Goal: Information Seeking & Learning: Learn about a topic

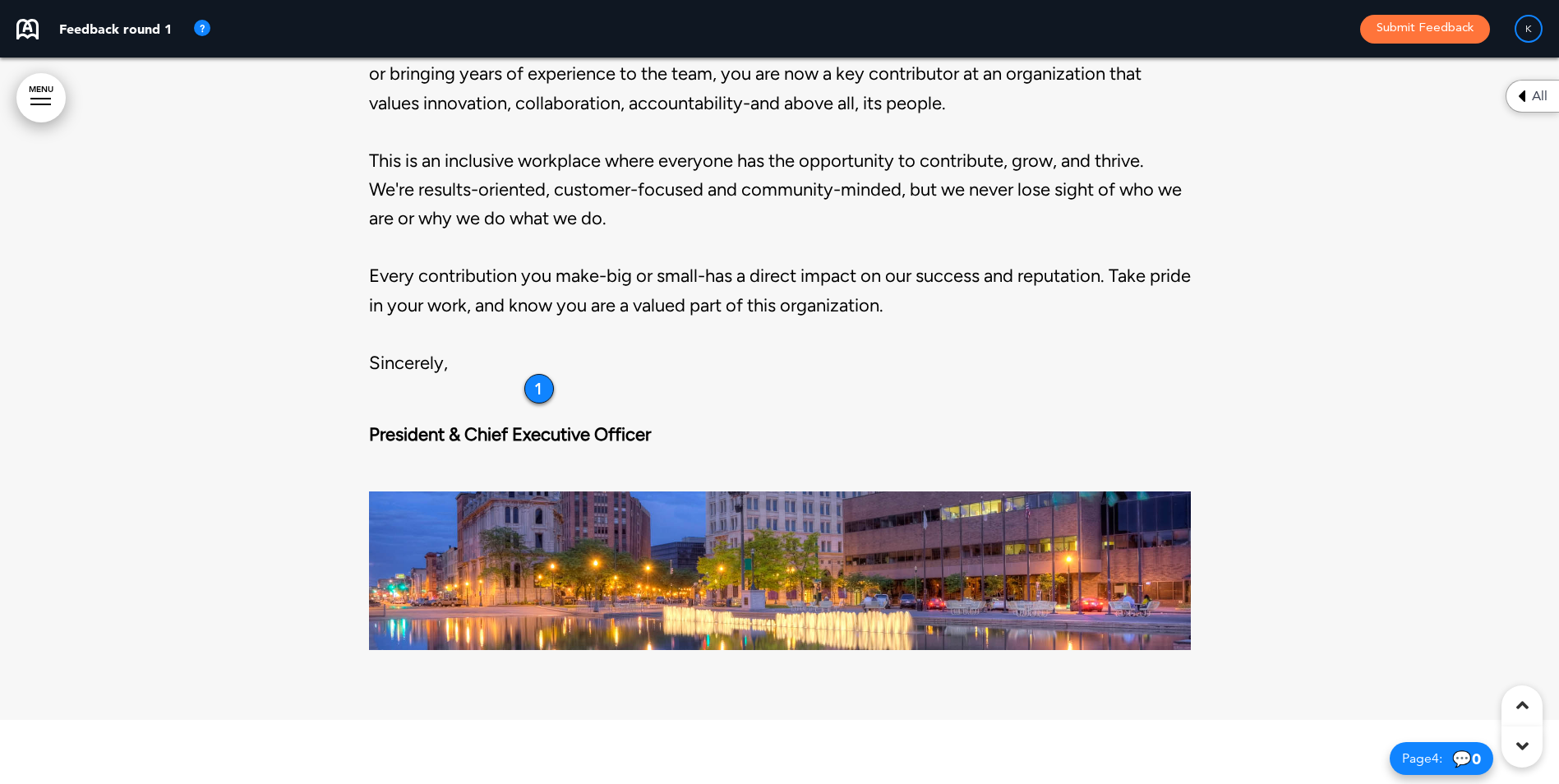
scroll to position [1807, 0]
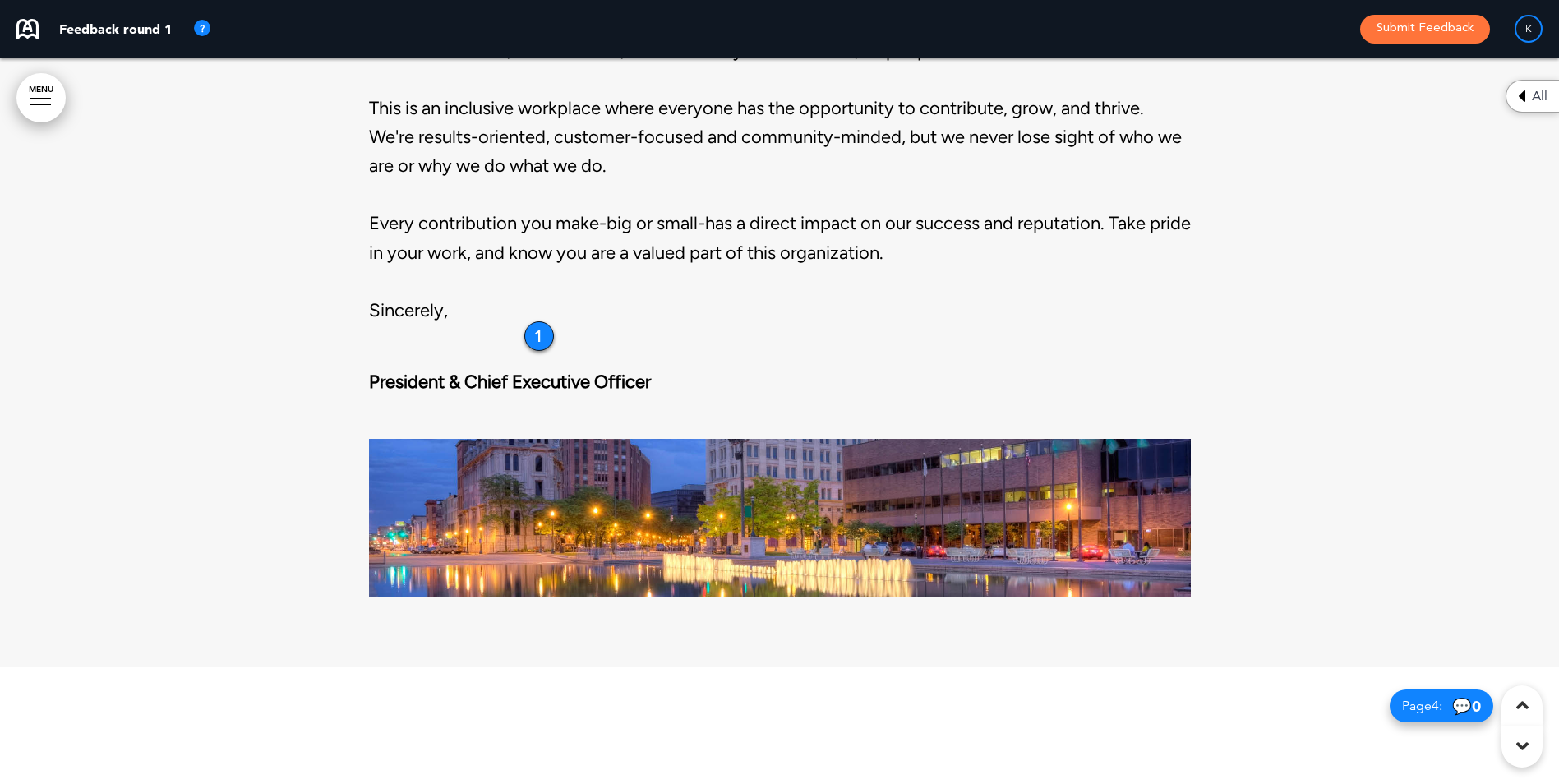
click at [525, 328] on div "Welcome Aboard We're excited you're here and looking forward to the journey ahe…" at bounding box center [780, 185] width 822 height 964
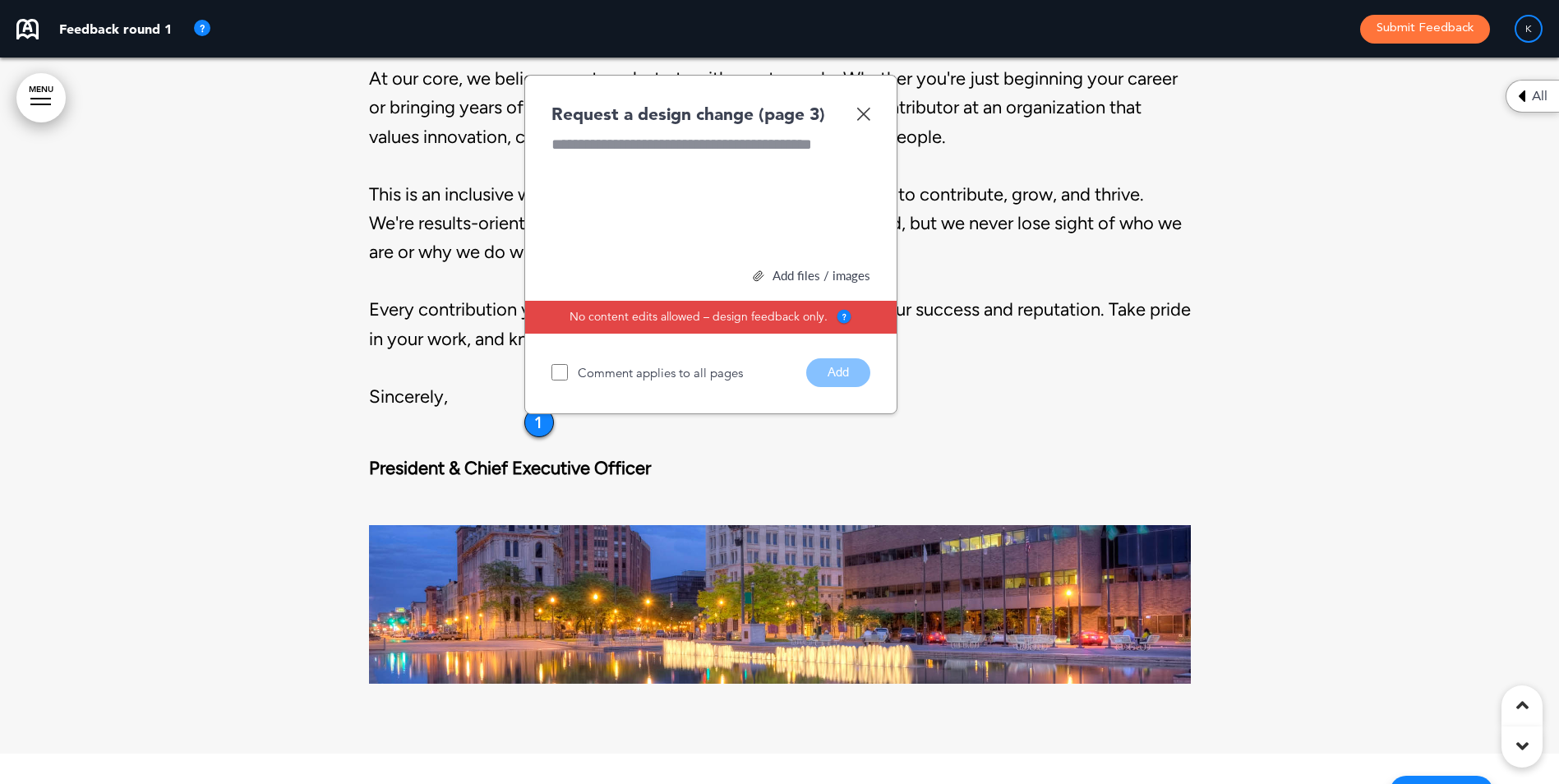
scroll to position [1643, 0]
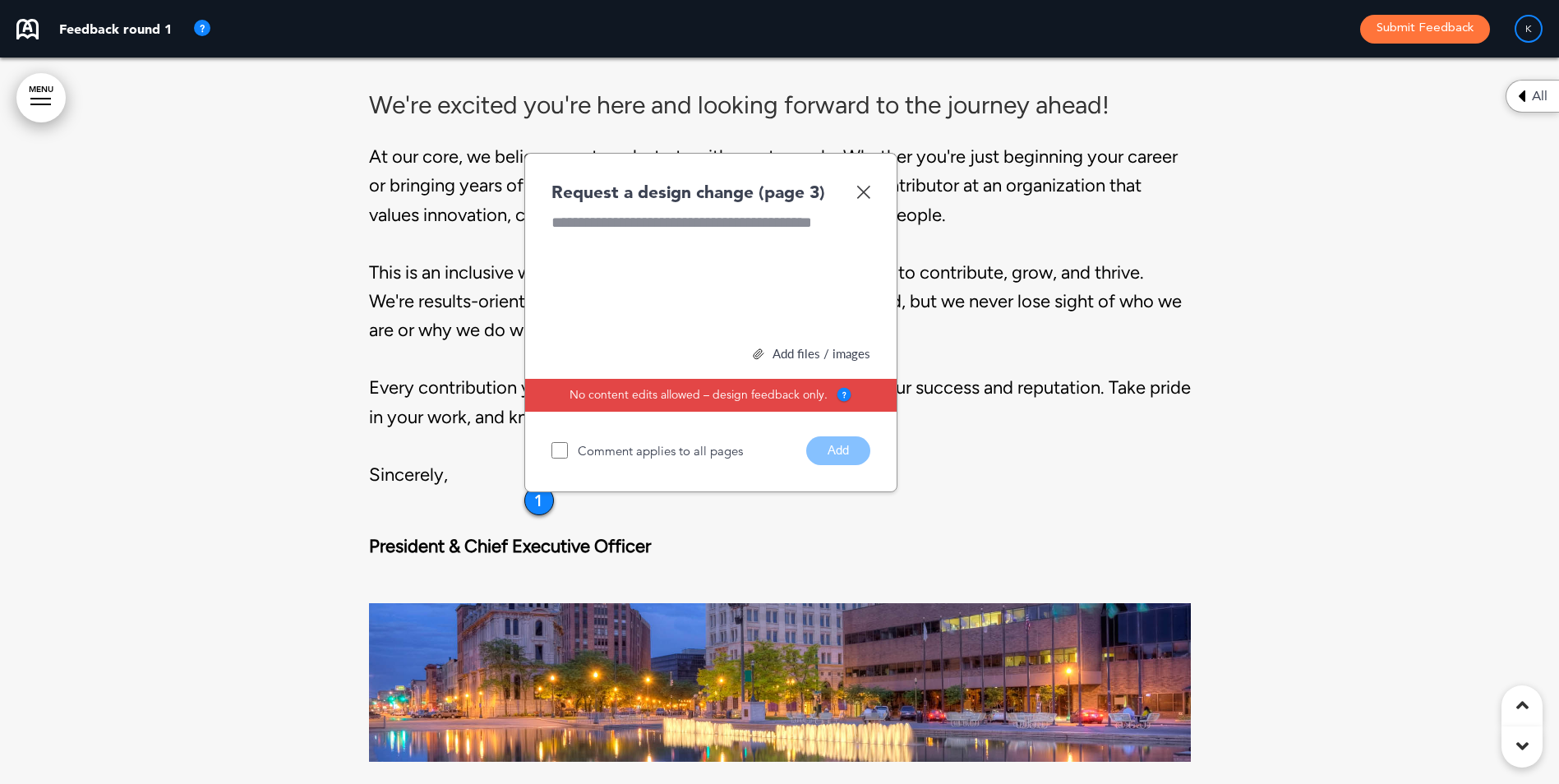
click at [868, 188] on img at bounding box center [862, 191] width 14 height 14
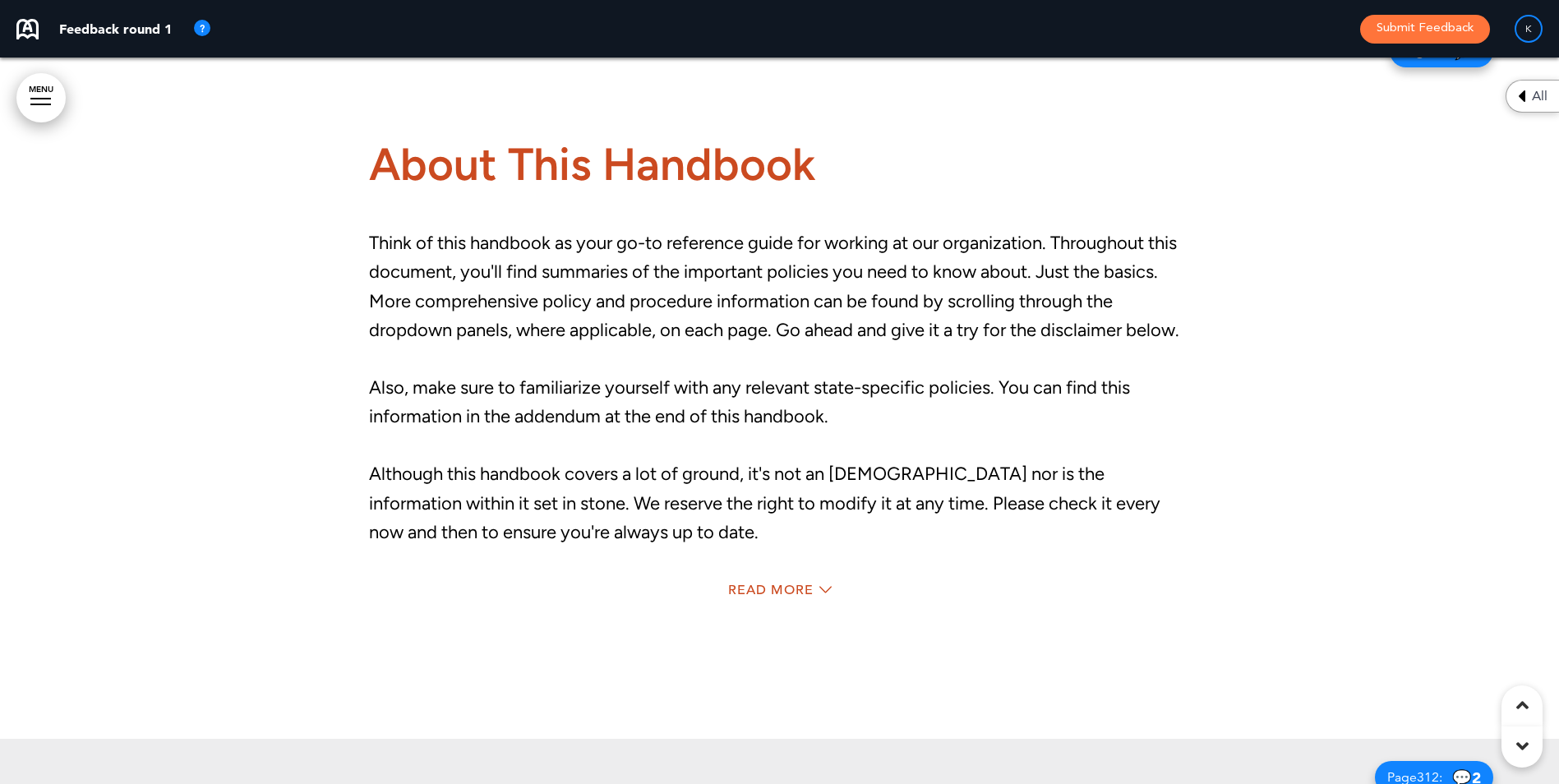
scroll to position [2464, 0]
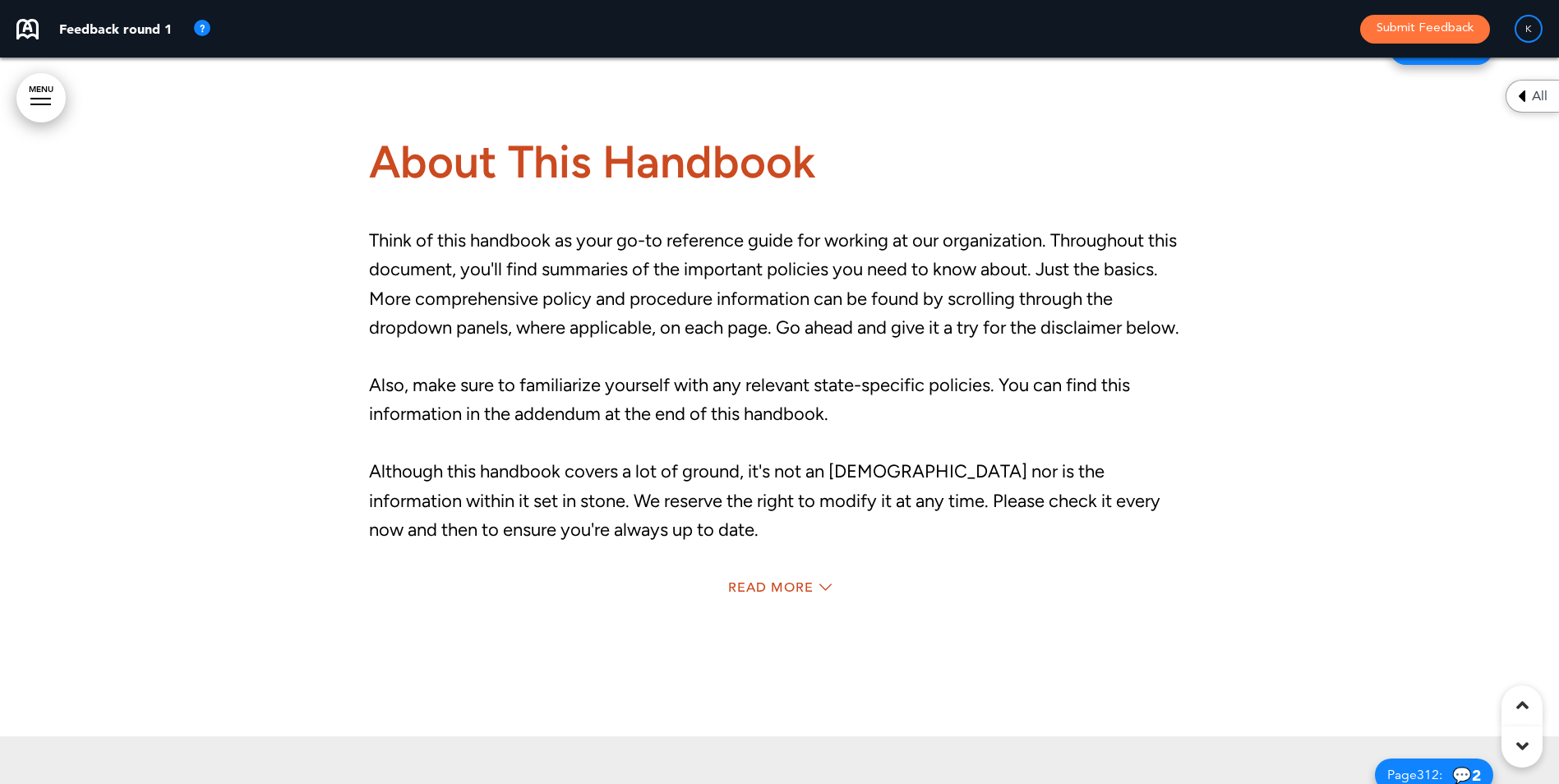
click at [813, 579] on div "Read More" at bounding box center [780, 589] width 822 height 34
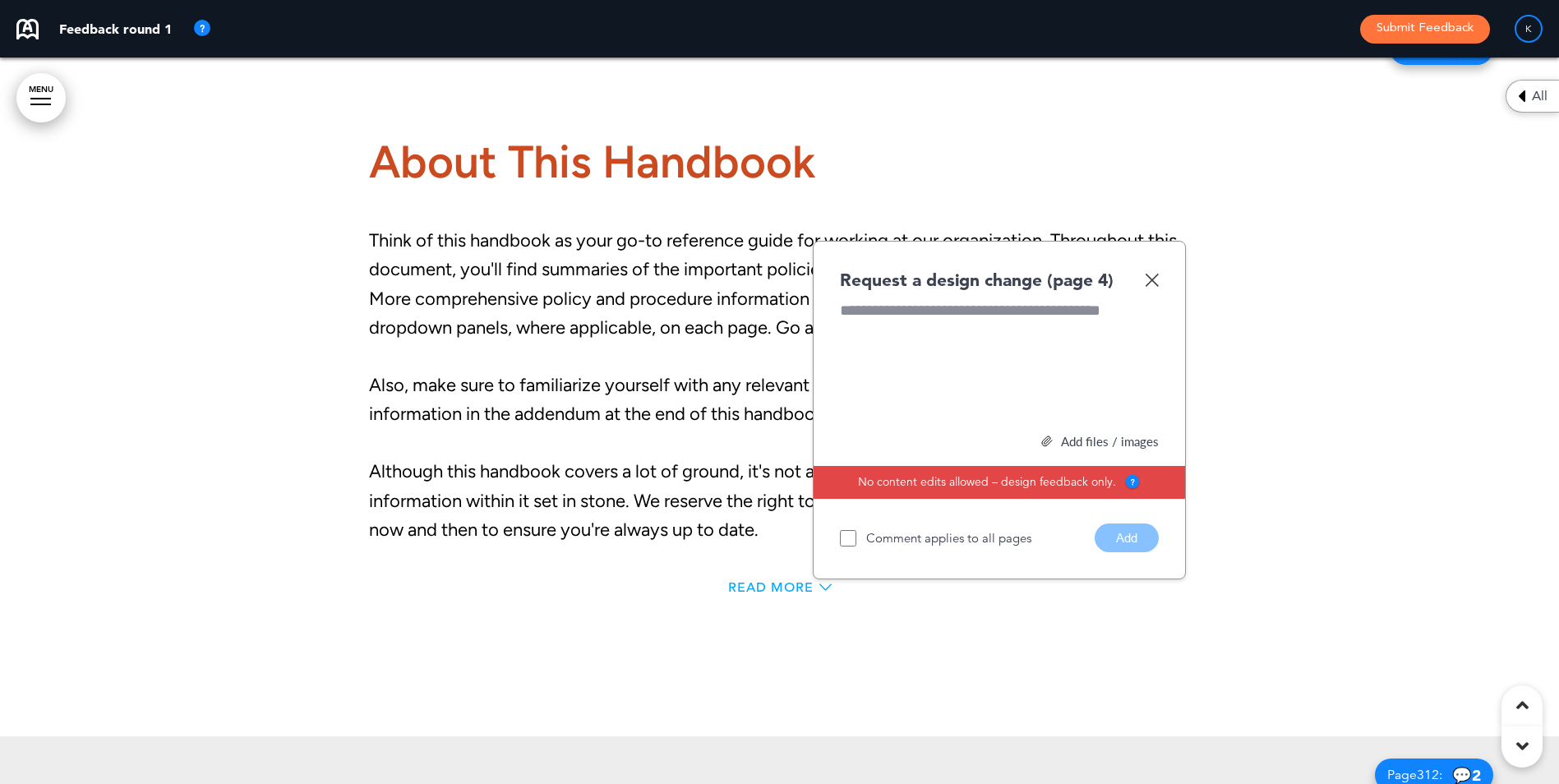
click at [792, 581] on span "Read More" at bounding box center [770, 587] width 86 height 13
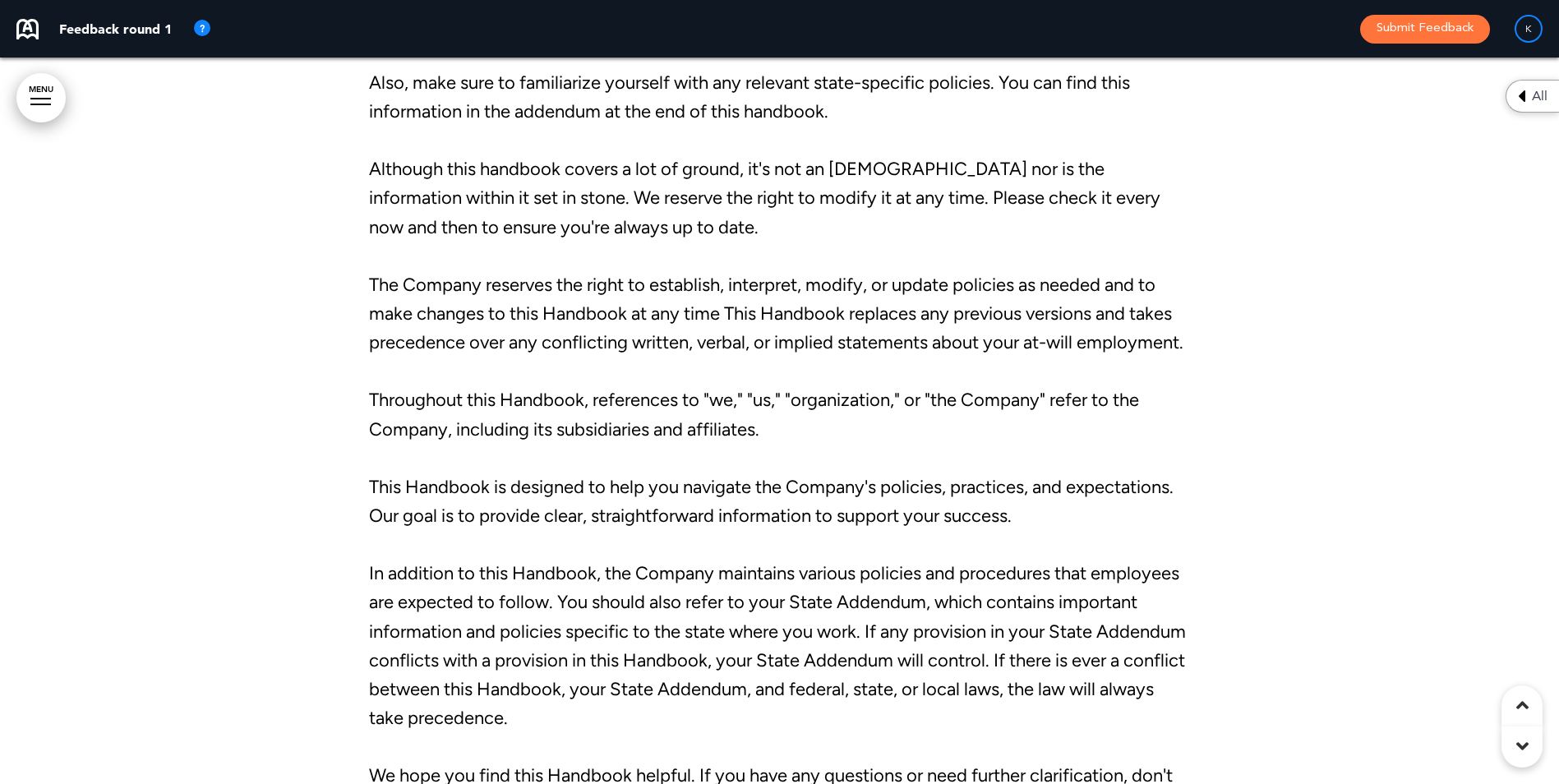
scroll to position [2711, 0]
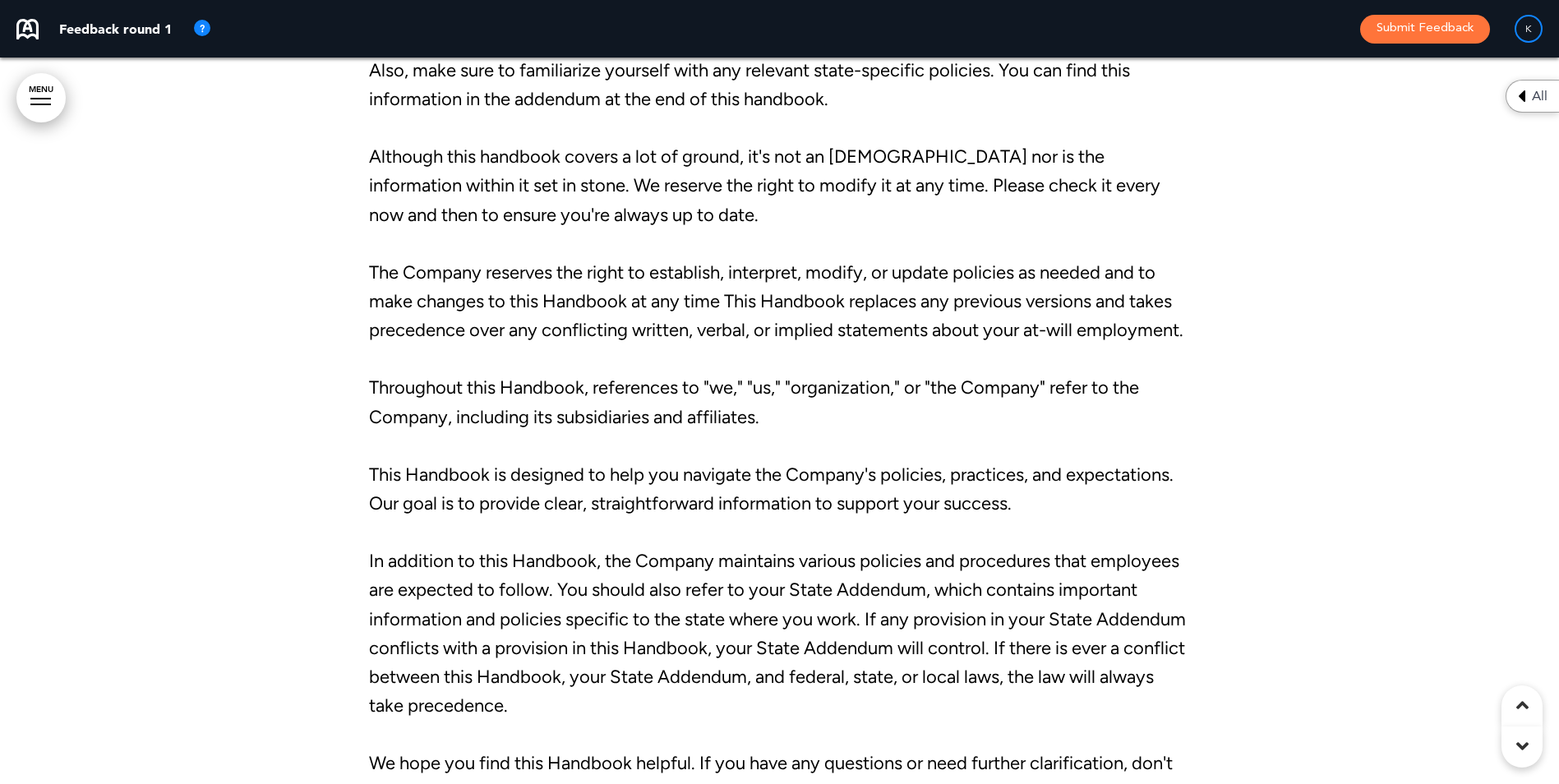
click at [713, 296] on p "The Company reserves the right to establish, interpret, modify, or update polic…" at bounding box center [780, 301] width 822 height 87
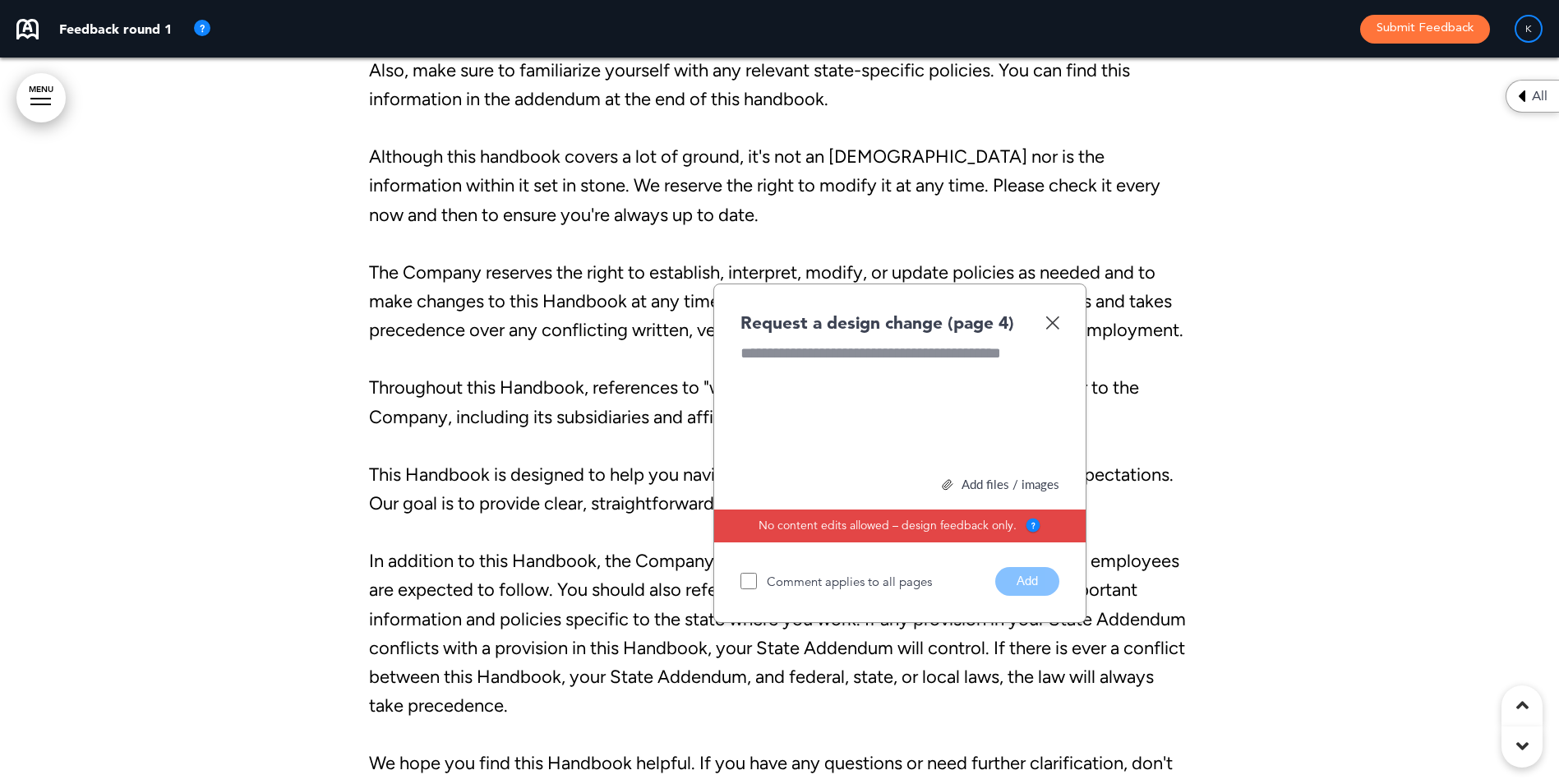
click at [1045, 595] on div "Comment applies to all pages Add" at bounding box center [899, 581] width 318 height 29
click at [1052, 329] on img at bounding box center [1052, 322] width 14 height 14
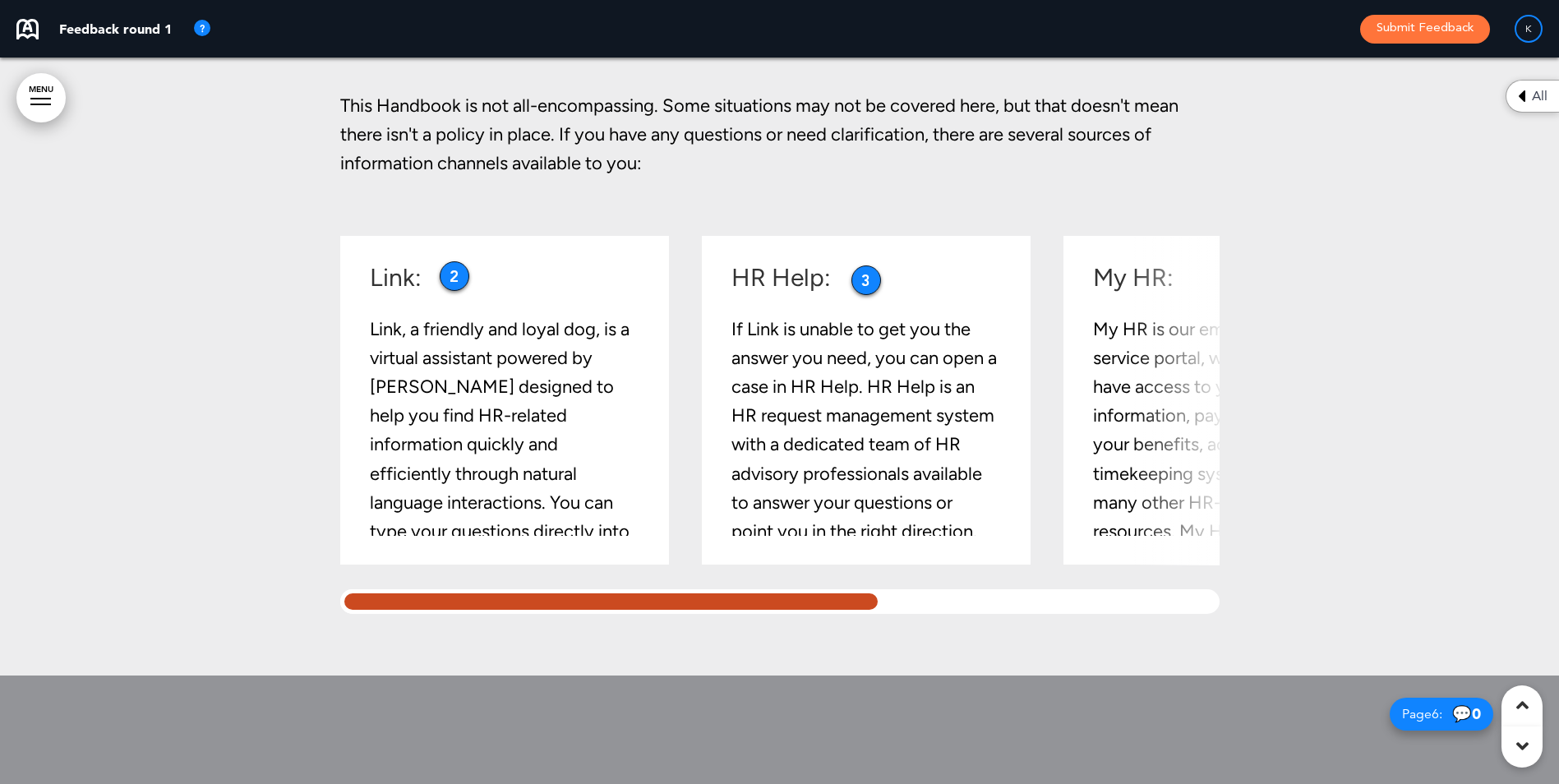
scroll to position [3779, 0]
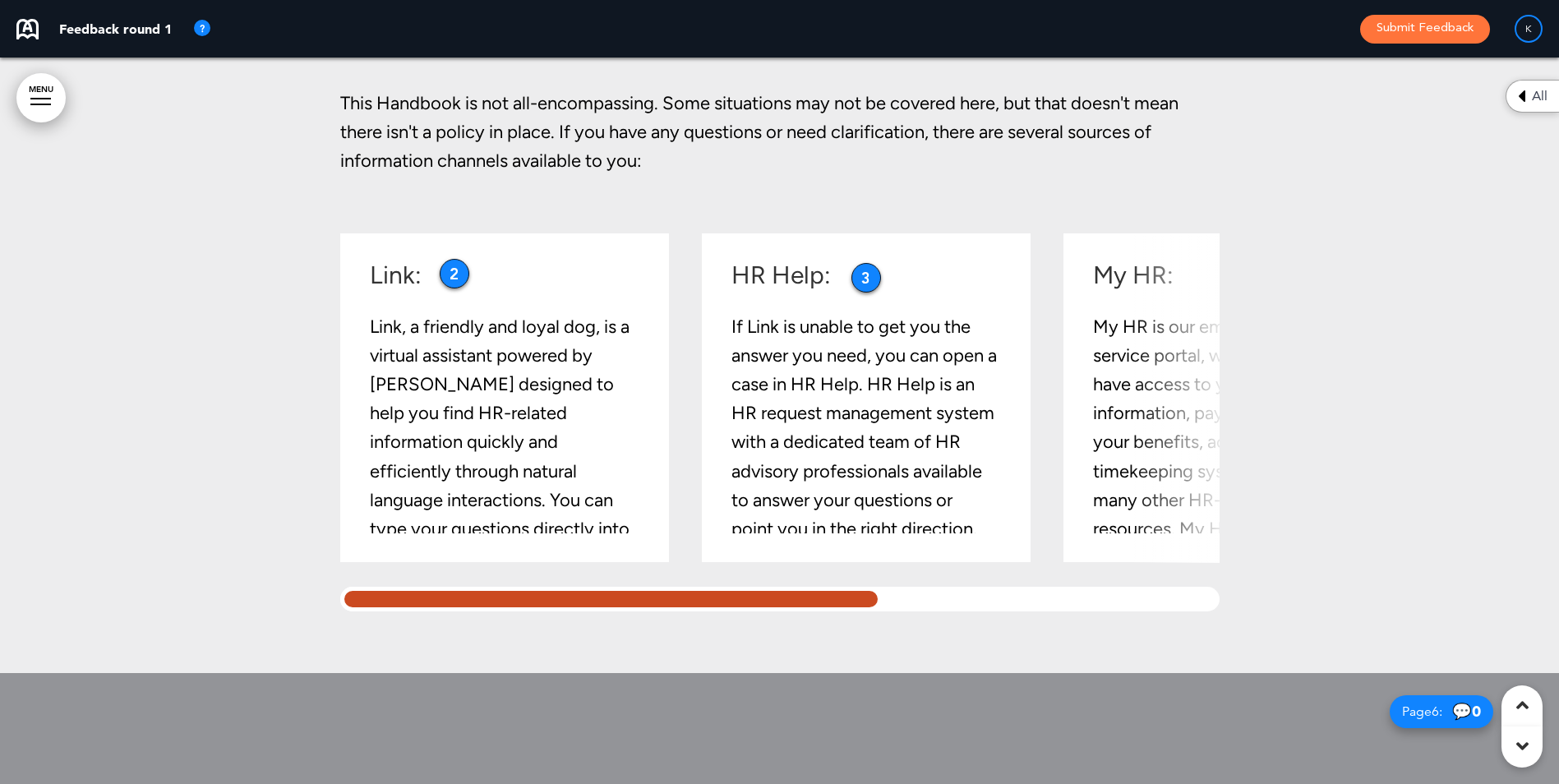
click at [632, 459] on div "Link: Link, a friendly and loyal dog, is a virtual assistant powered by [PERSON…" at bounding box center [513, 398] width 287 height 271
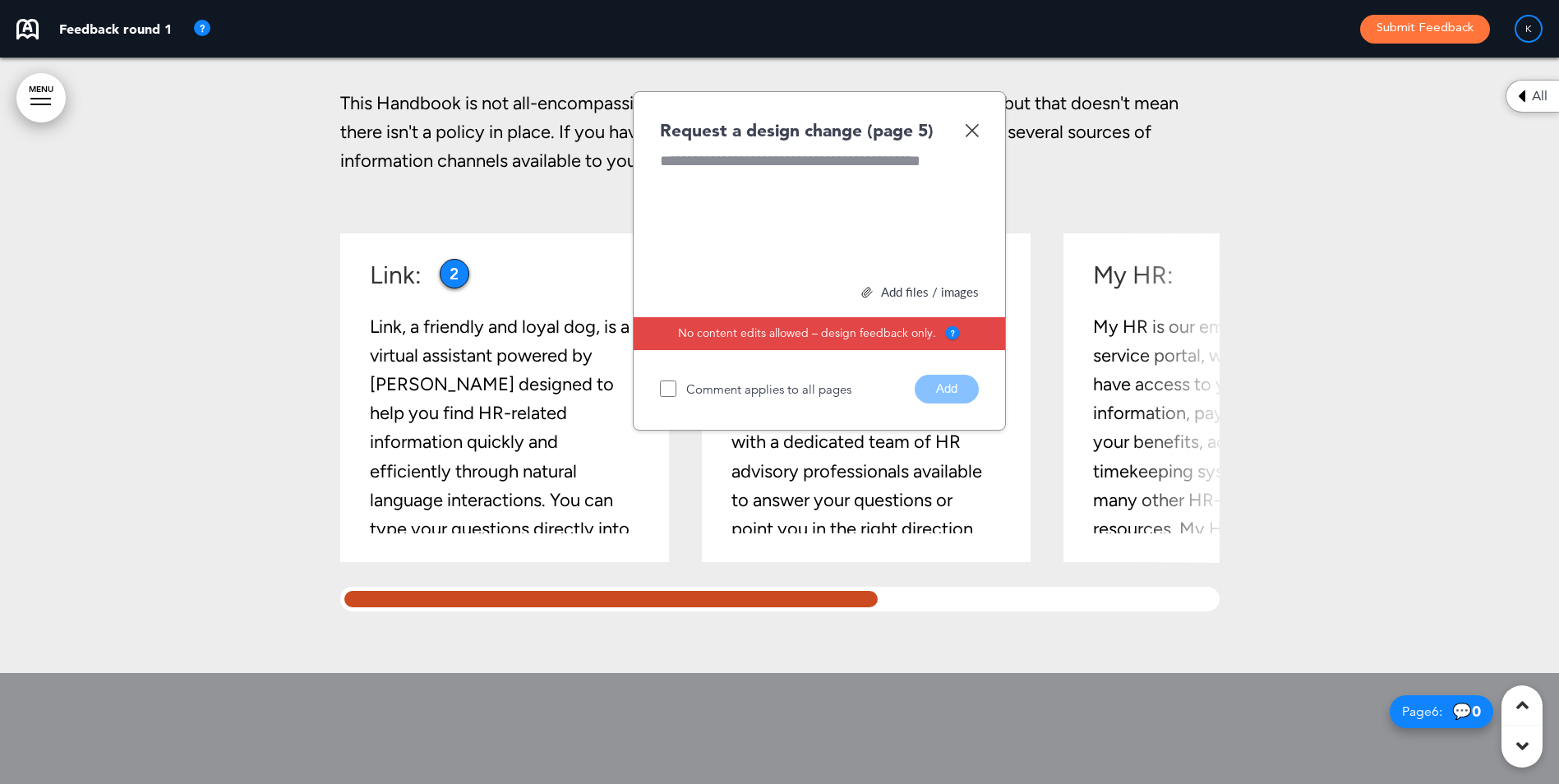
click at [976, 137] on img at bounding box center [971, 130] width 14 height 14
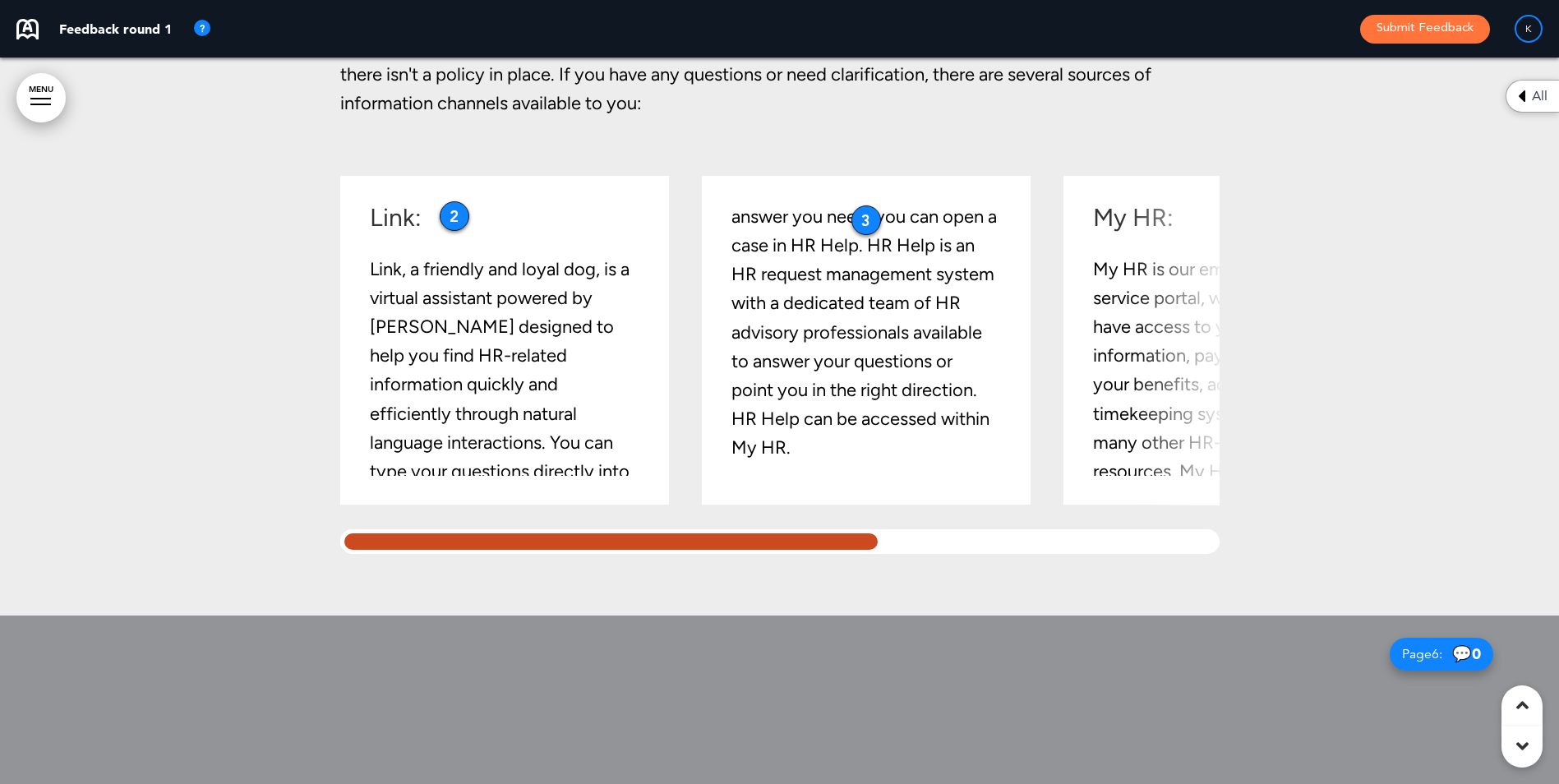
scroll to position [3861, 0]
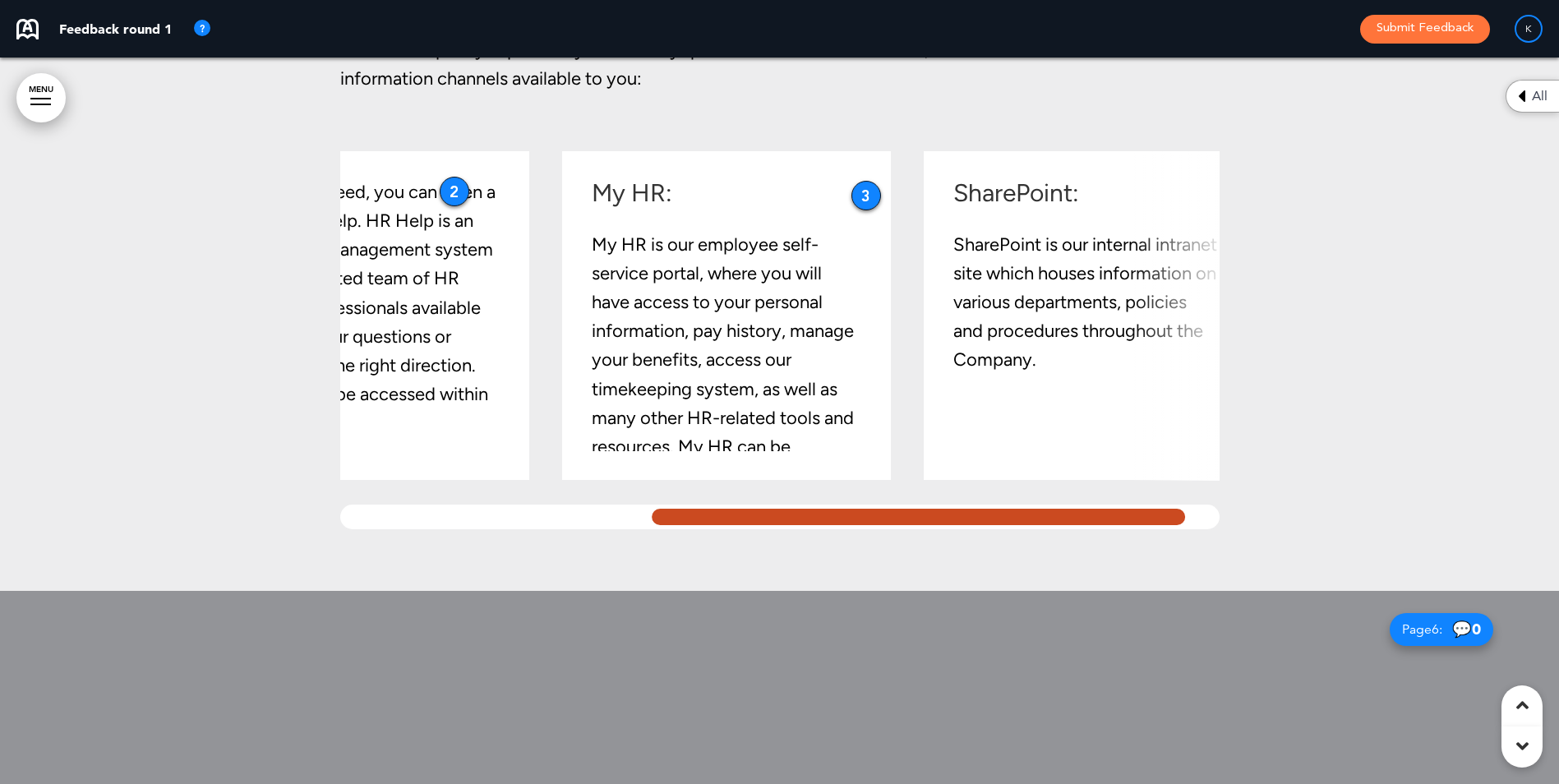
click at [1162, 529] on div at bounding box center [918, 516] width 542 height 25
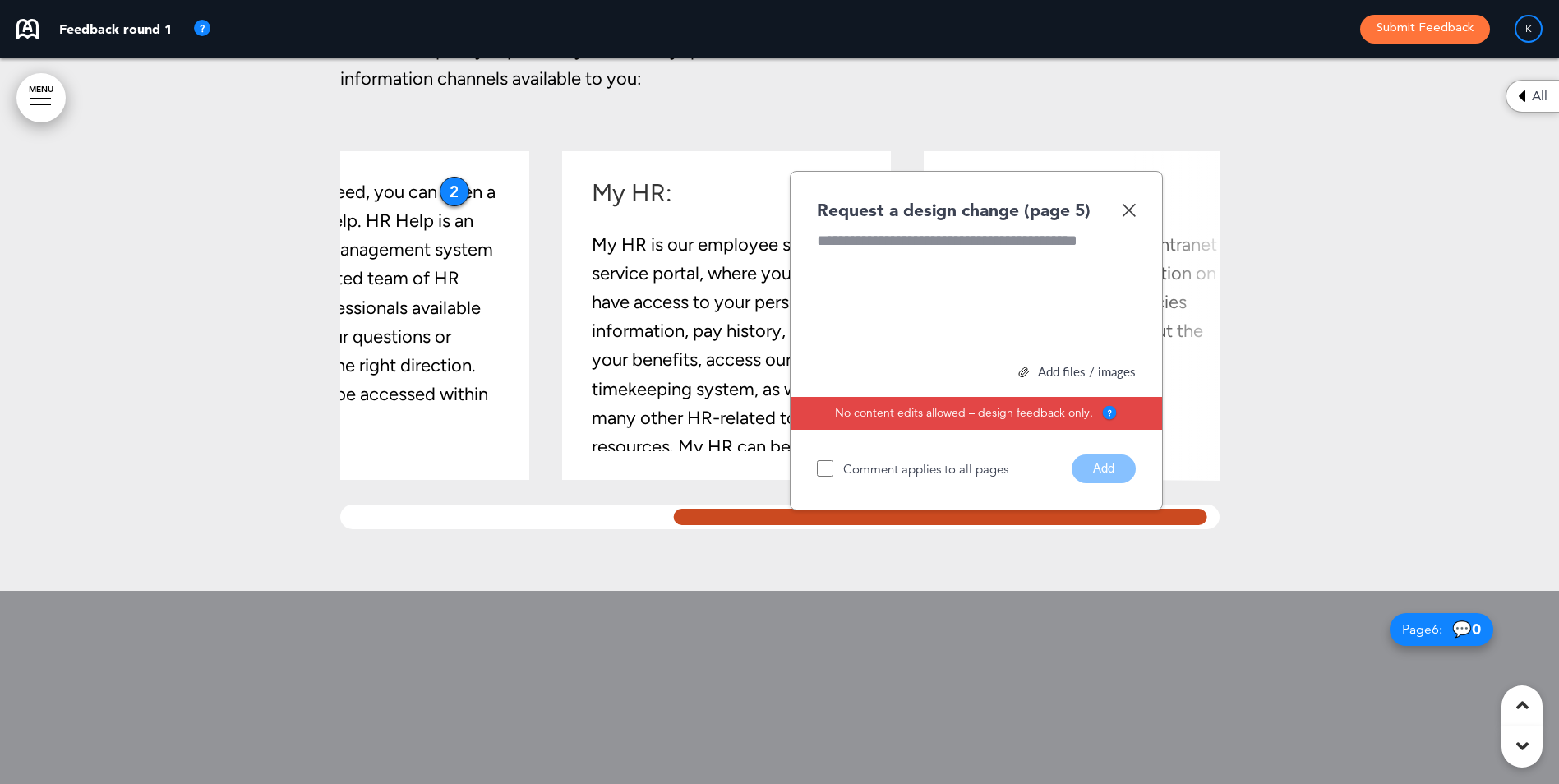
scroll to position [0, 534]
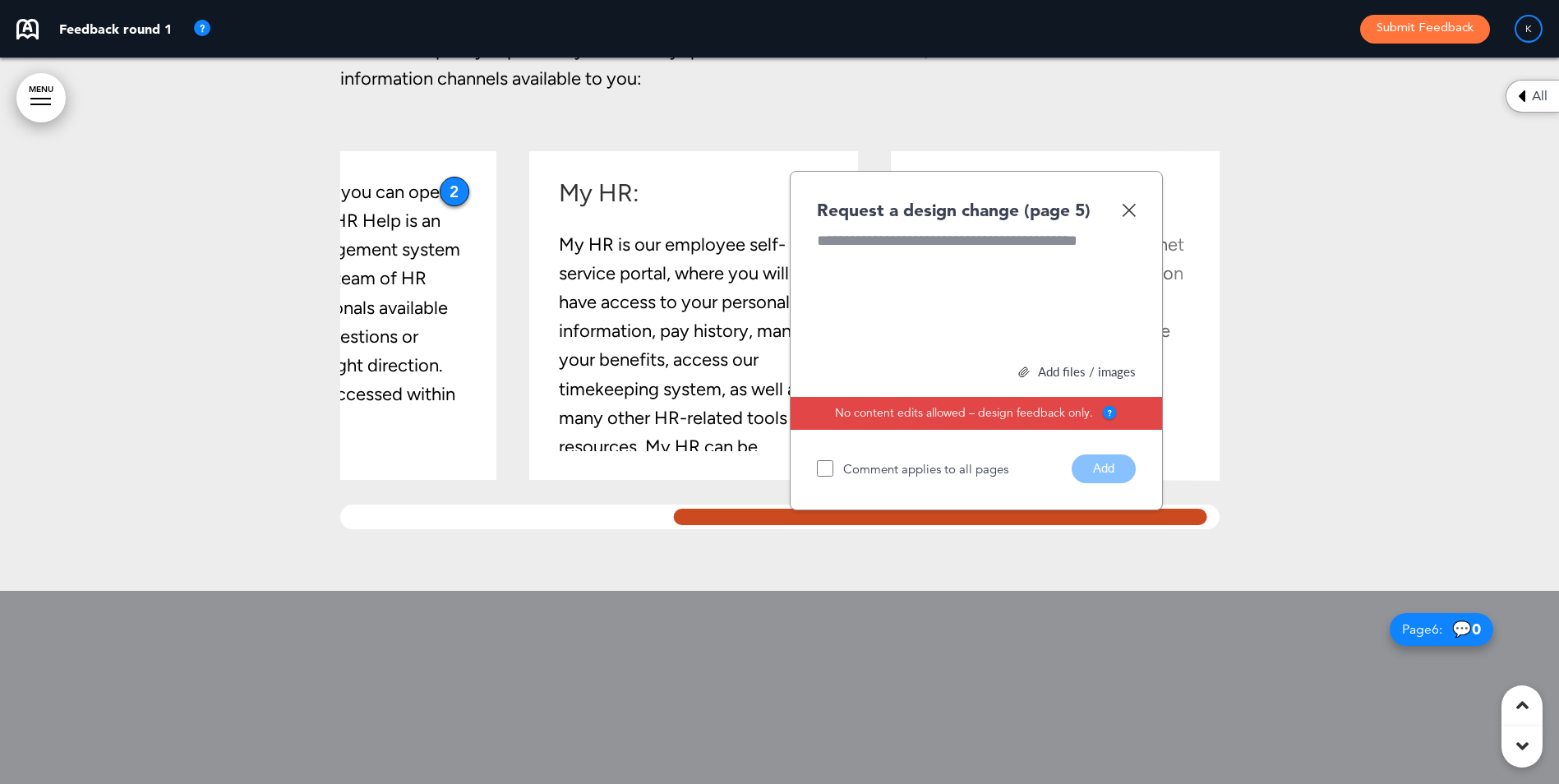
click at [1134, 217] on img at bounding box center [1128, 210] width 14 height 14
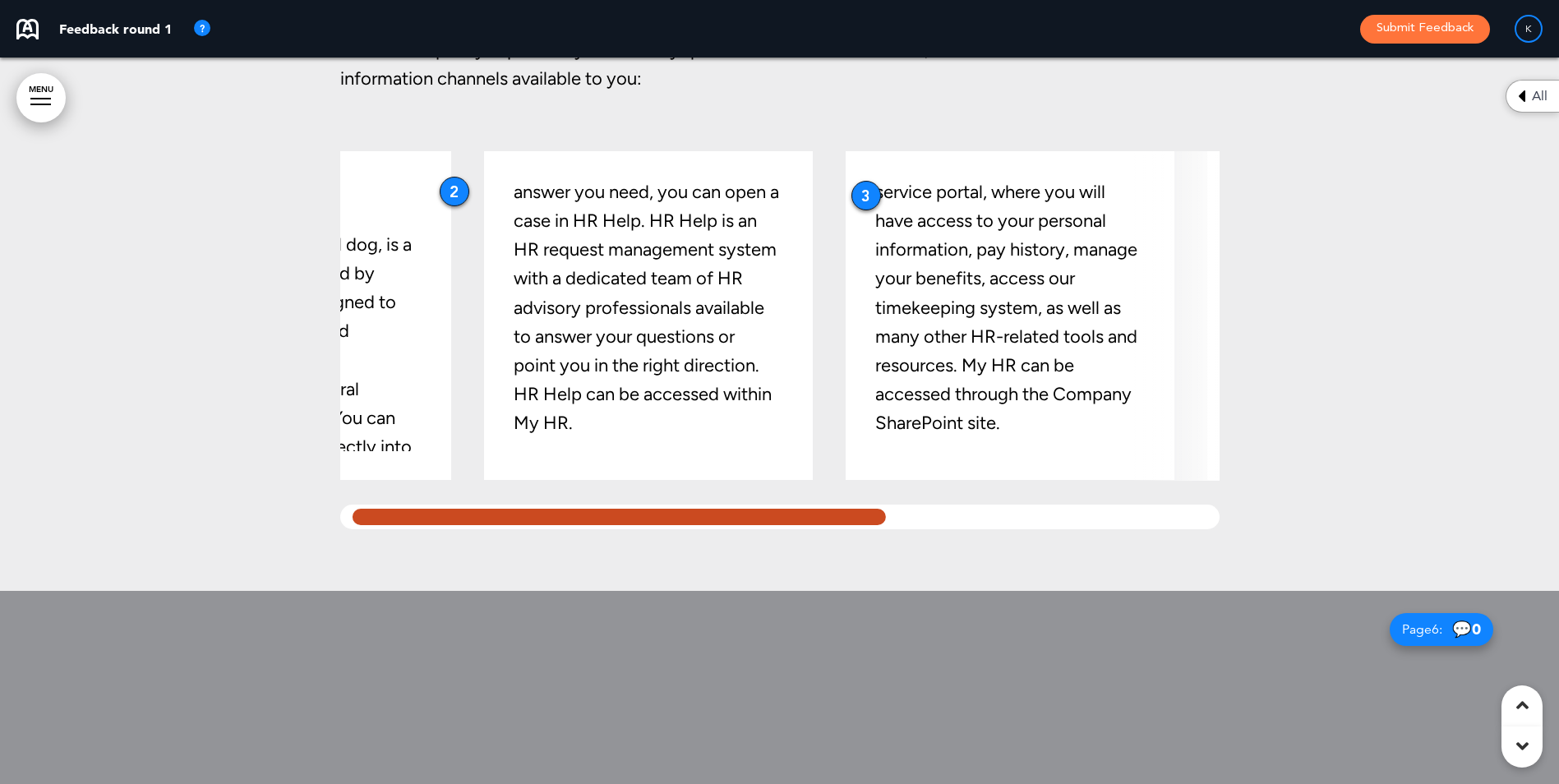
scroll to position [0, 0]
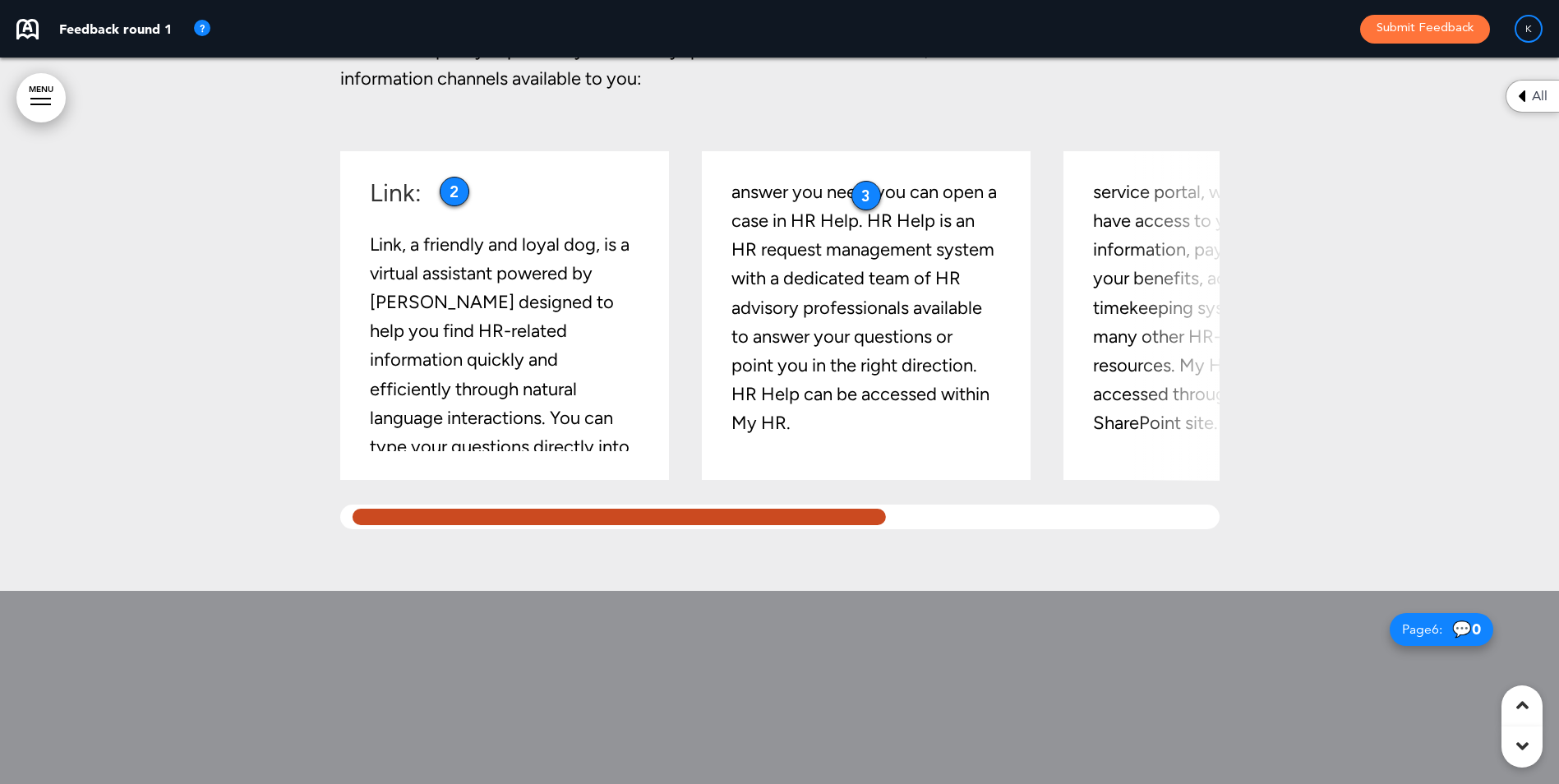
click at [581, 582] on div "Additional Resources This Handbook is not all-encompassing. Some situations may…" at bounding box center [780, 186] width 879 height 810
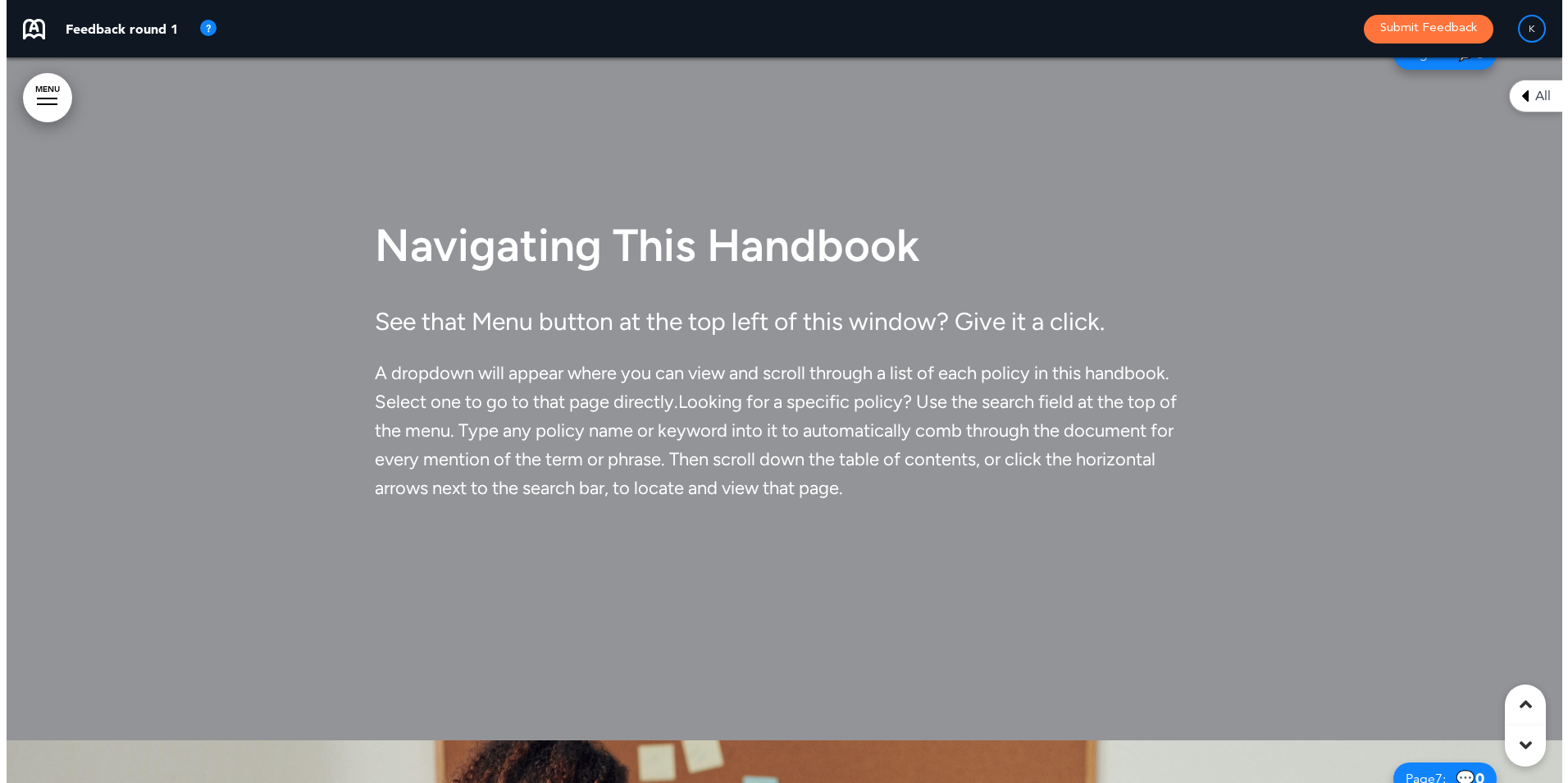
scroll to position [4512, 0]
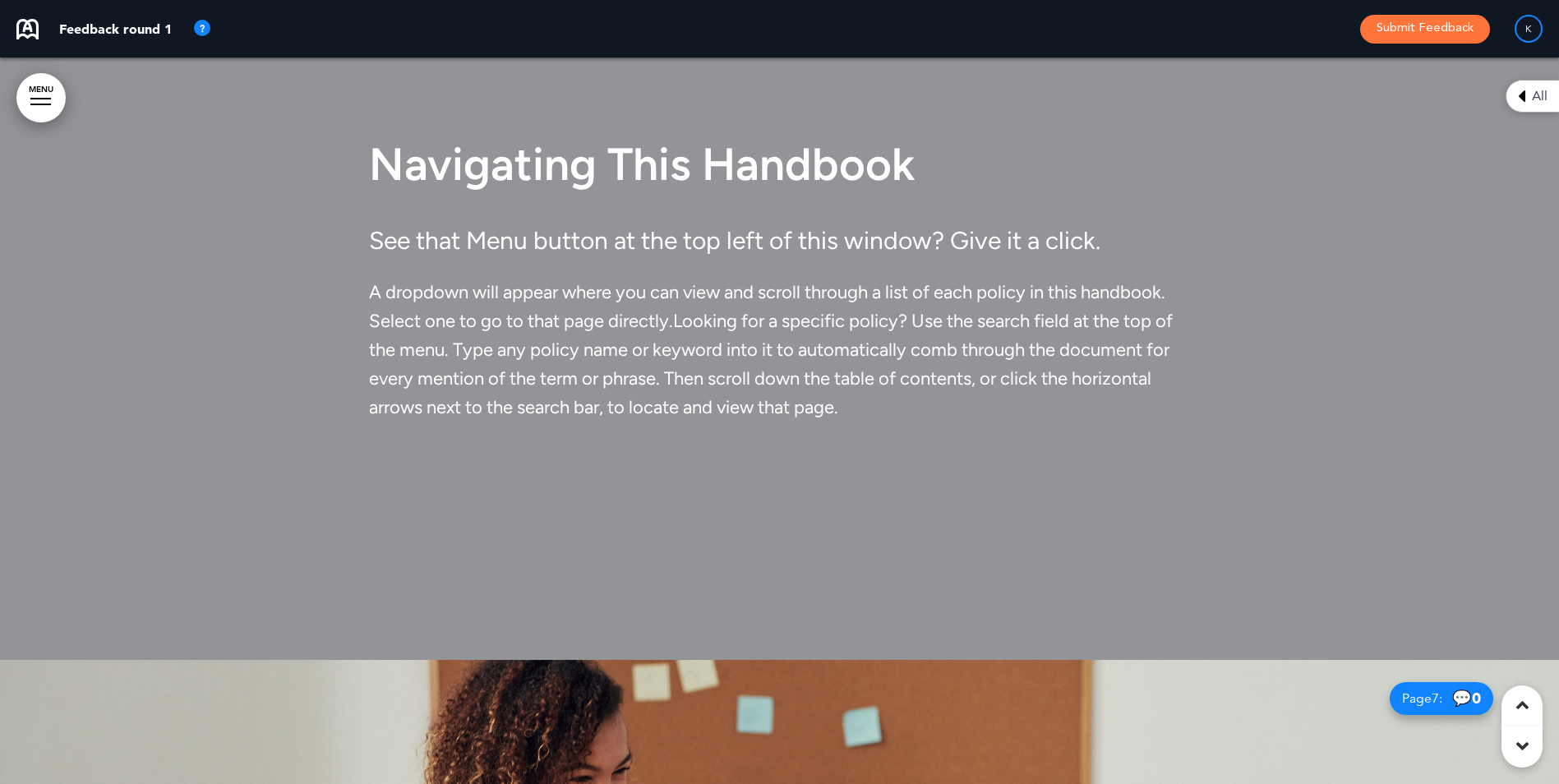
click at [28, 103] on link "MENU" at bounding box center [41, 98] width 50 height 50
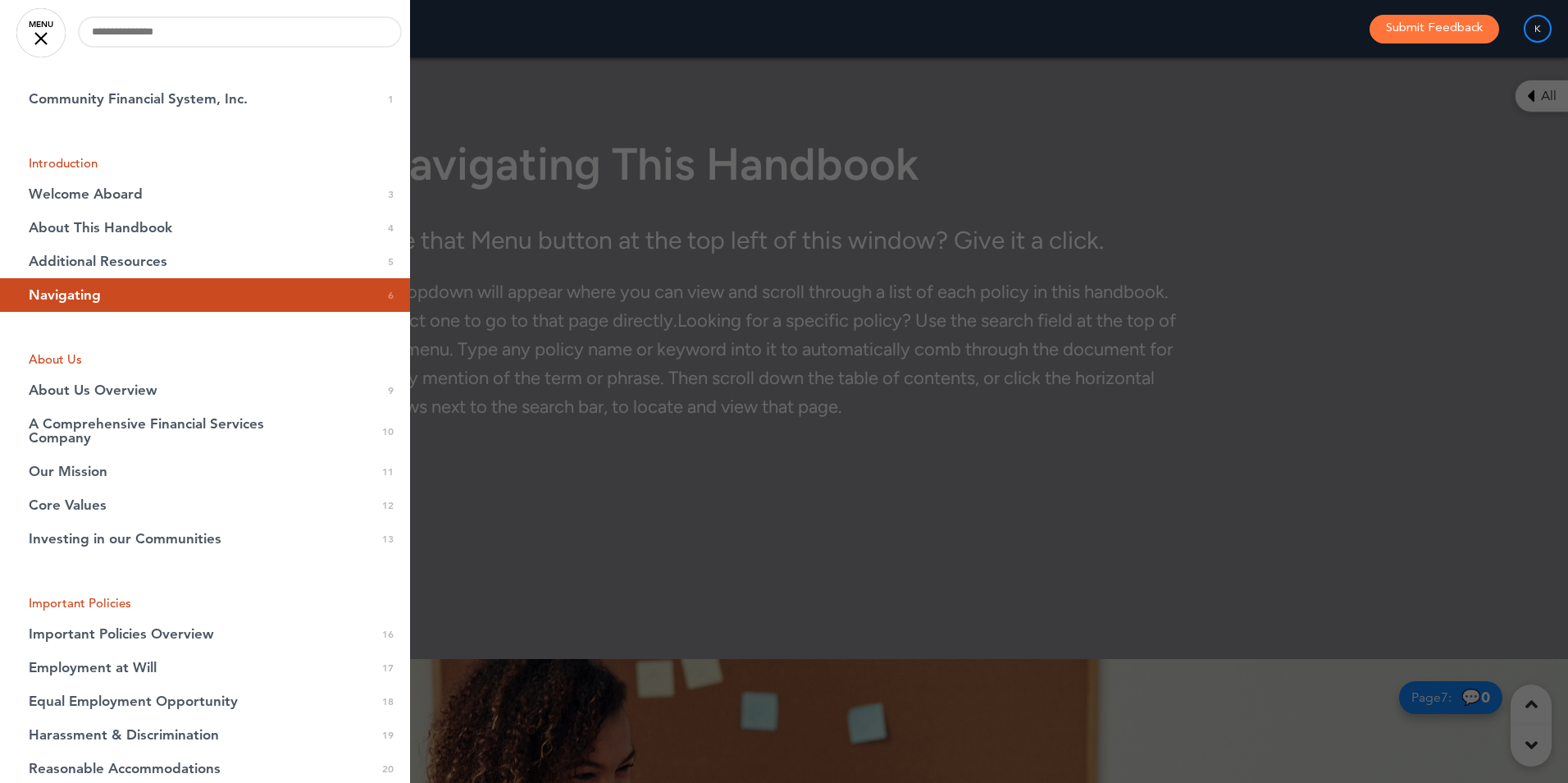
click at [1393, 298] on div at bounding box center [784, 392] width 1568 height 783
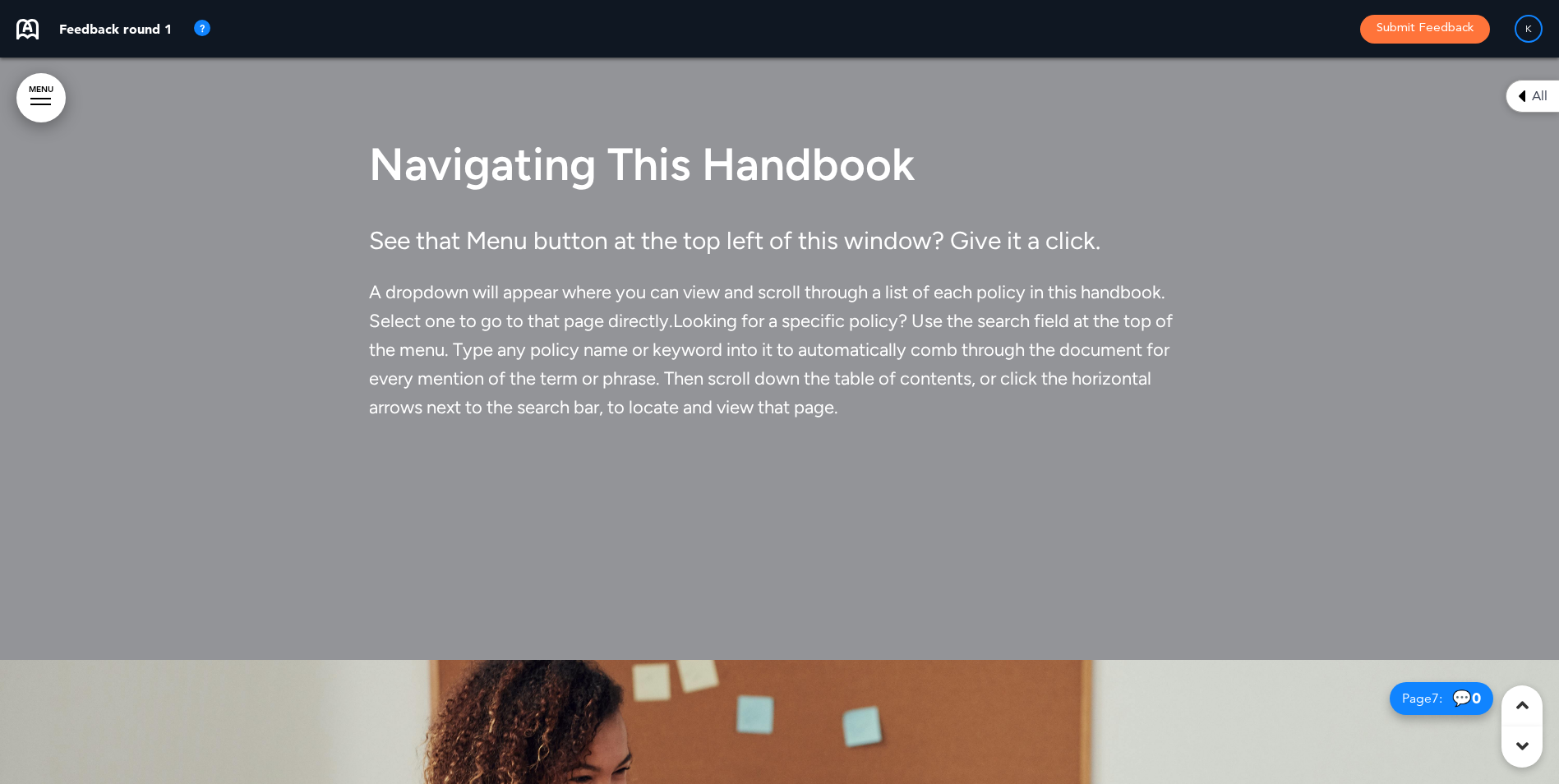
click at [42, 98] on div at bounding box center [40, 98] width 20 height 2
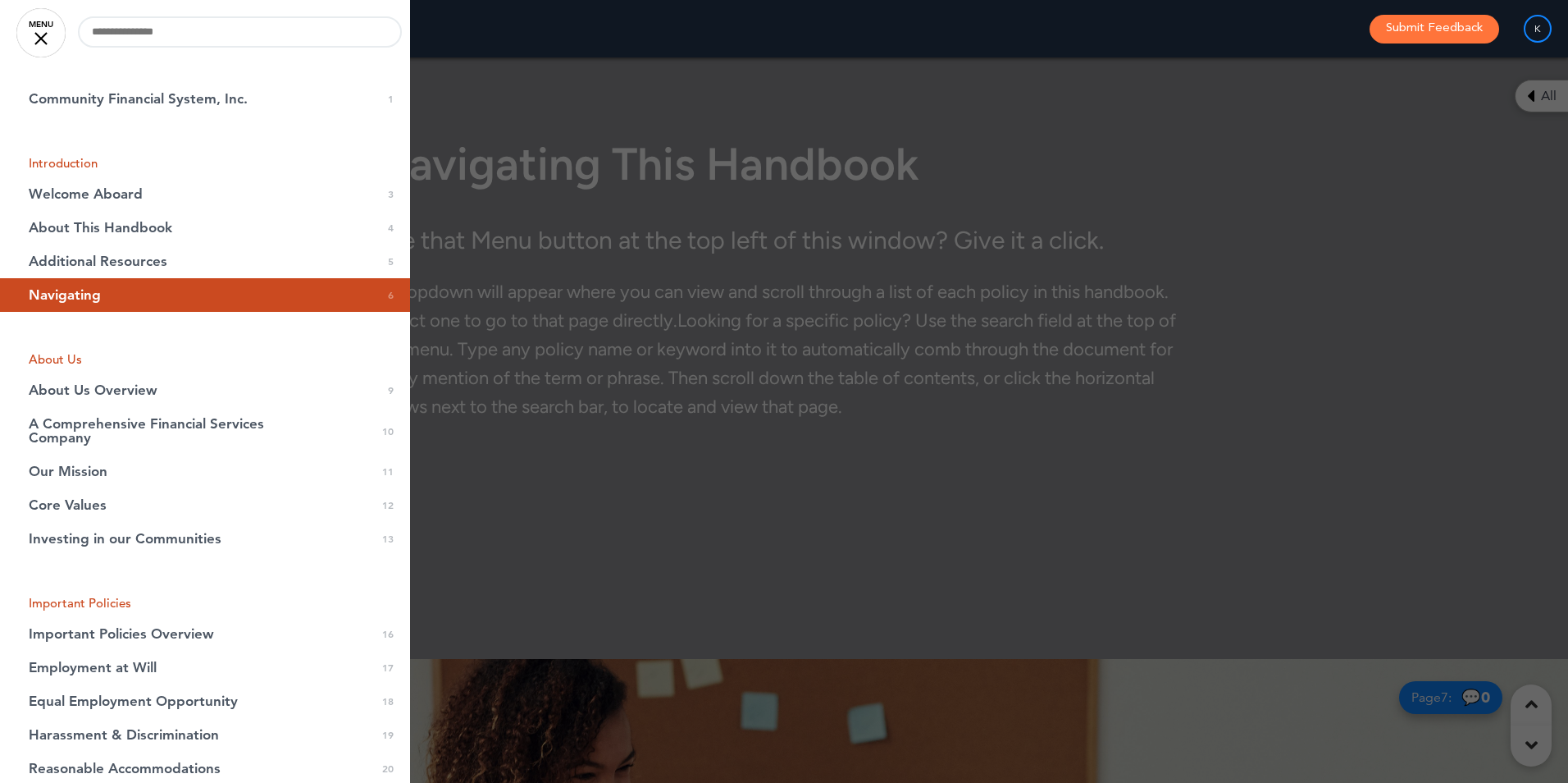
click at [1295, 578] on div at bounding box center [784, 392] width 1568 height 783
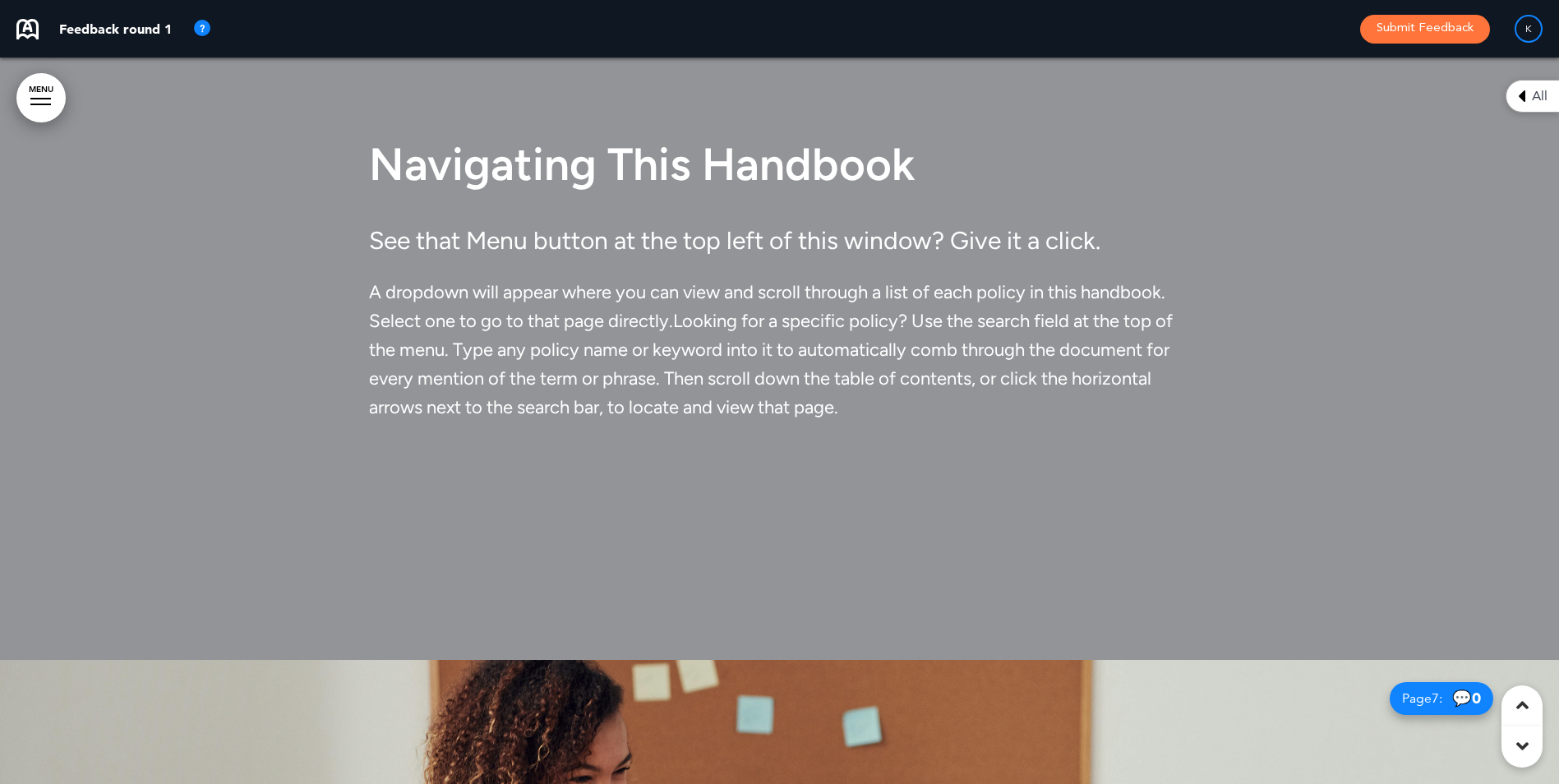
click at [36, 106] on link "MENU" at bounding box center [41, 98] width 50 height 50
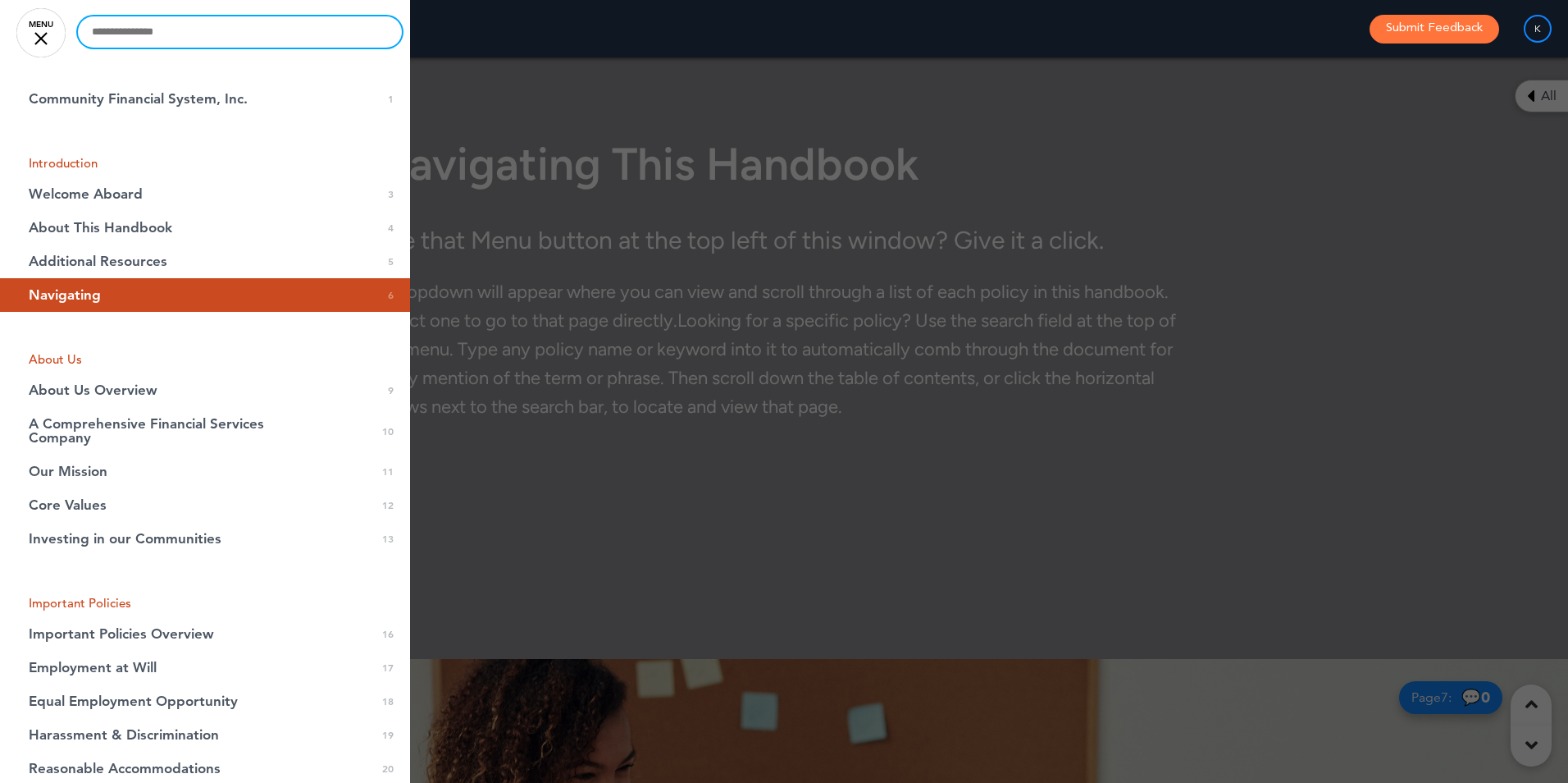
click at [118, 23] on input "text" at bounding box center [240, 32] width 324 height 31
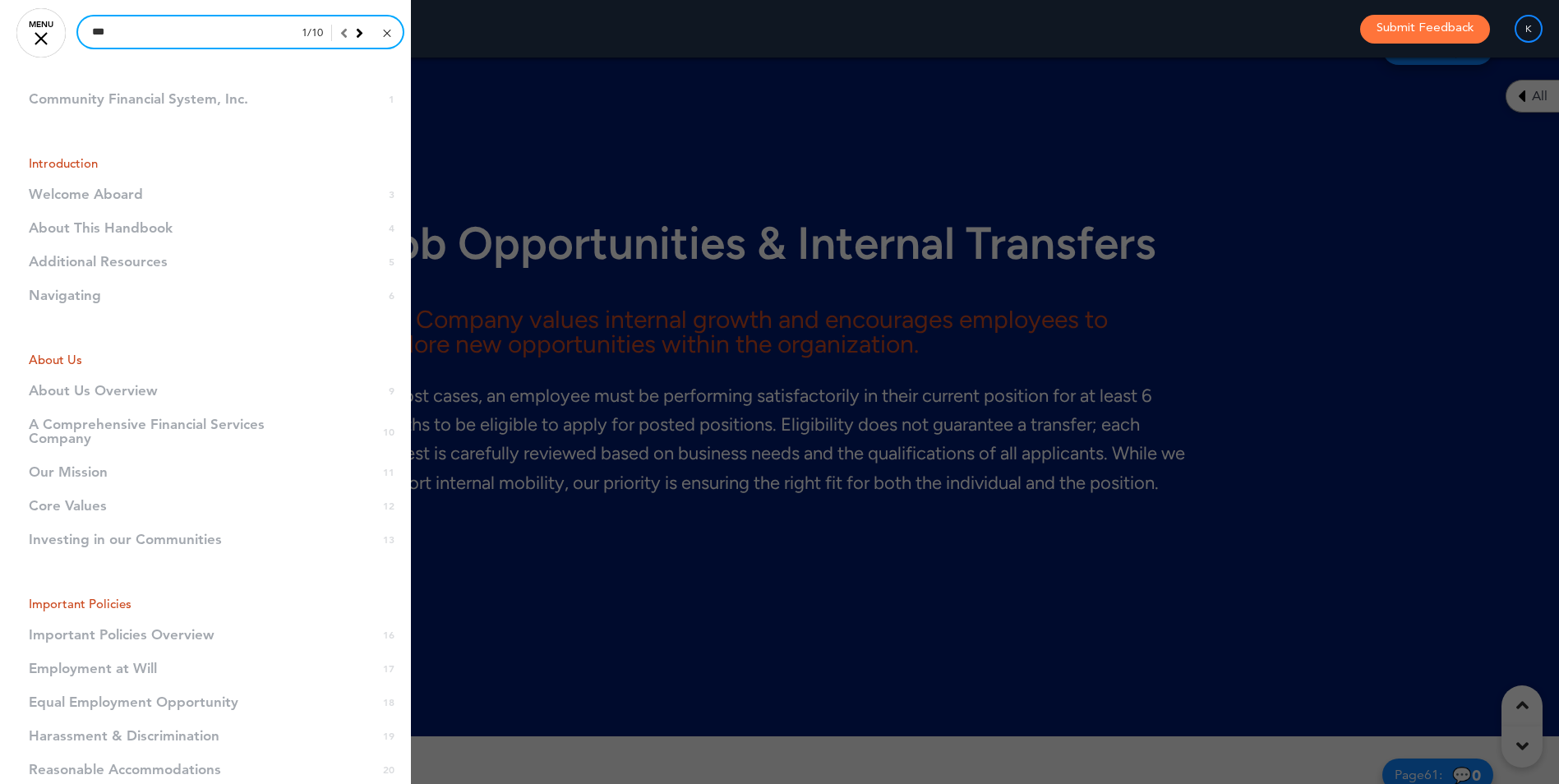
scroll to position [54817, 0]
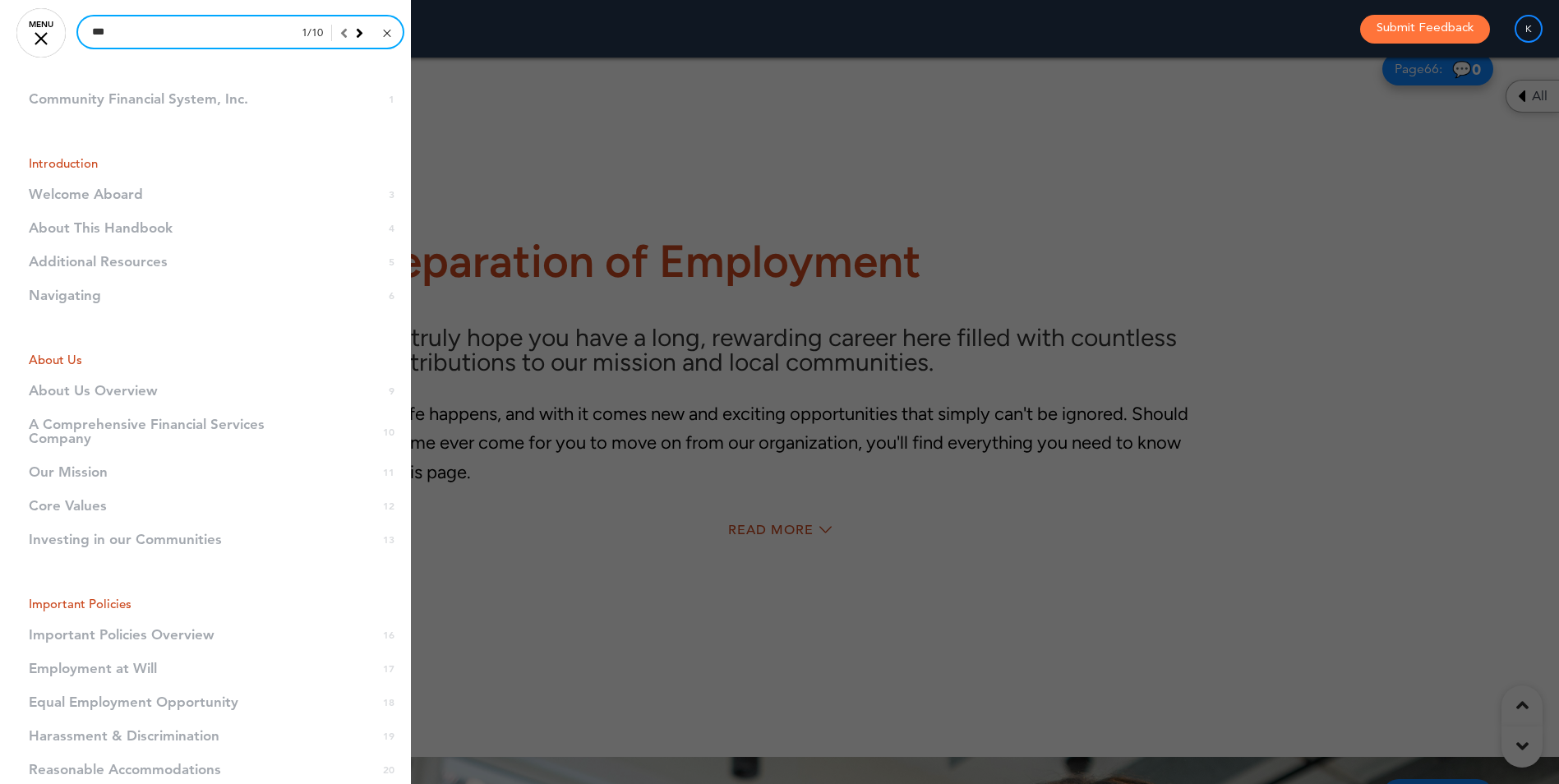
type input "***"
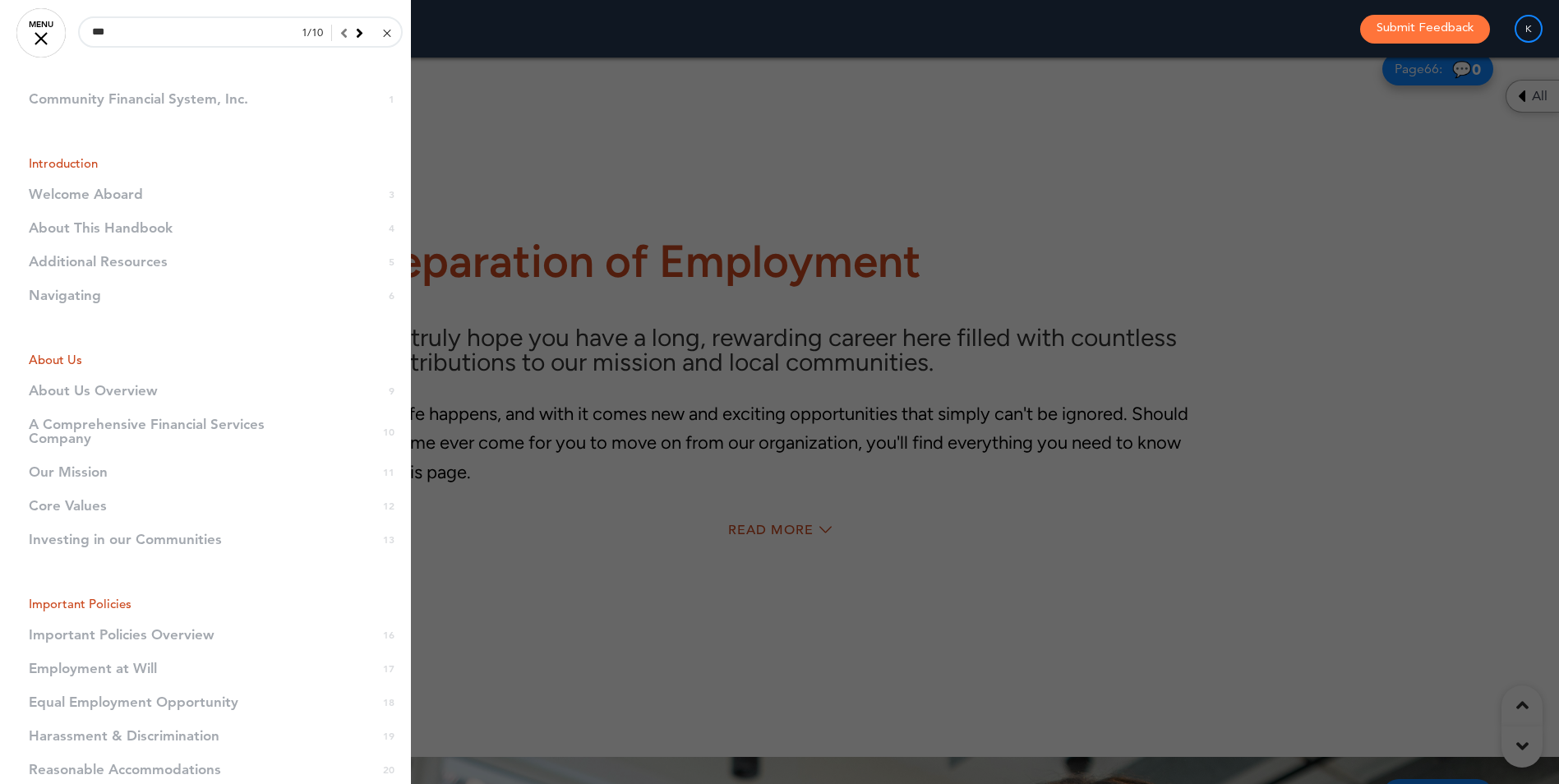
click at [356, 33] on icon at bounding box center [360, 33] width 7 height 15
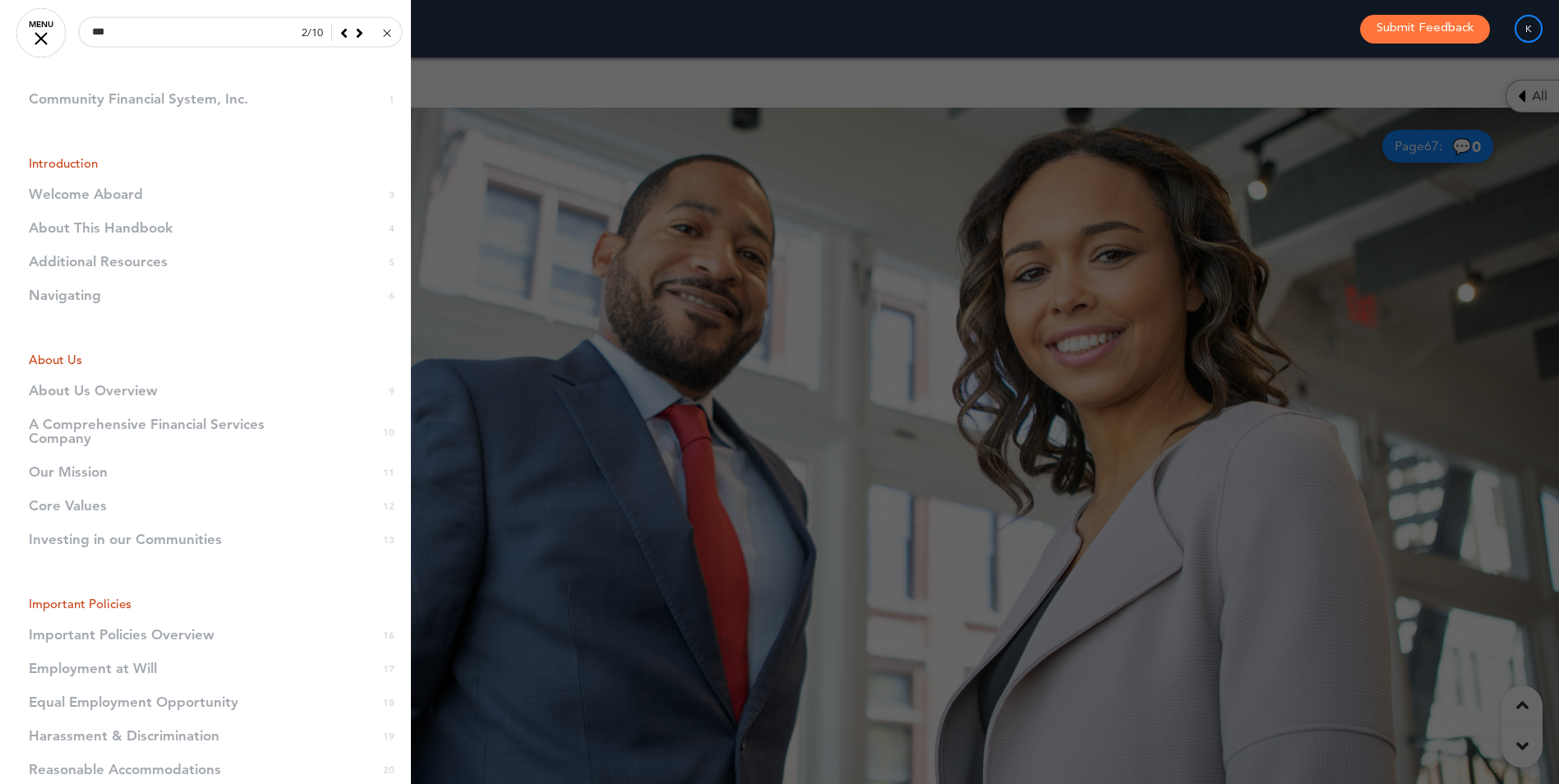
scroll to position [59175, 0]
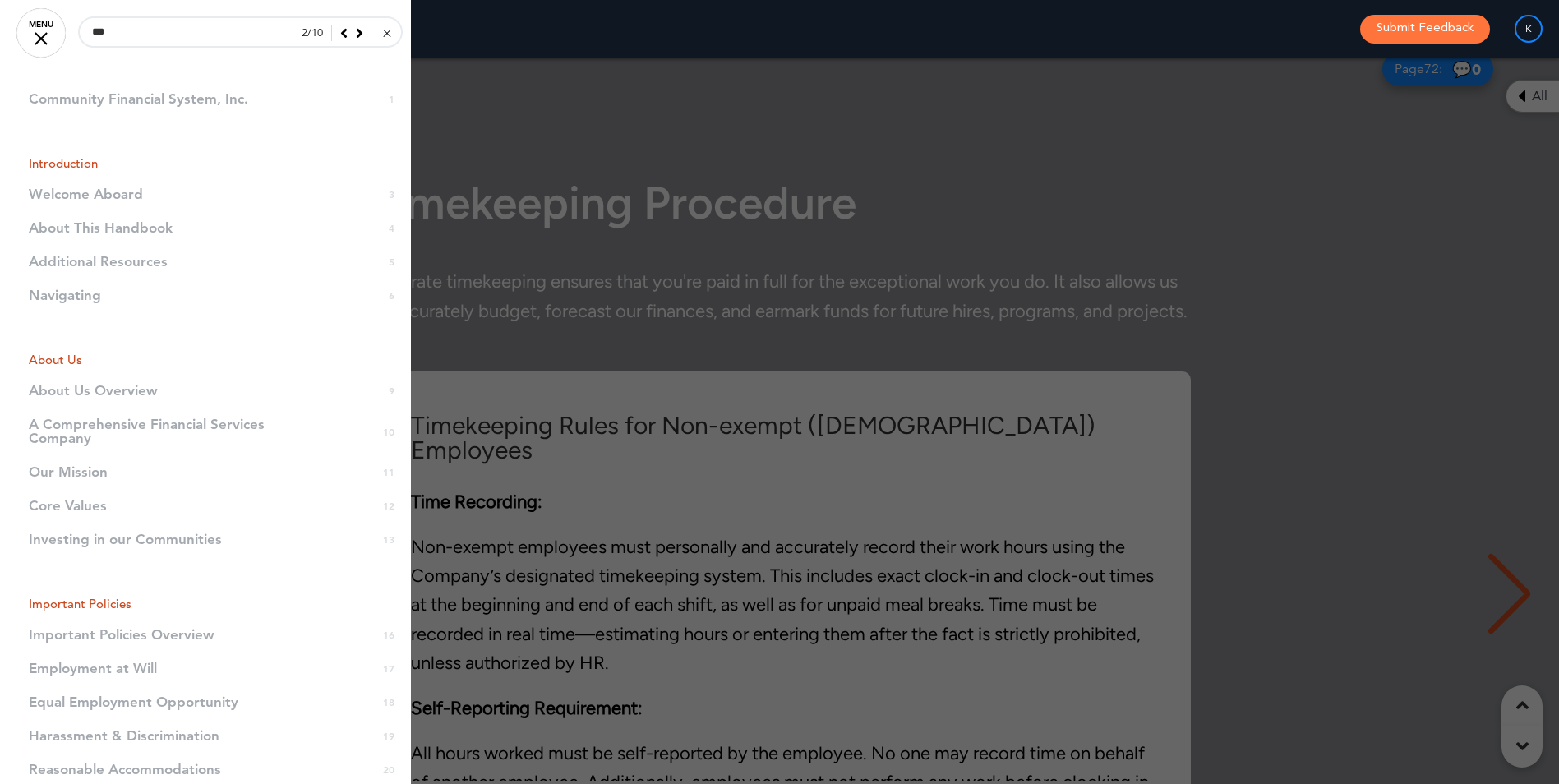
click at [356, 33] on icon at bounding box center [360, 33] width 7 height 15
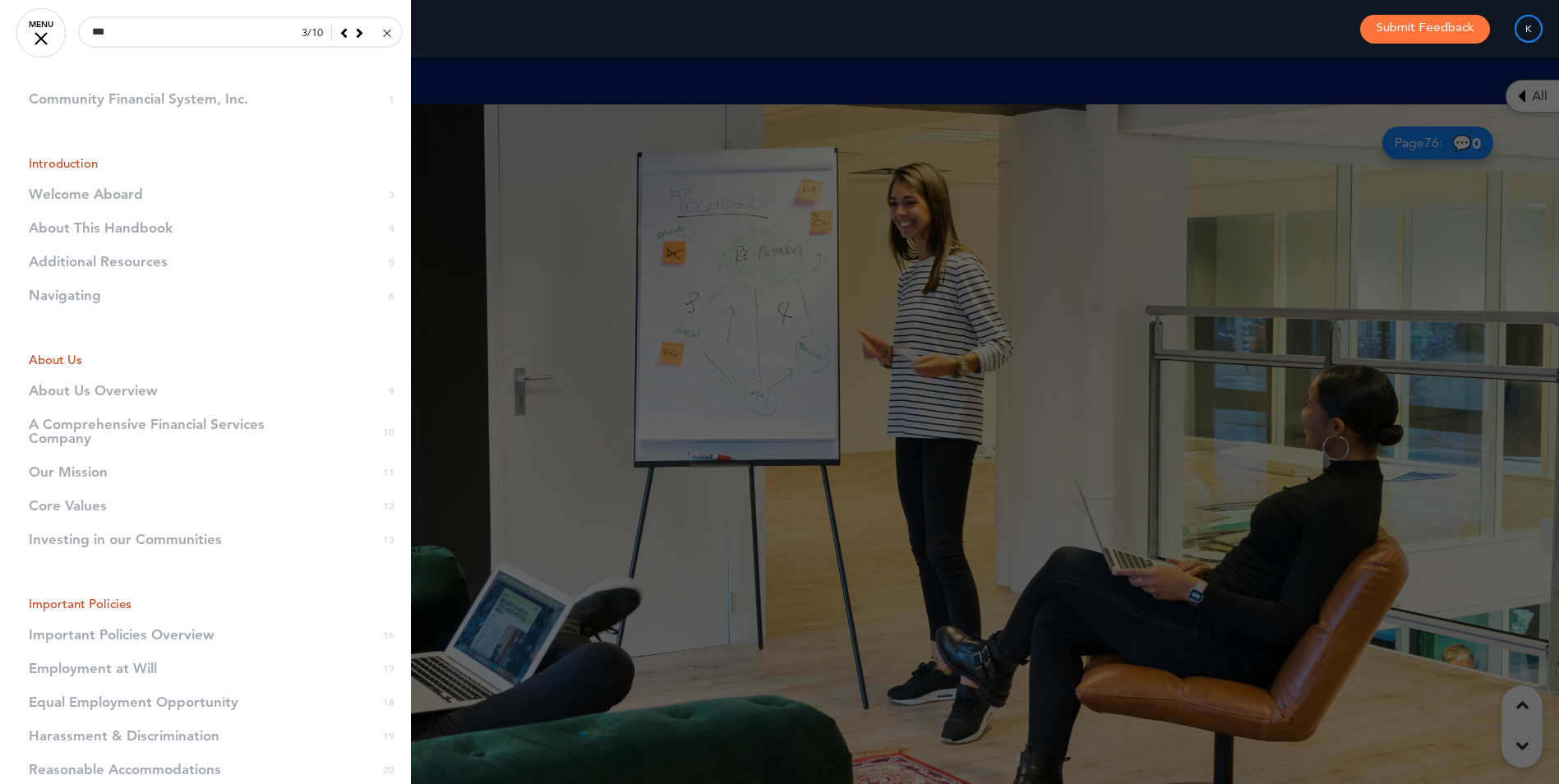
scroll to position [83739, 0]
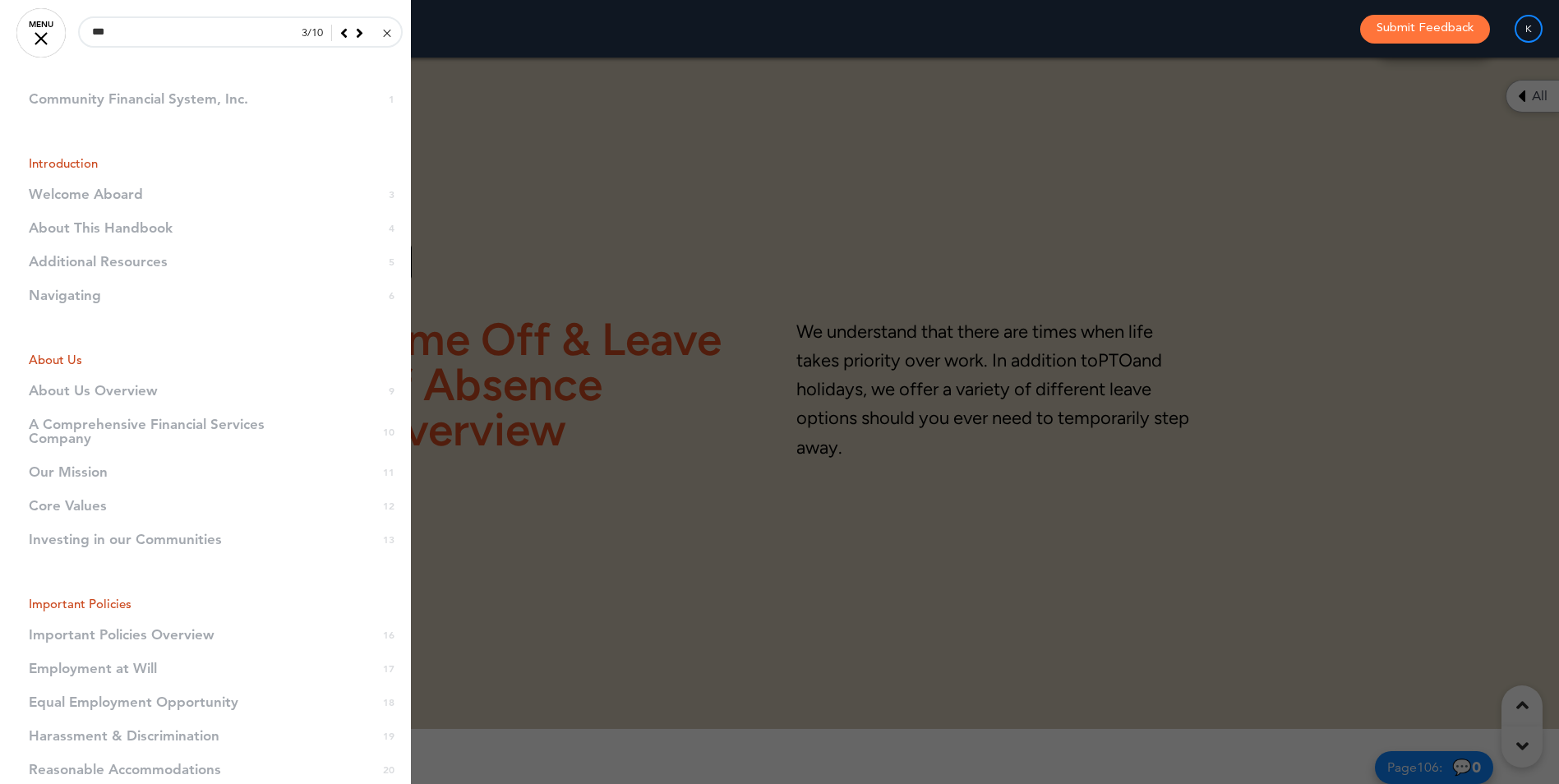
click at [356, 33] on icon at bounding box center [360, 33] width 7 height 15
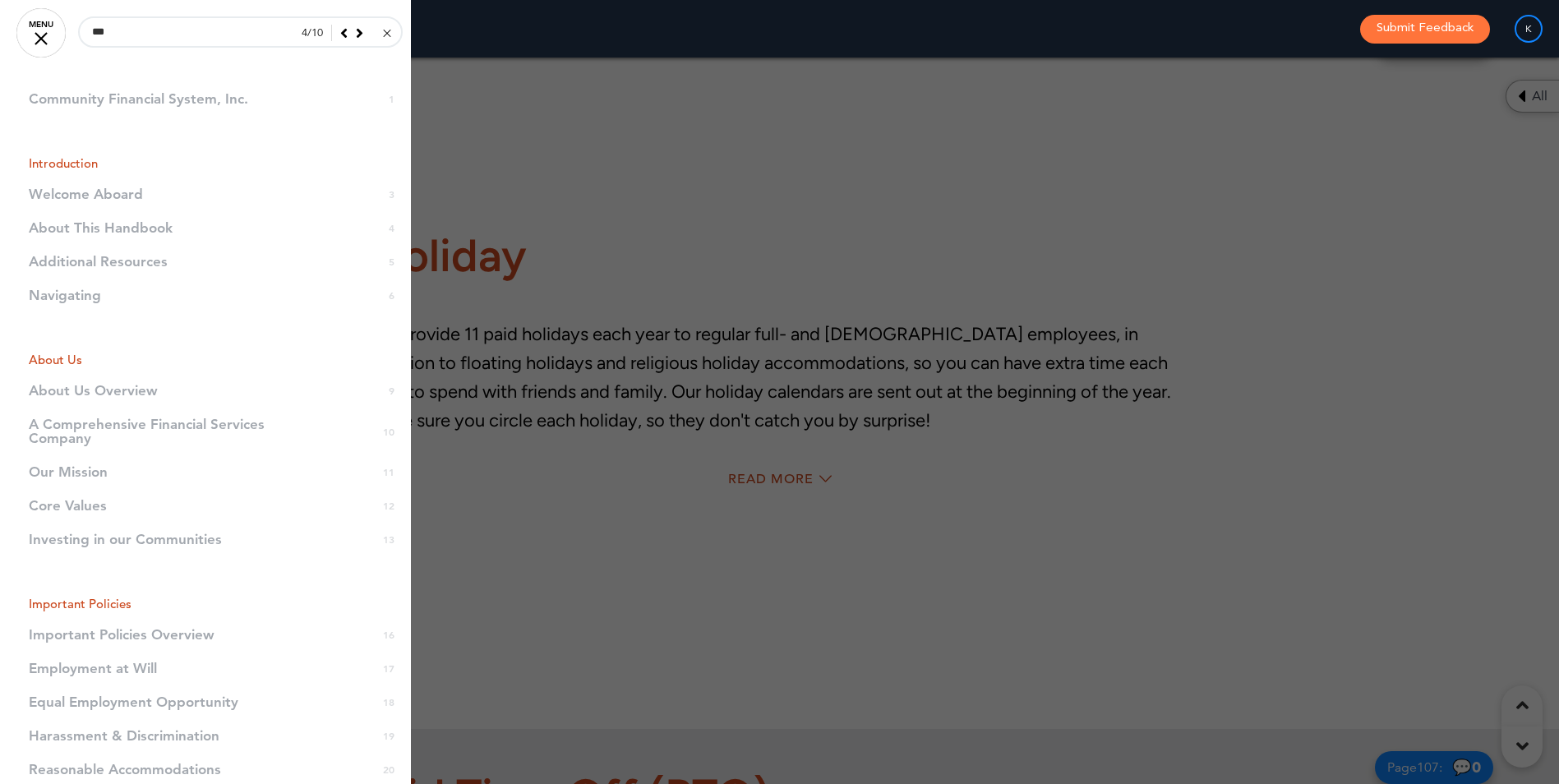
click at [356, 33] on icon at bounding box center [360, 33] width 7 height 15
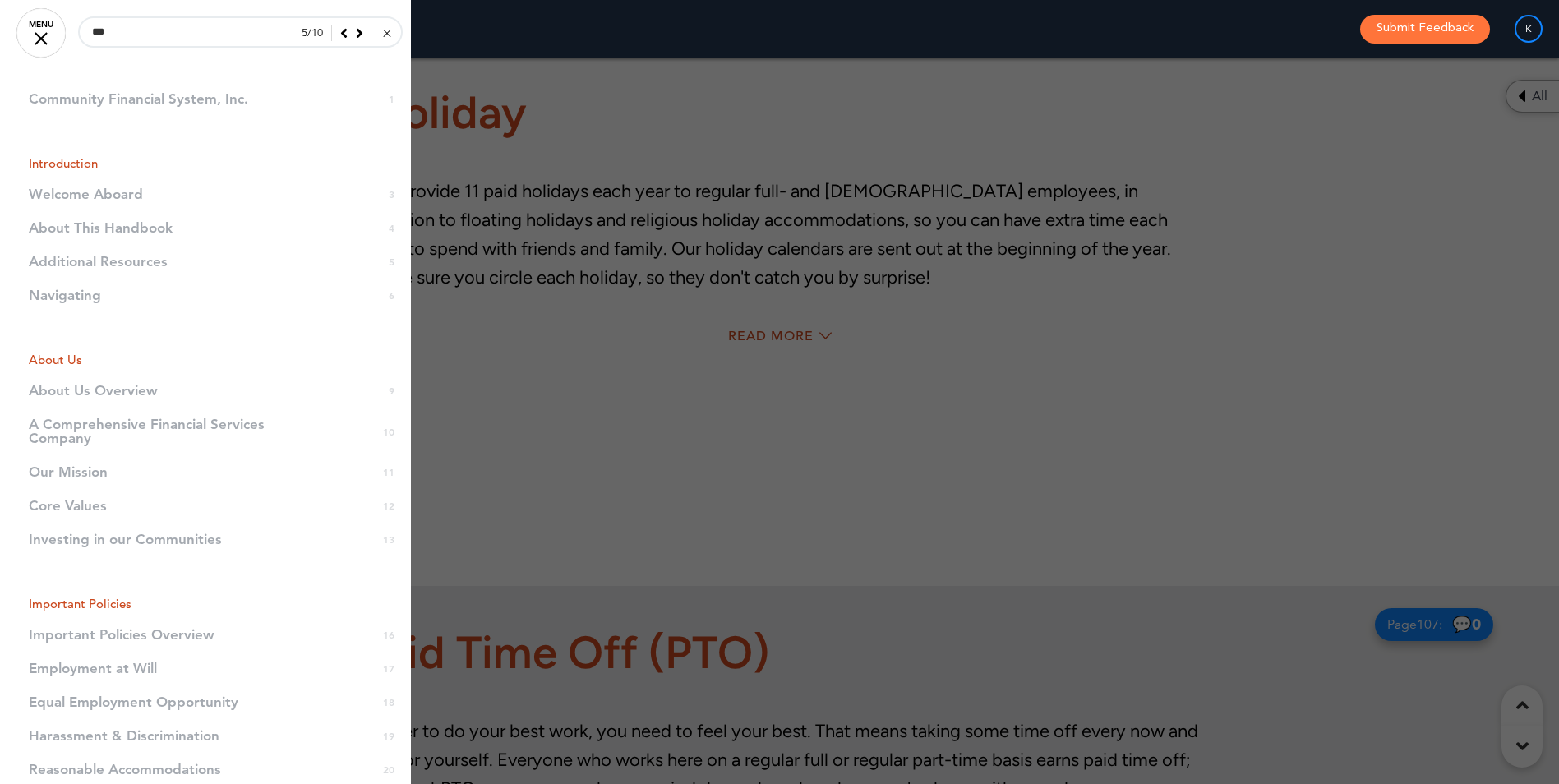
scroll to position [84534, 0]
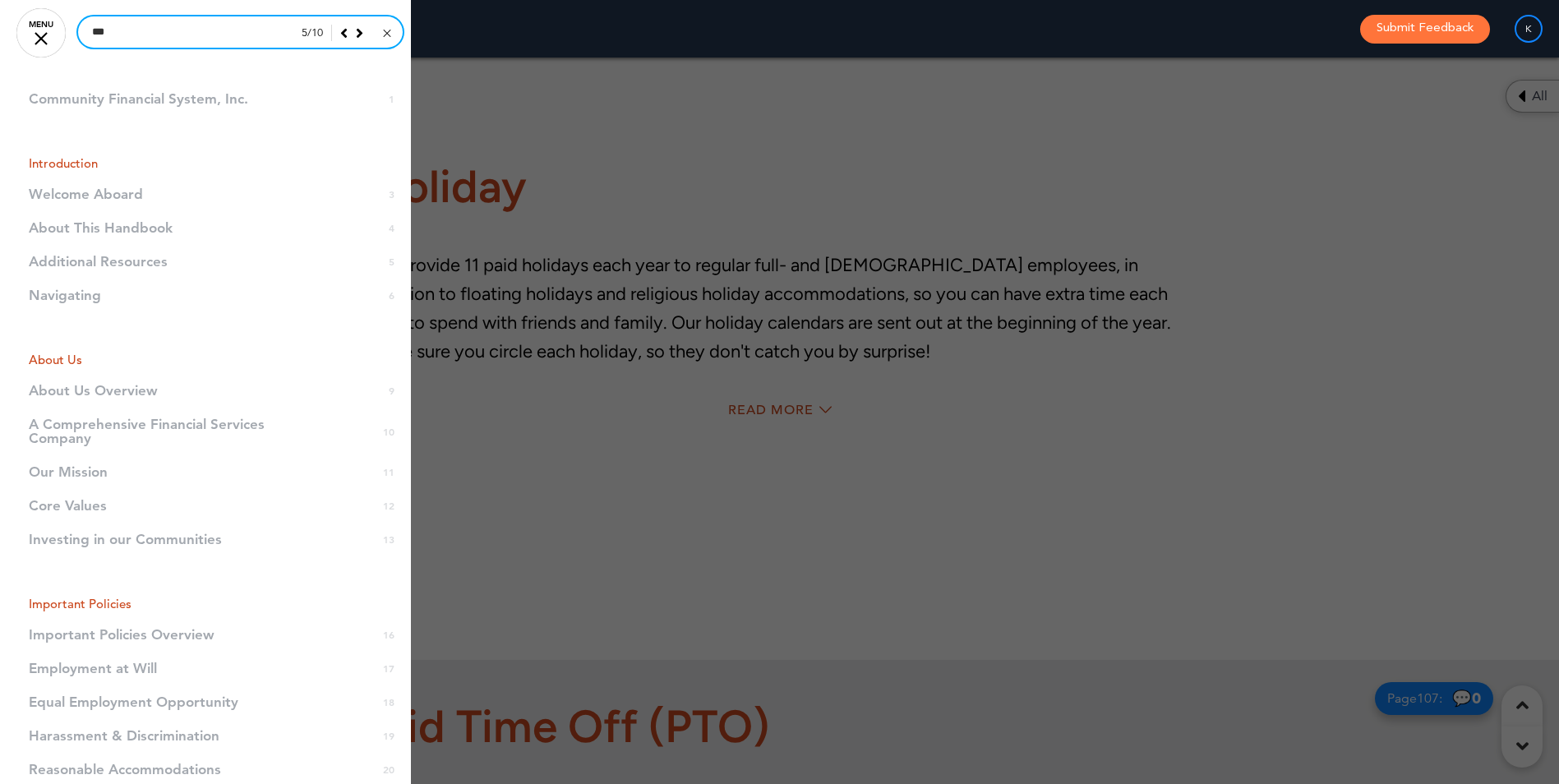
drag, startPoint x: 150, startPoint y: 34, endPoint x: 11, endPoint y: 26, distance: 139.2
click at [11, 26] on div "*** 5 / 10 Community Financial System, Inc. 1 Introduction Introduction 2 3 4 5…" at bounding box center [205, 392] width 410 height 784
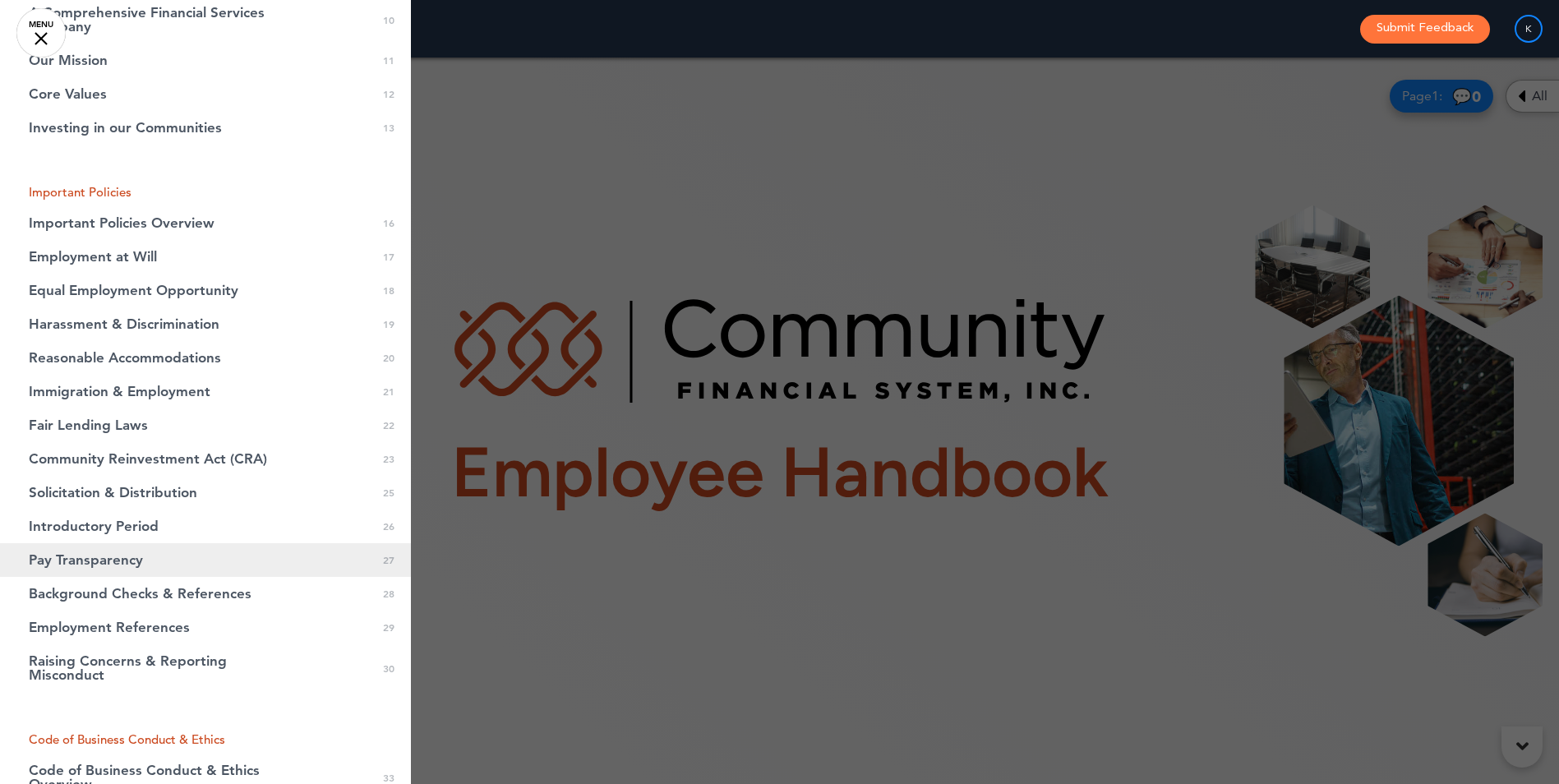
scroll to position [493, 0]
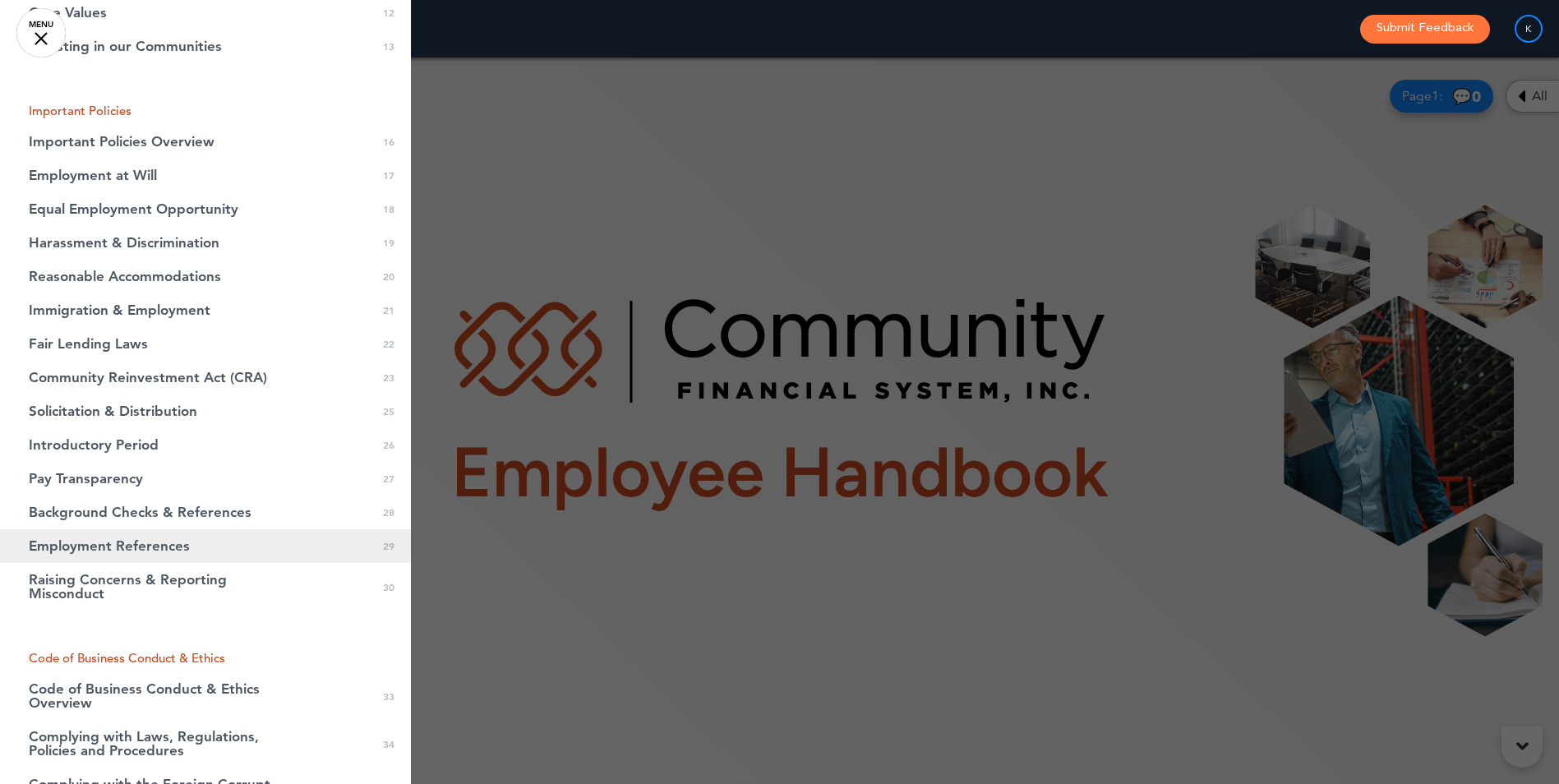
click at [189, 553] on link "Employment References 29" at bounding box center [205, 546] width 410 height 34
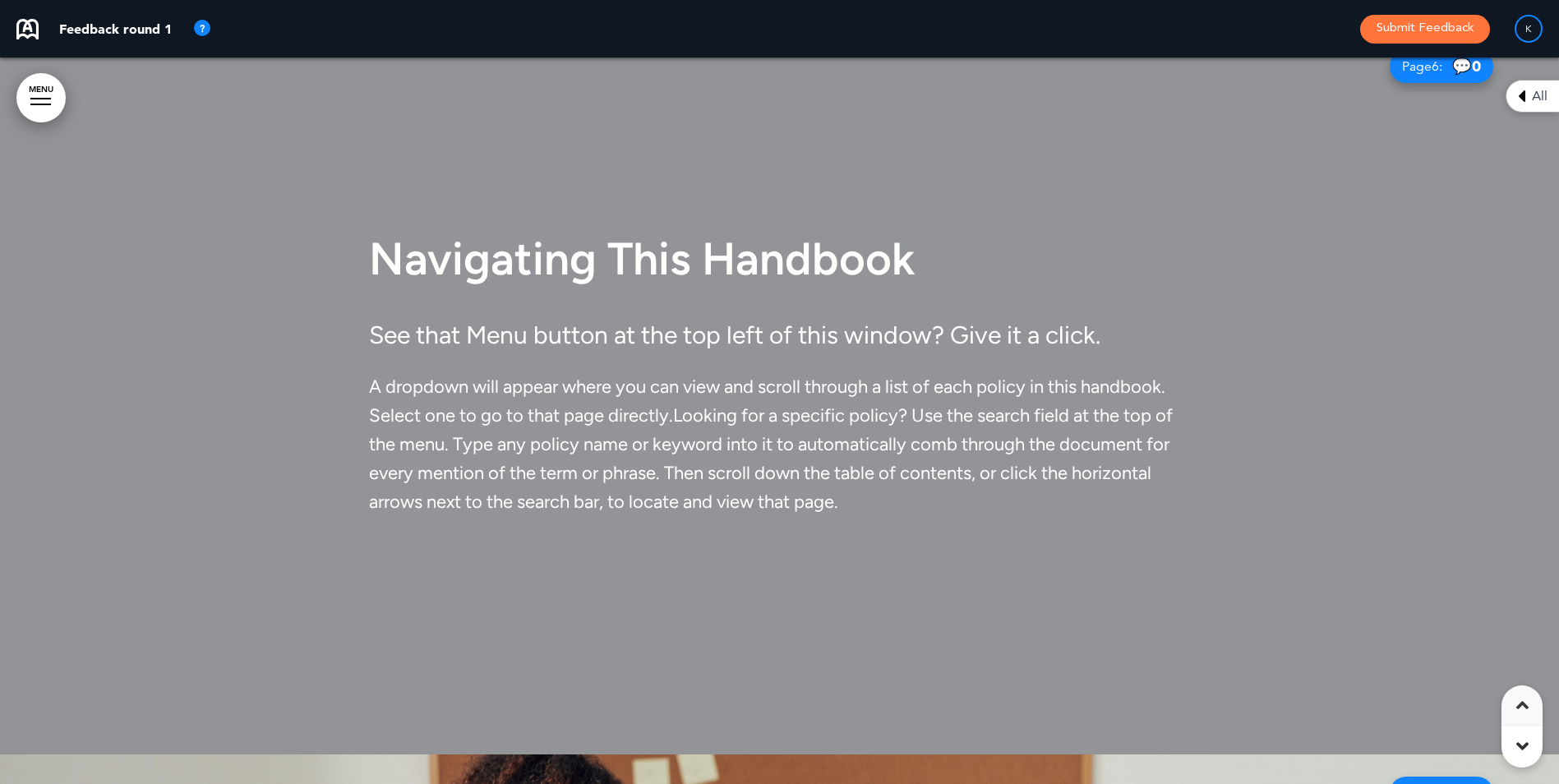
scroll to position [23330, 0]
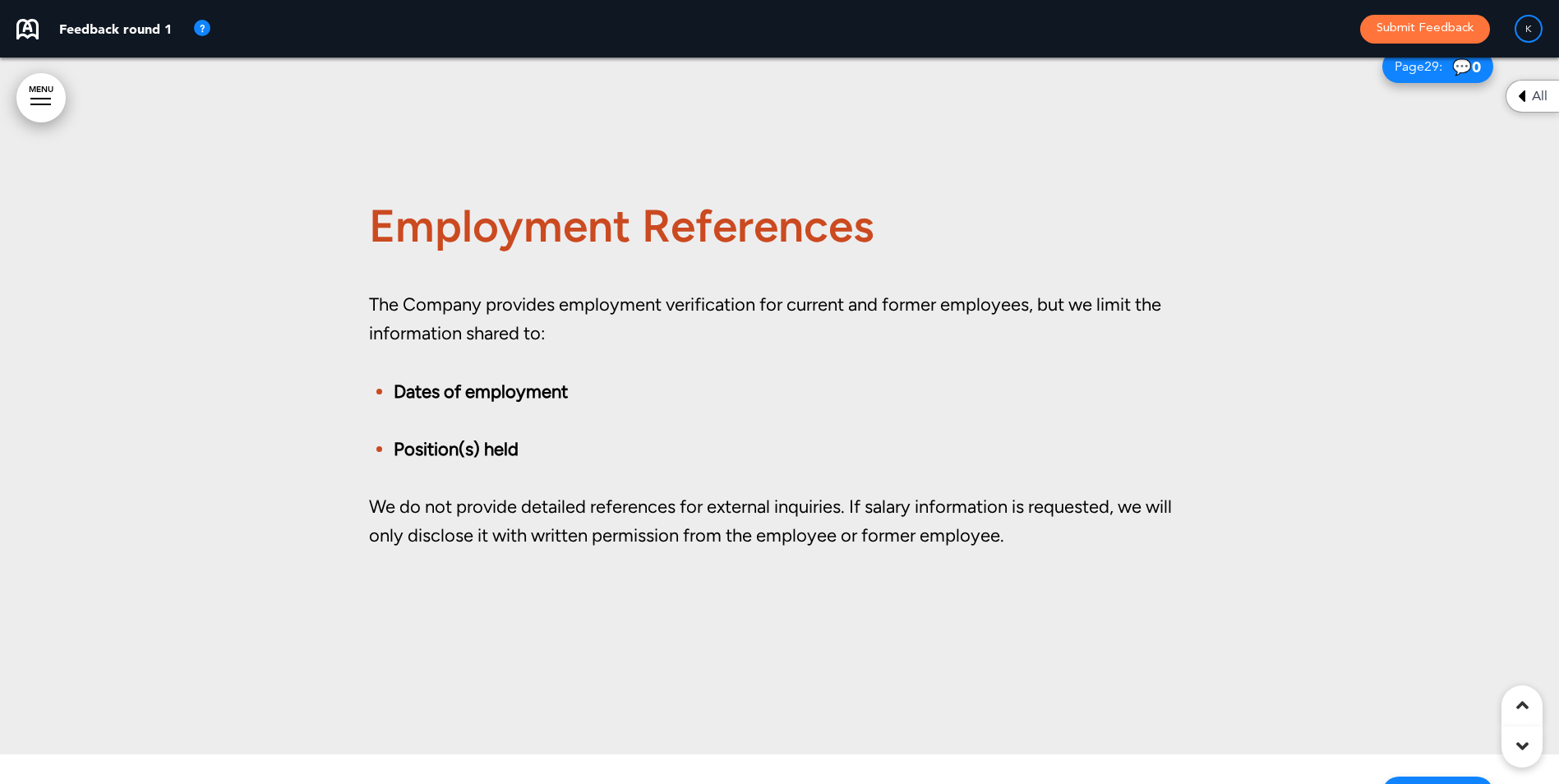
click at [51, 98] on link "MENU" at bounding box center [41, 98] width 50 height 50
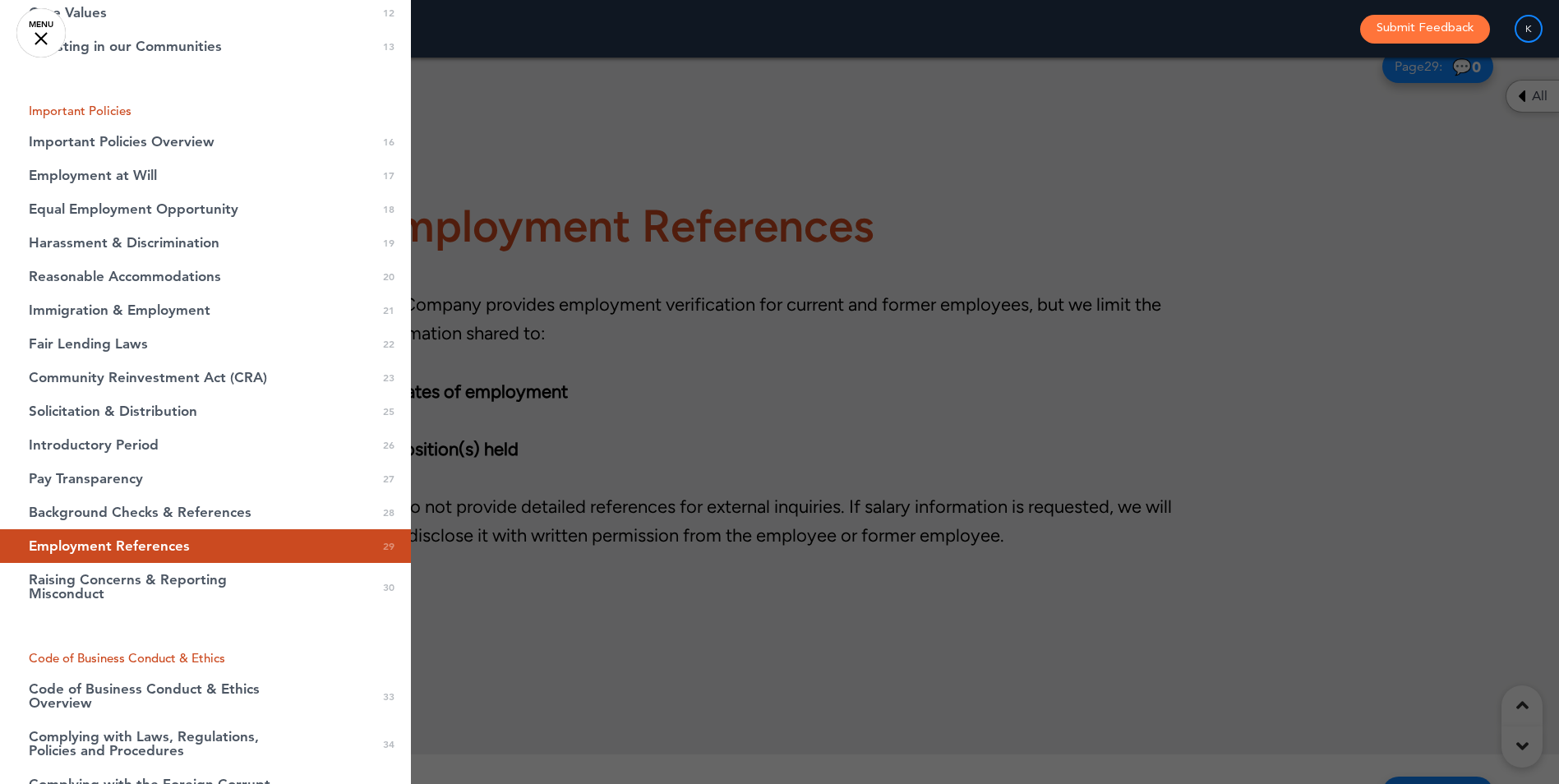
click at [525, 179] on div at bounding box center [780, 392] width 1559 height 784
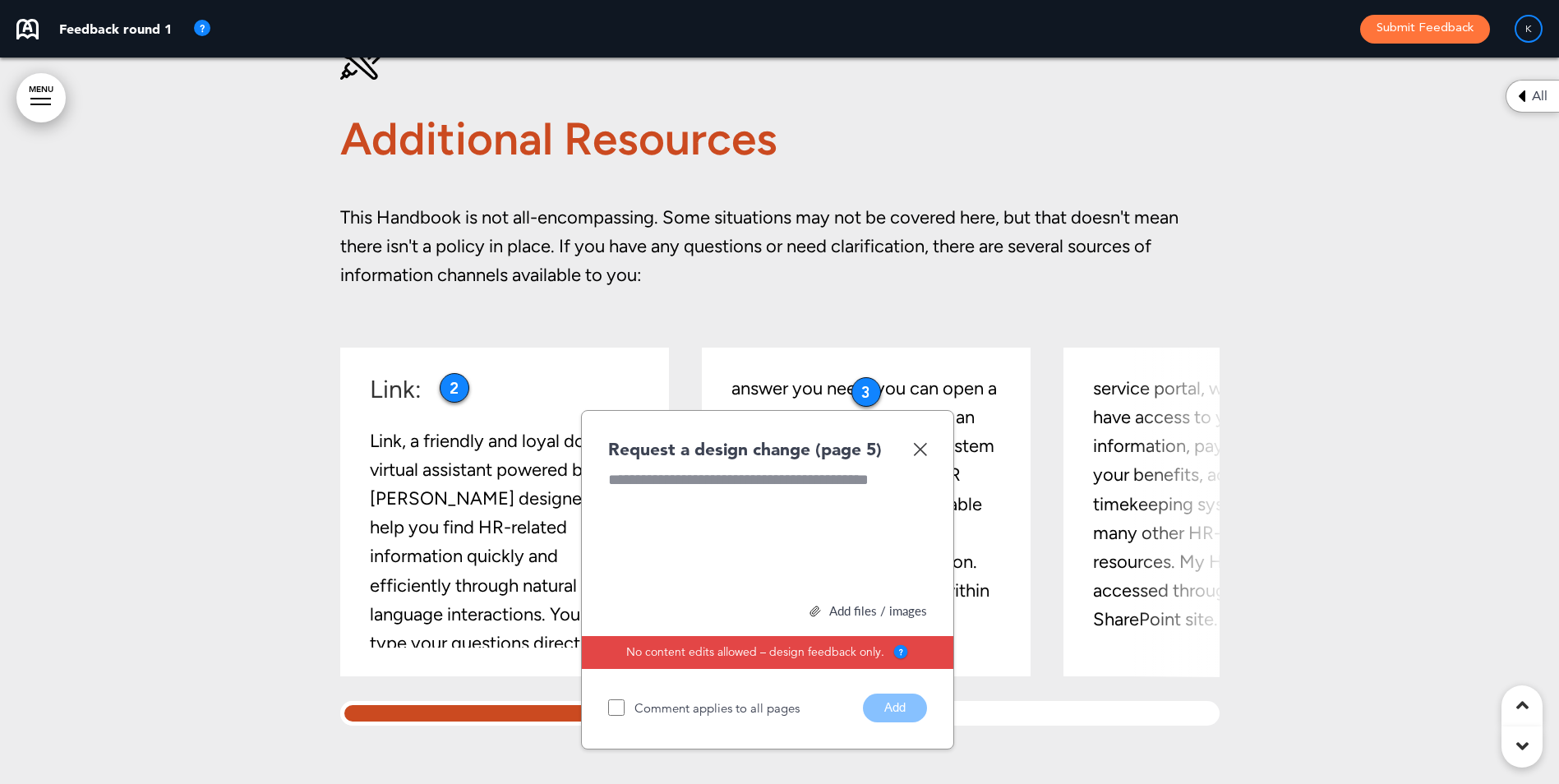
scroll to position [3741, 0]
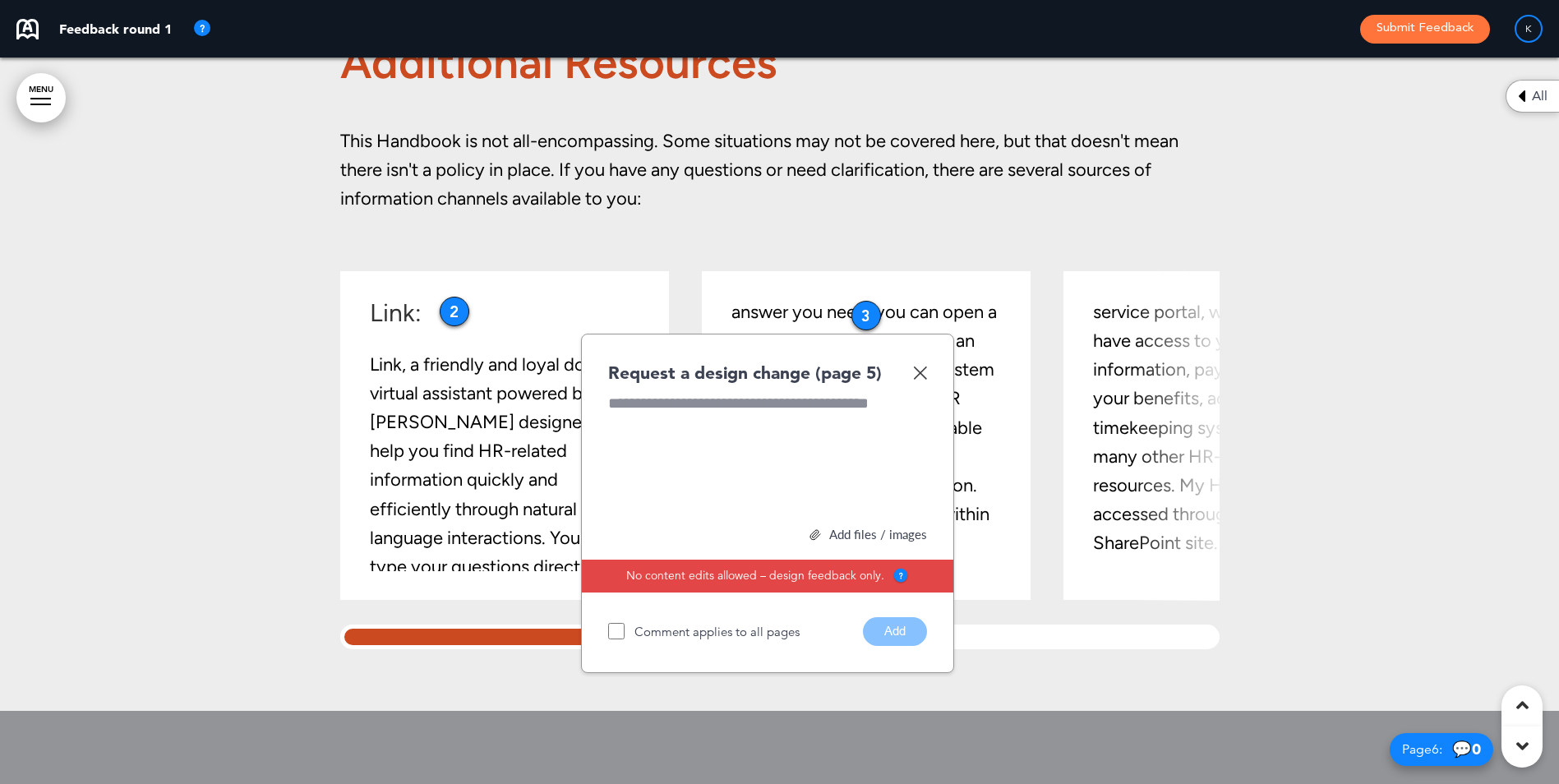
click at [916, 379] on img at bounding box center [919, 372] width 14 height 14
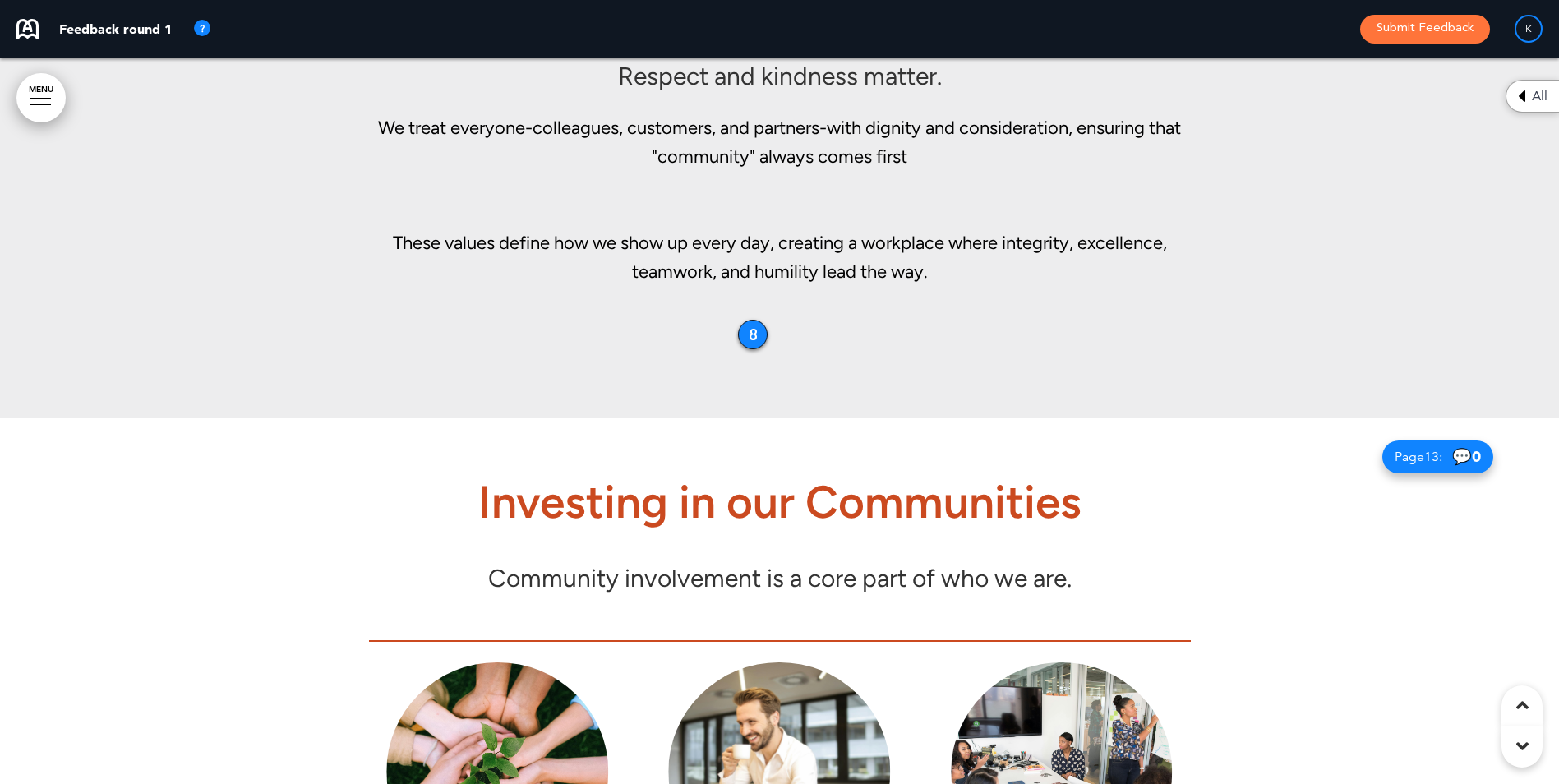
scroll to position [10724, 0]
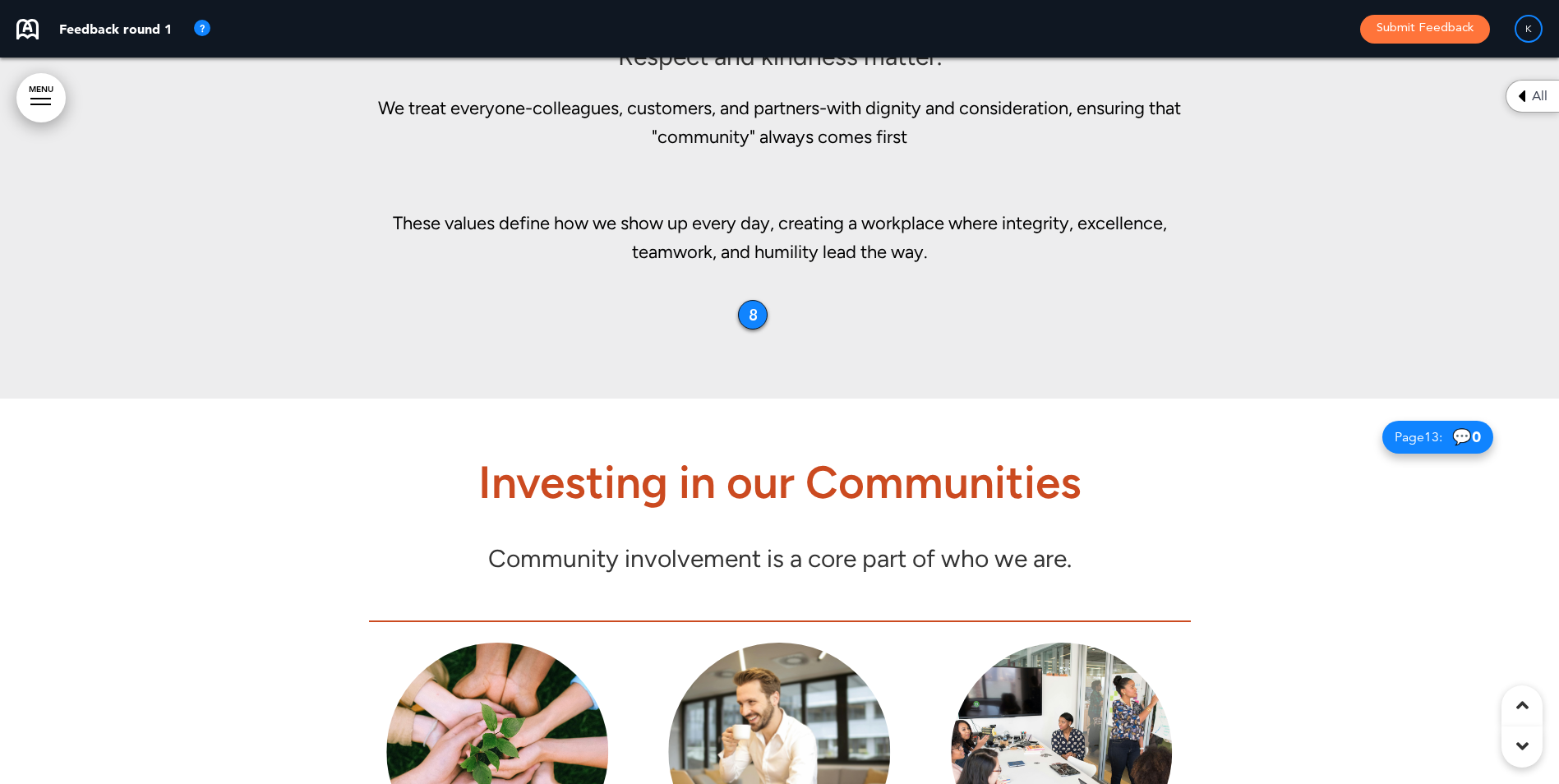
click at [753, 329] on div "8" at bounding box center [753, 315] width 29 height 29
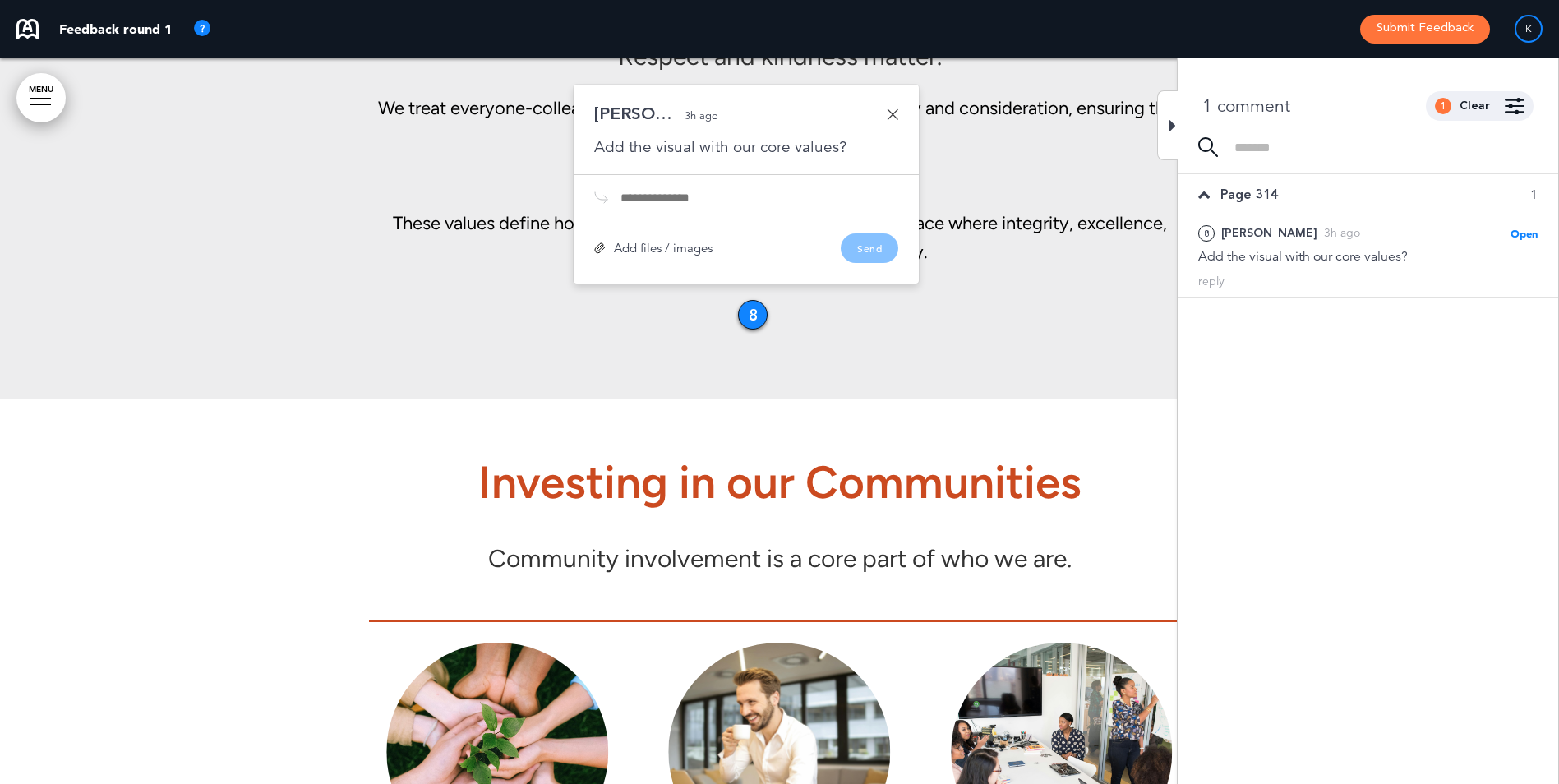
click at [895, 120] on link at bounding box center [892, 114] width 11 height 11
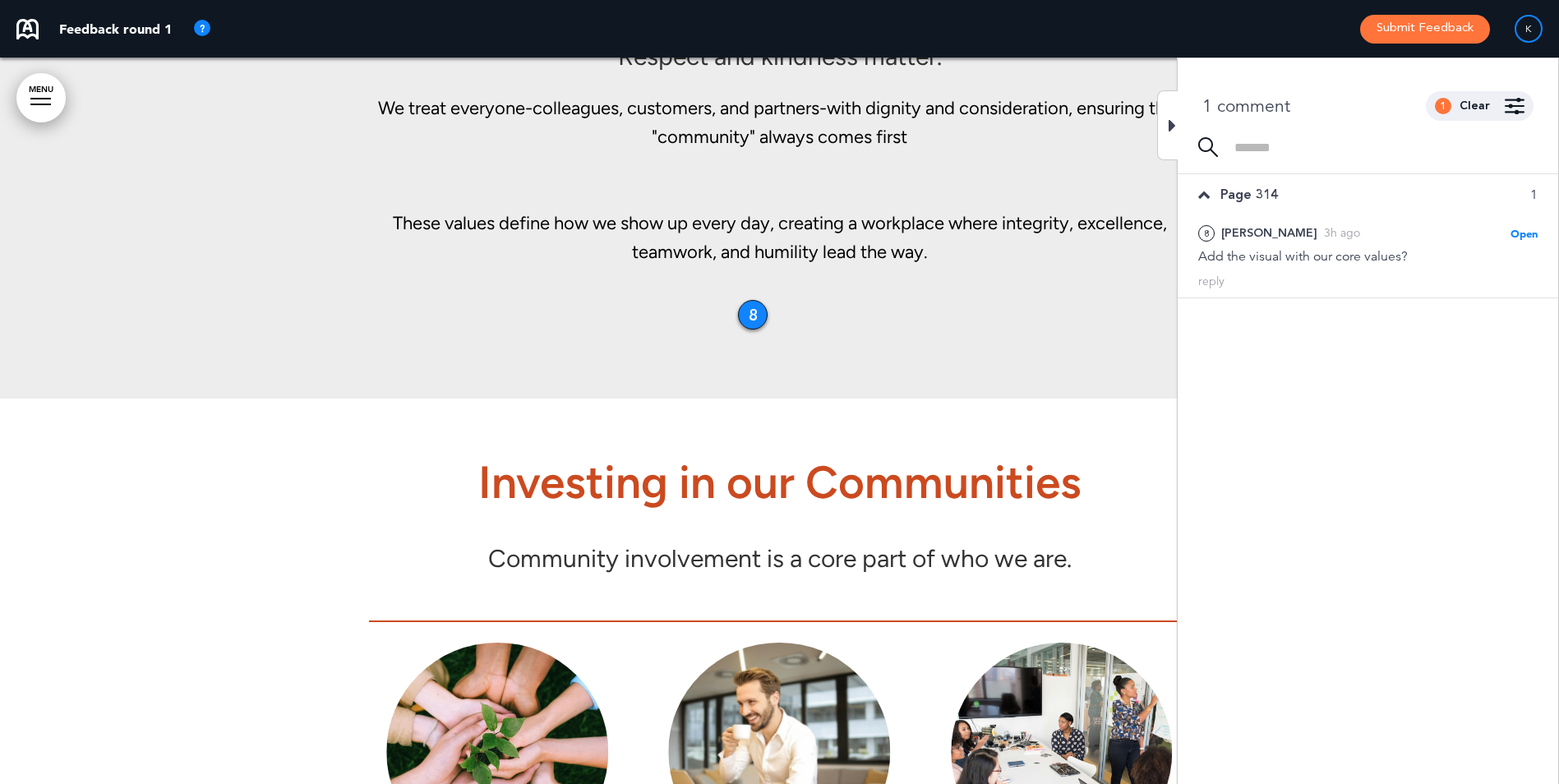
drag, startPoint x: 1020, startPoint y: 371, endPoint x: 1016, endPoint y: 359, distance: 12.6
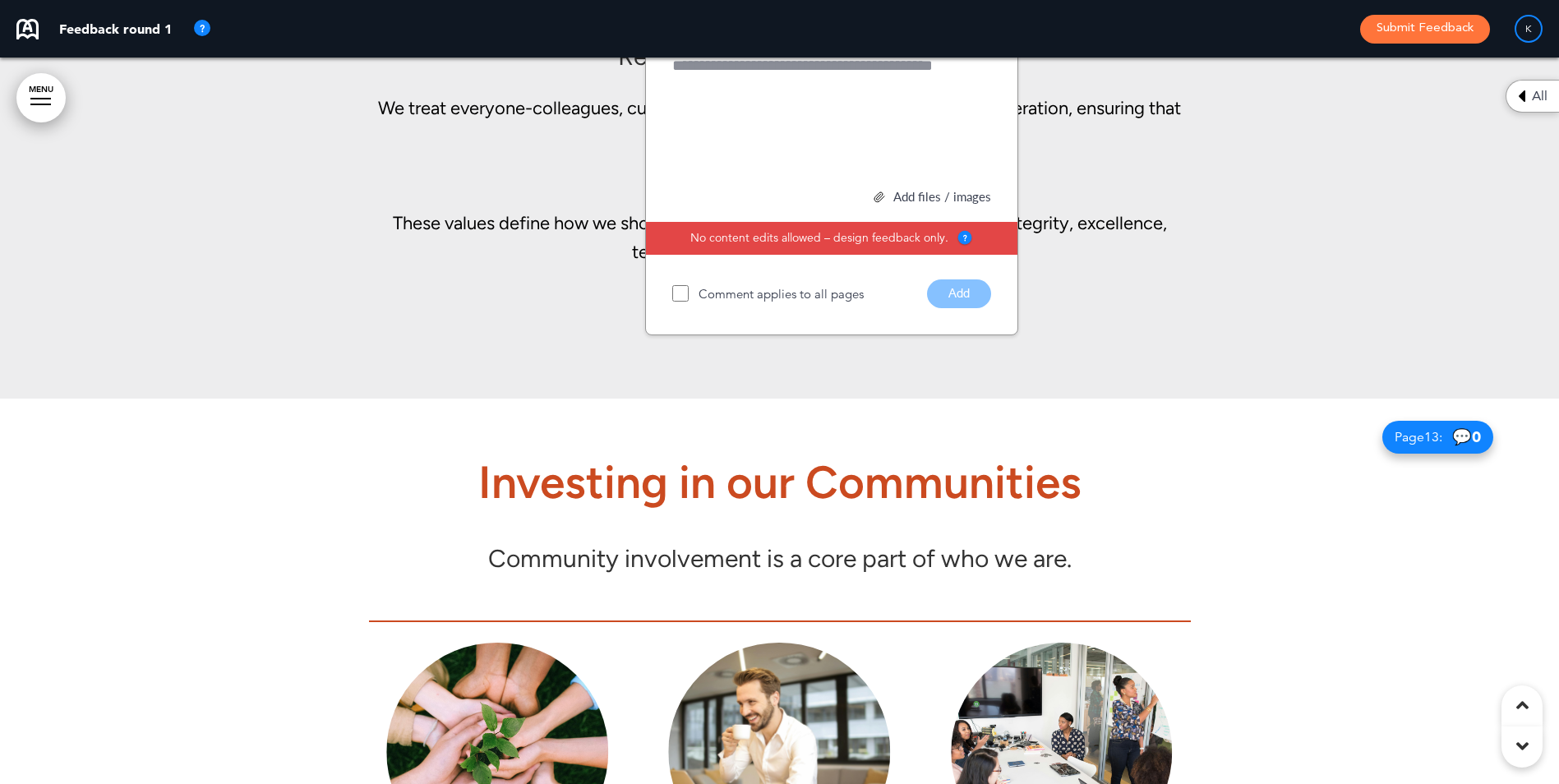
click at [1189, 297] on div "4 Humility Respect and kindness matter. We treat everyone-colleagues, customers…" at bounding box center [780, 94] width 822 height 486
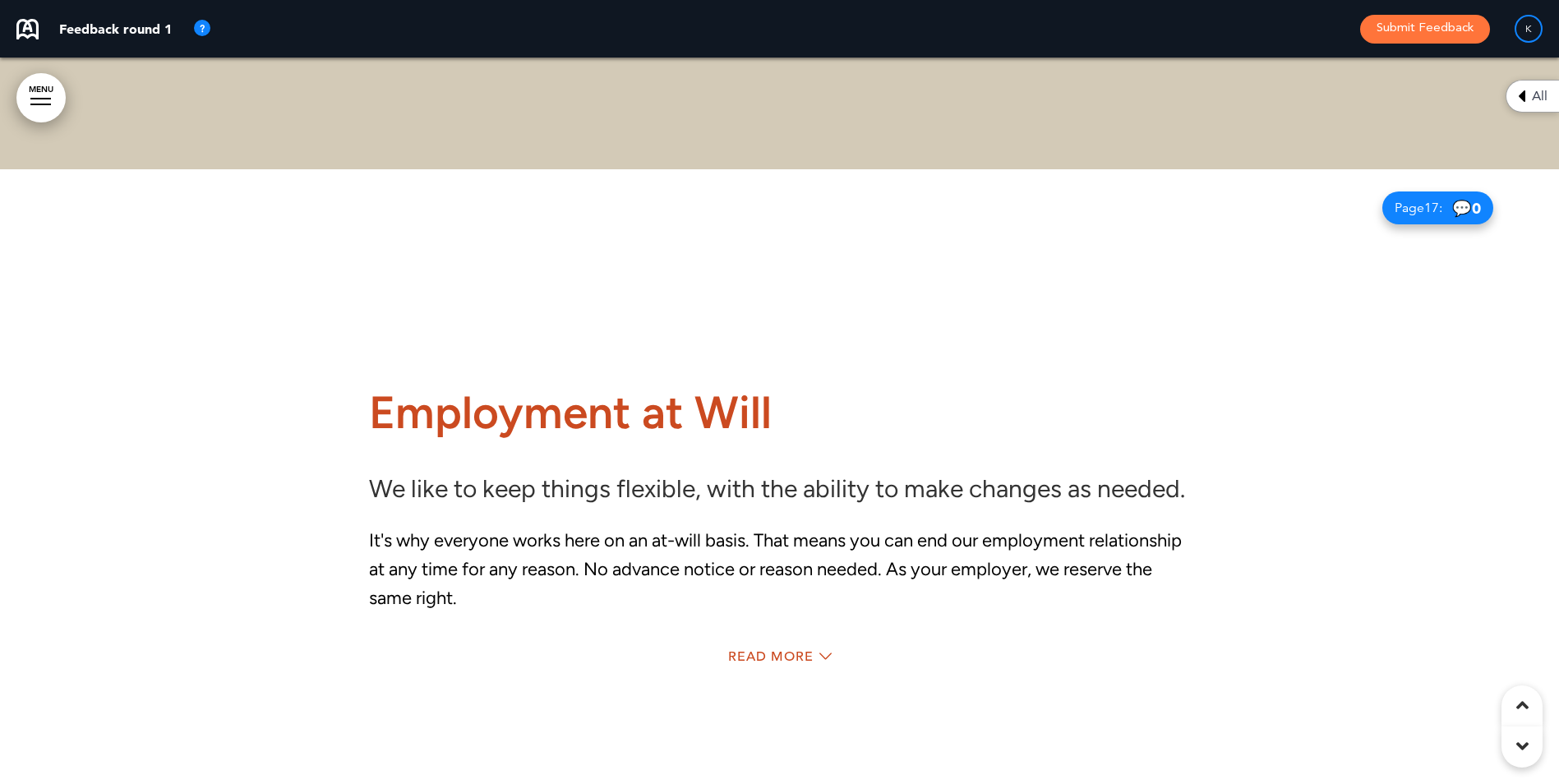
scroll to position [14256, 0]
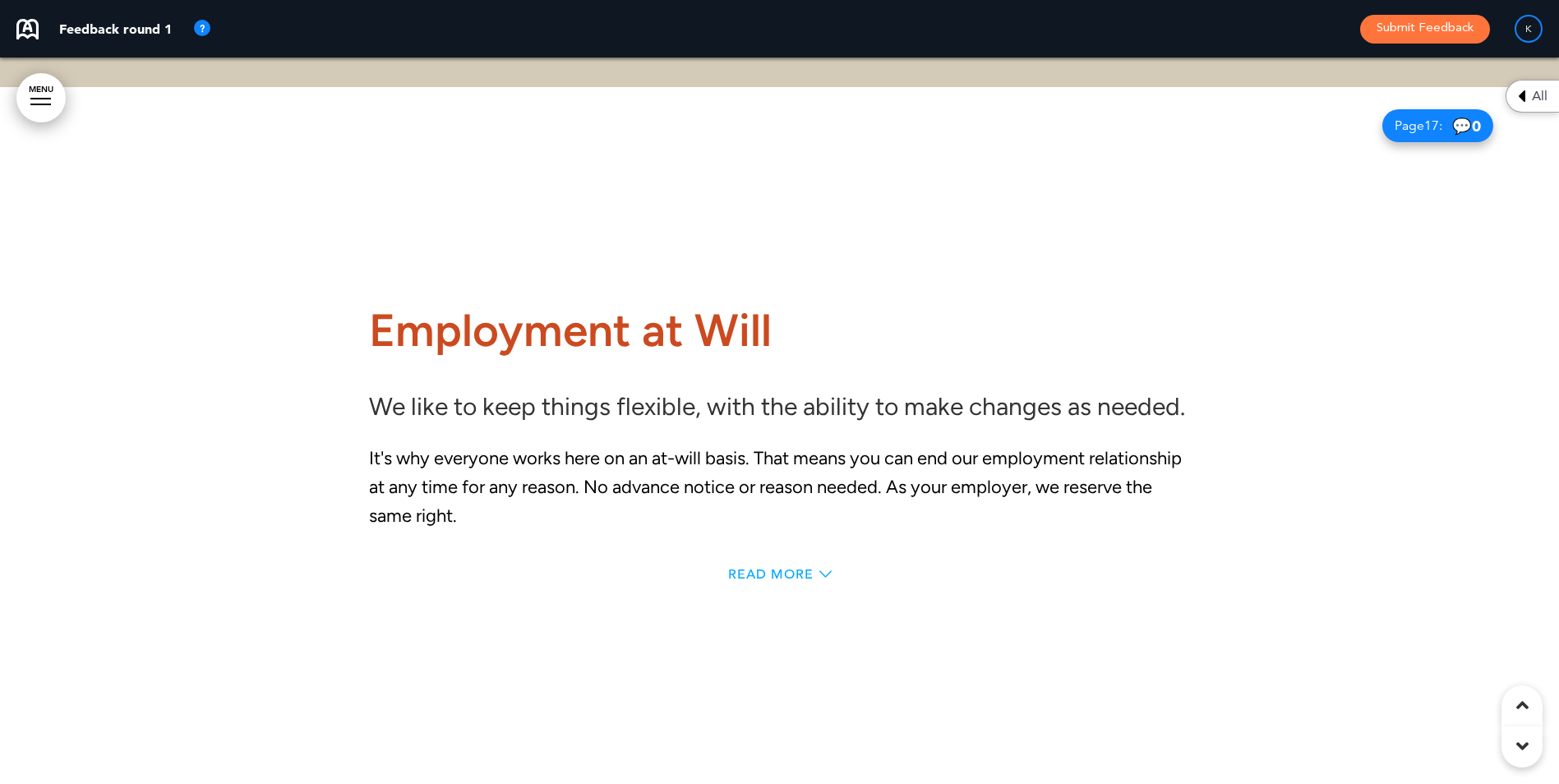
click at [806, 581] on span "Read More" at bounding box center [770, 574] width 86 height 13
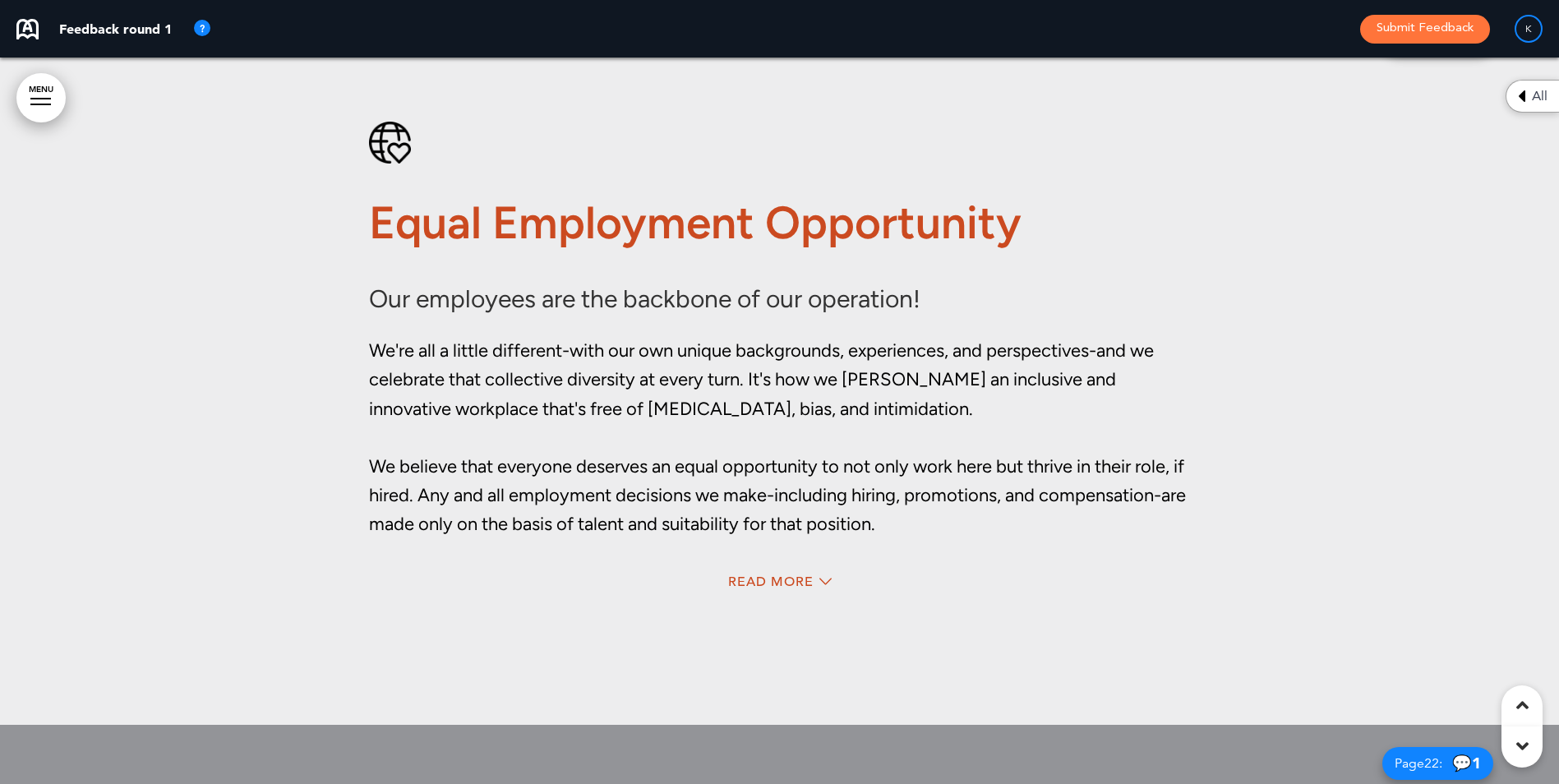
scroll to position [15325, 0]
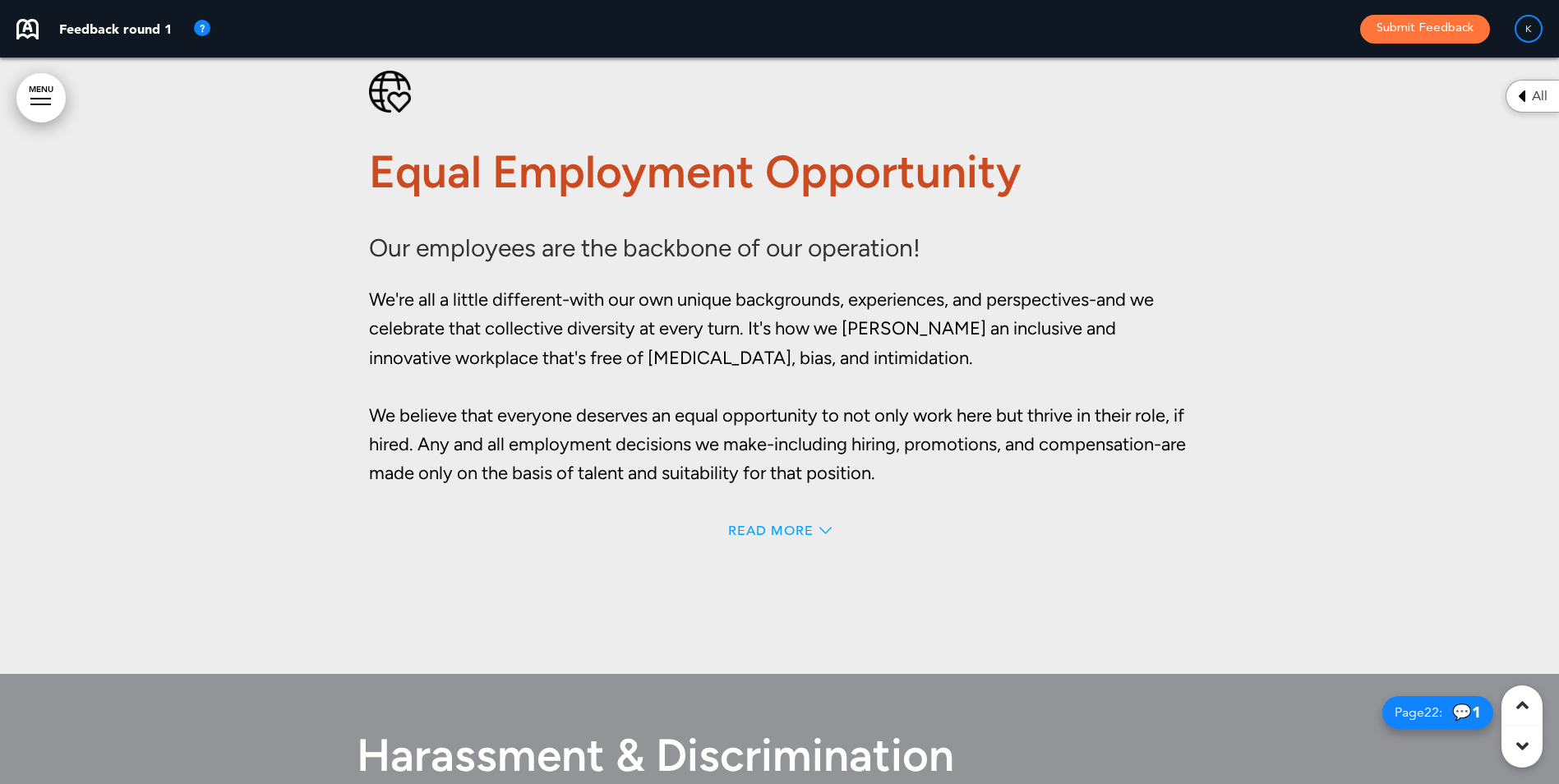
click at [783, 535] on span "Read More" at bounding box center [770, 531] width 86 height 13
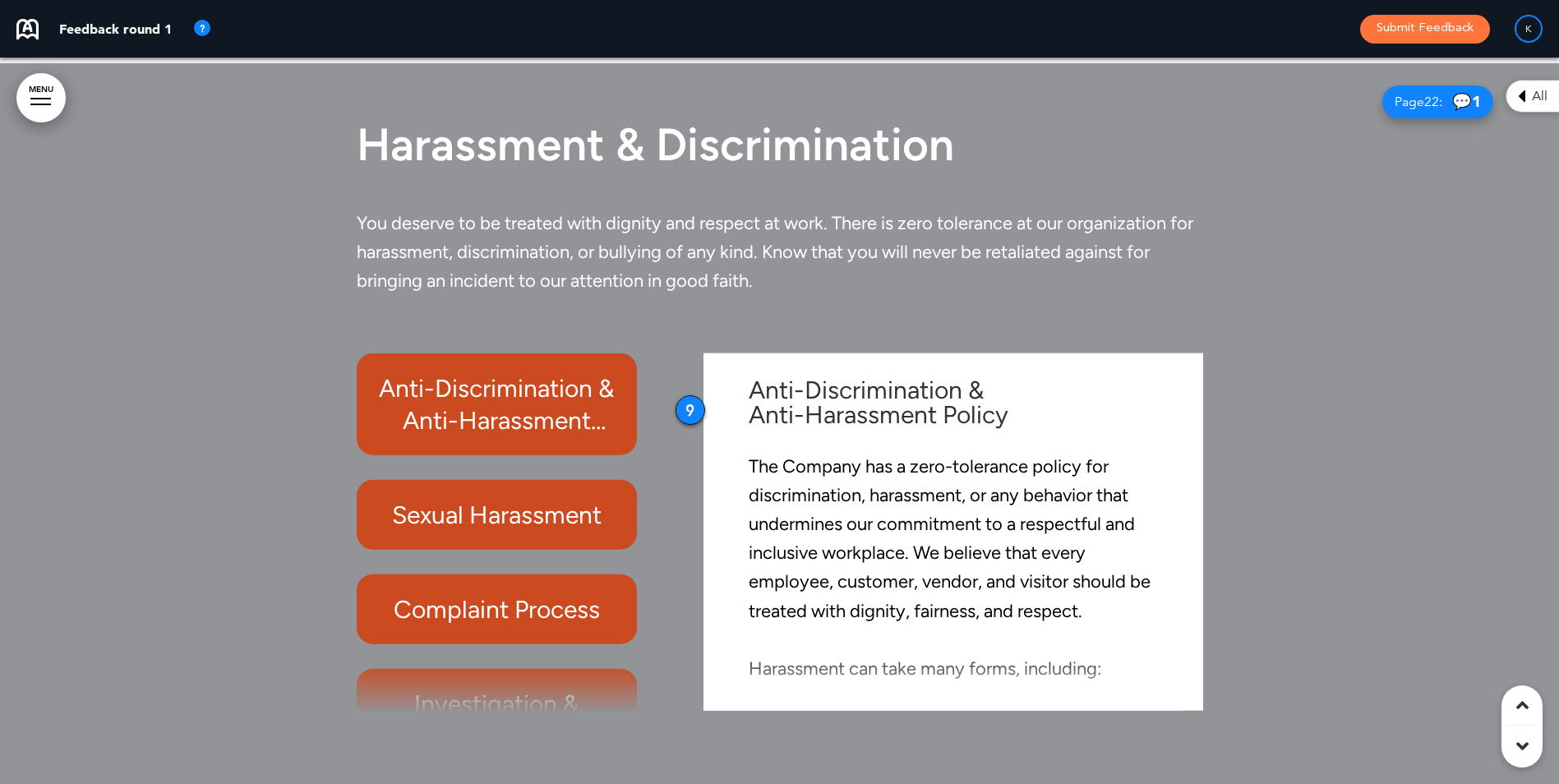
scroll to position [16413, 0]
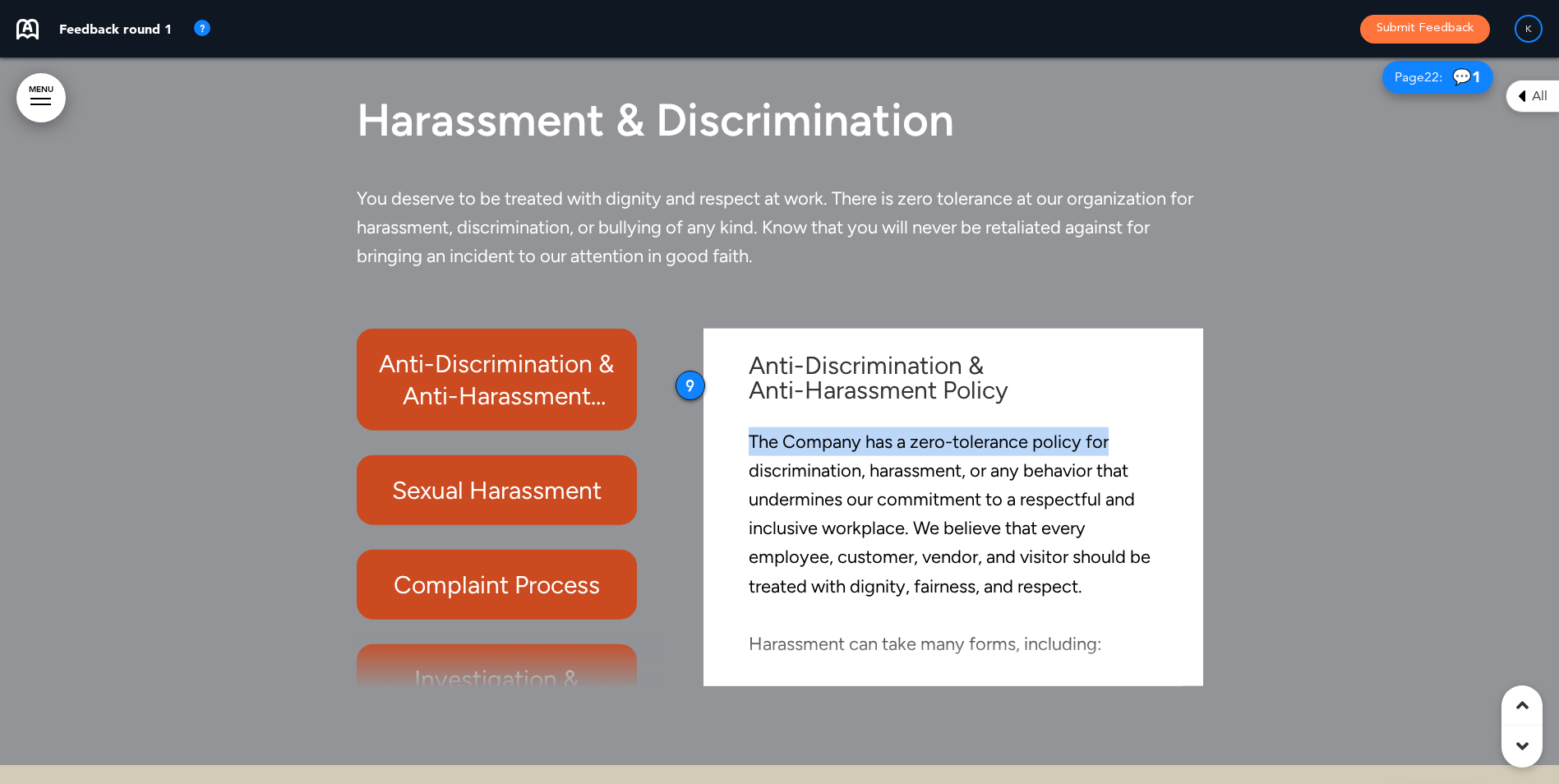
drag, startPoint x: 1177, startPoint y: 398, endPoint x: 1177, endPoint y: 416, distance: 18.0
click at [1177, 416] on div "Anti-Discrimination & Anti-Harassment Policy The Company has a zero-tolerance p…" at bounding box center [953, 506] width 475 height 341
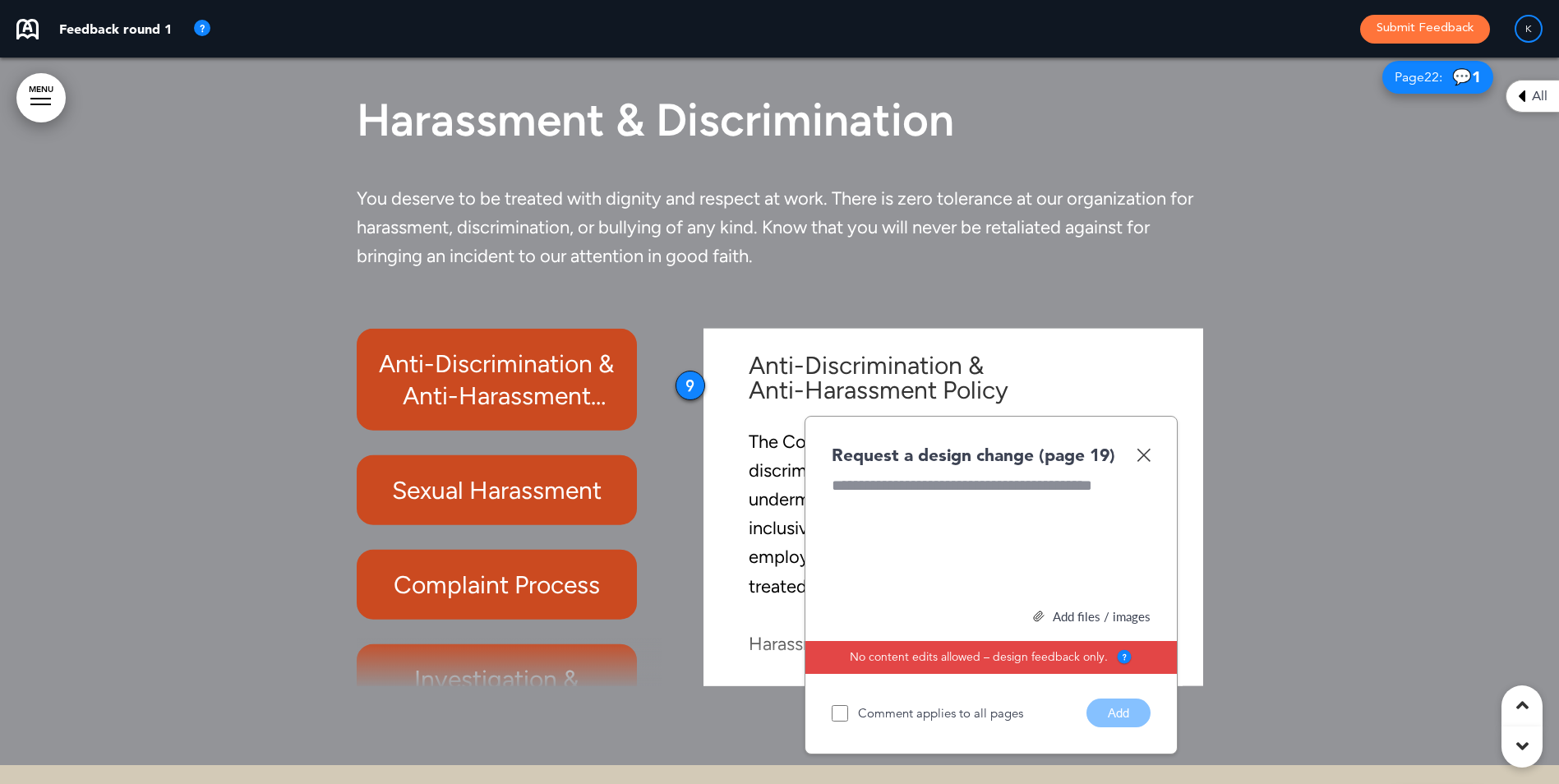
click at [1229, 387] on div at bounding box center [780, 401] width 1559 height 726
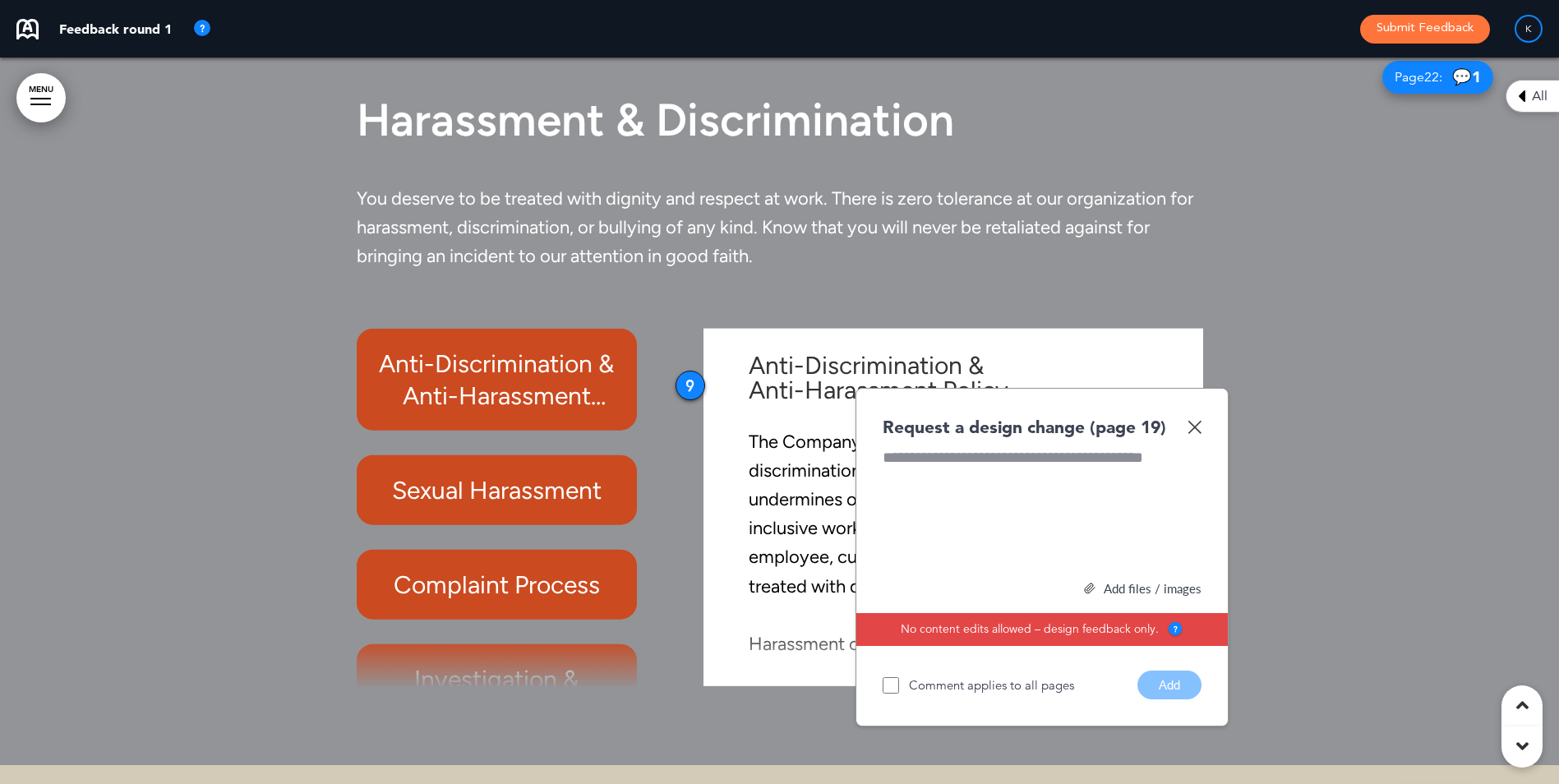
click at [1199, 428] on img at bounding box center [1194, 426] width 14 height 14
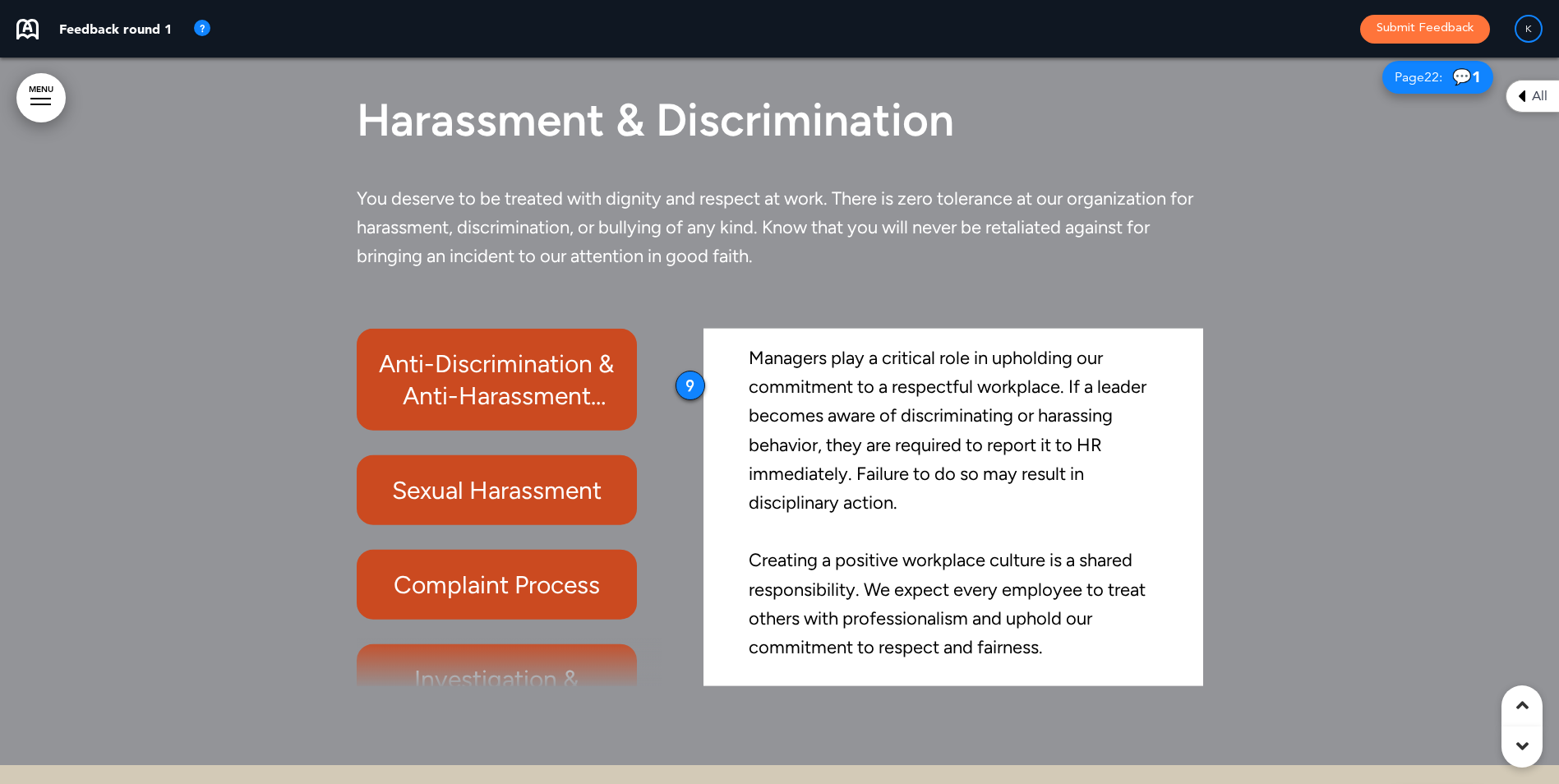
scroll to position [16495, 0]
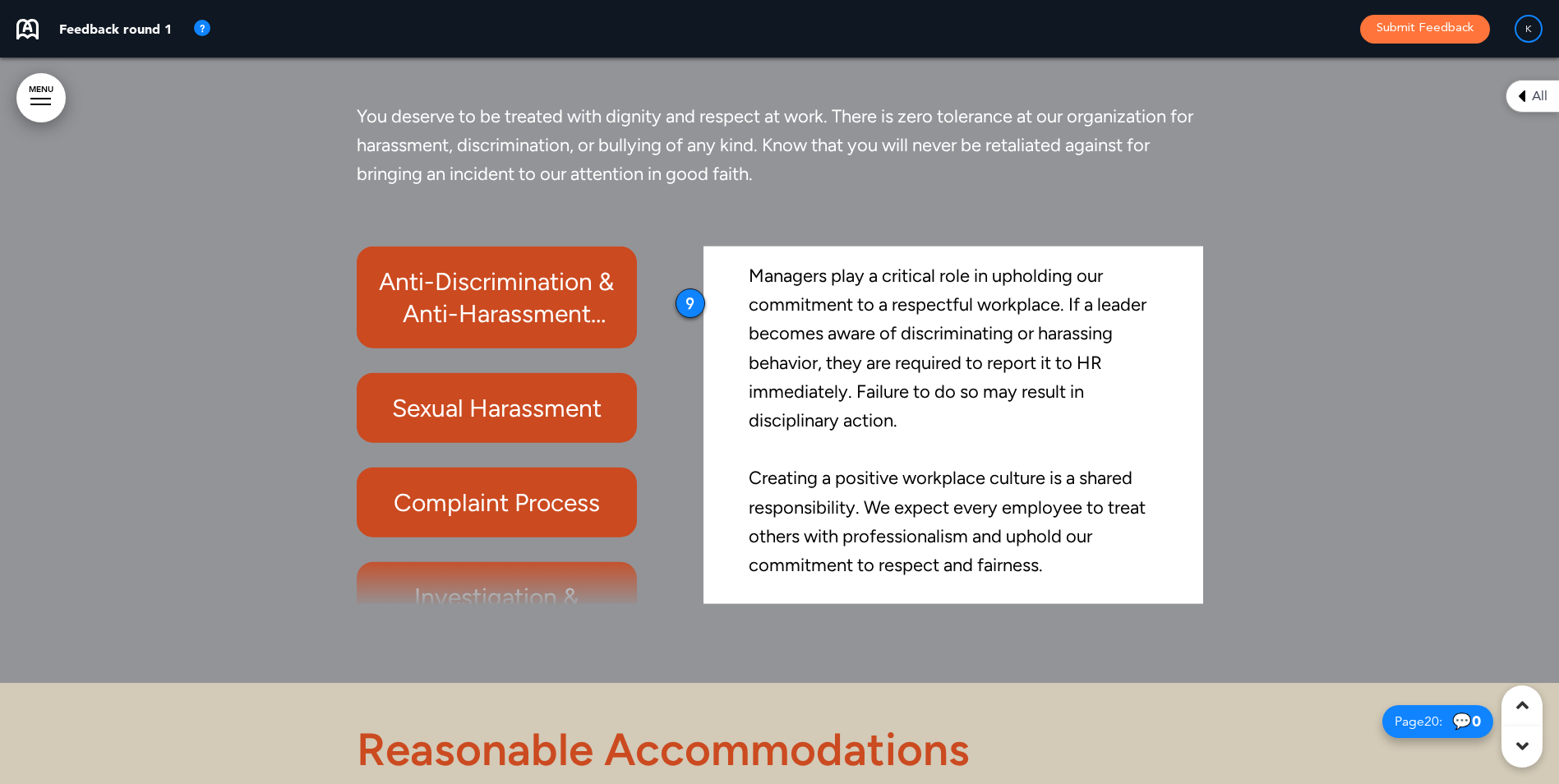
click at [395, 392] on h6 "Sexual Harassment" at bounding box center [496, 407] width 242 height 32
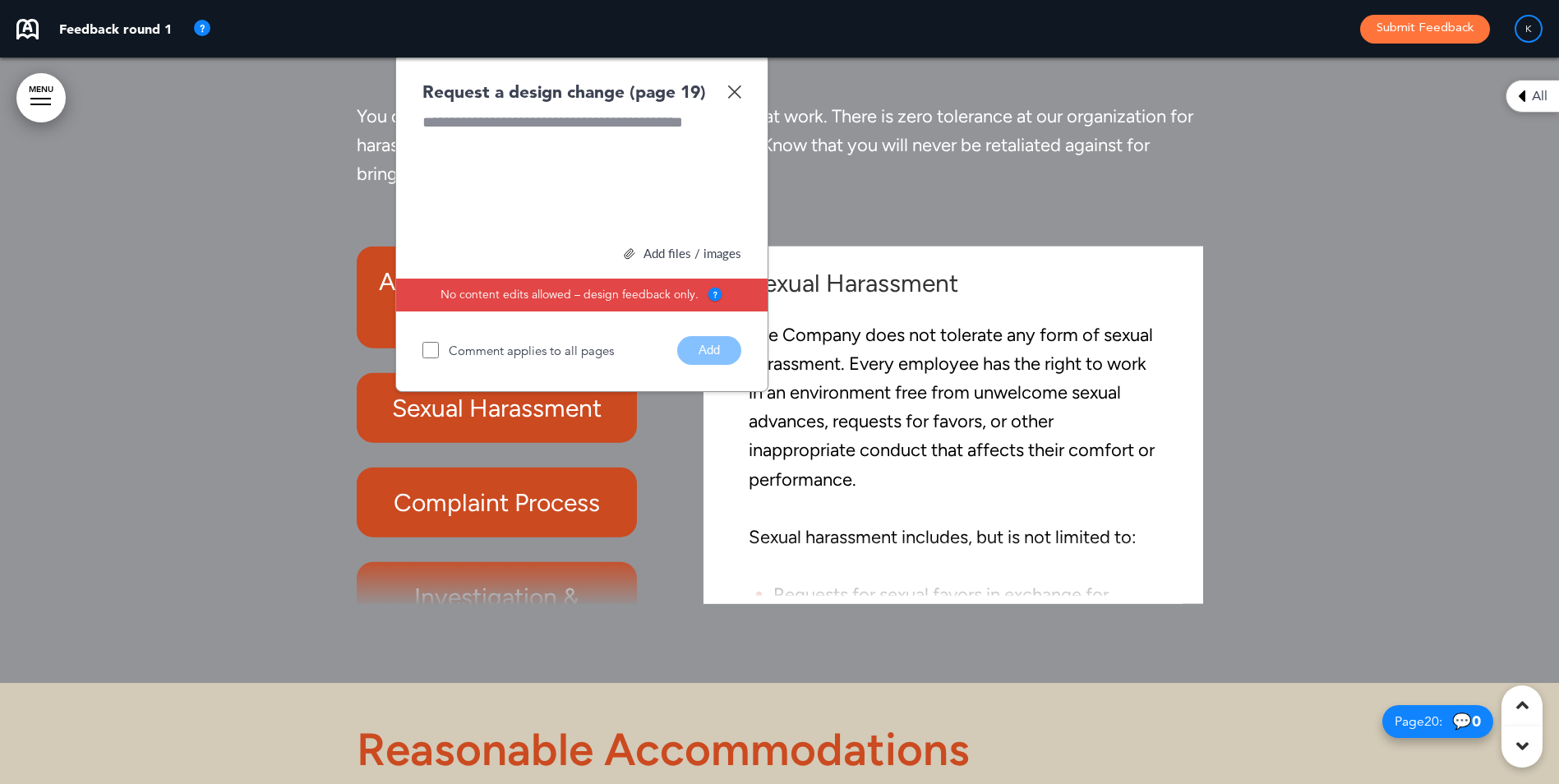
click at [746, 92] on div "Request a design change (page 19) Add files / images Select or drag & drop your…" at bounding box center [581, 222] width 373 height 340
click at [731, 88] on img at bounding box center [733, 91] width 14 height 14
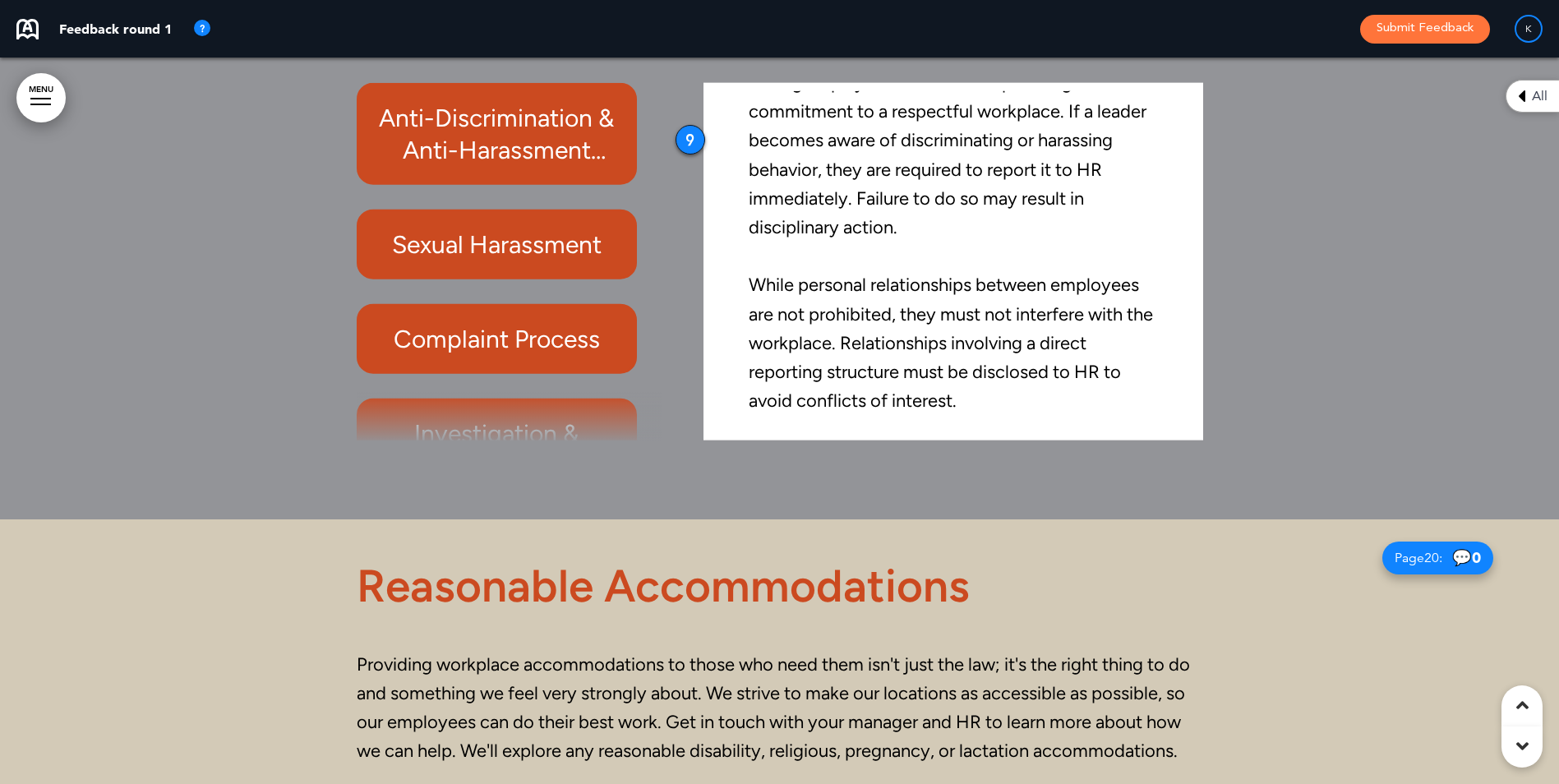
scroll to position [16660, 0]
click at [498, 318] on div "Complaint Process" at bounding box center [496, 338] width 280 height 70
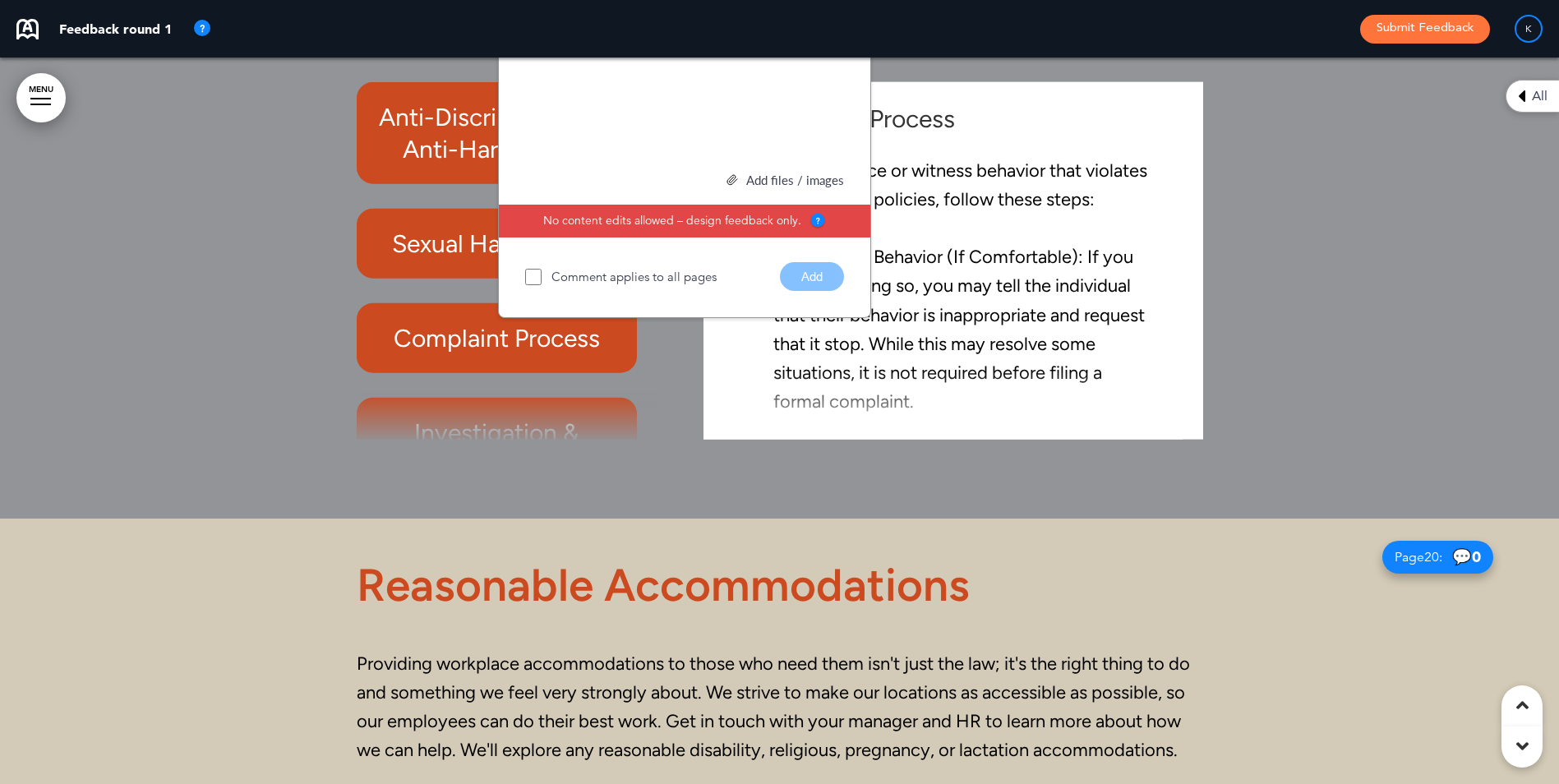
scroll to position [16413, 0]
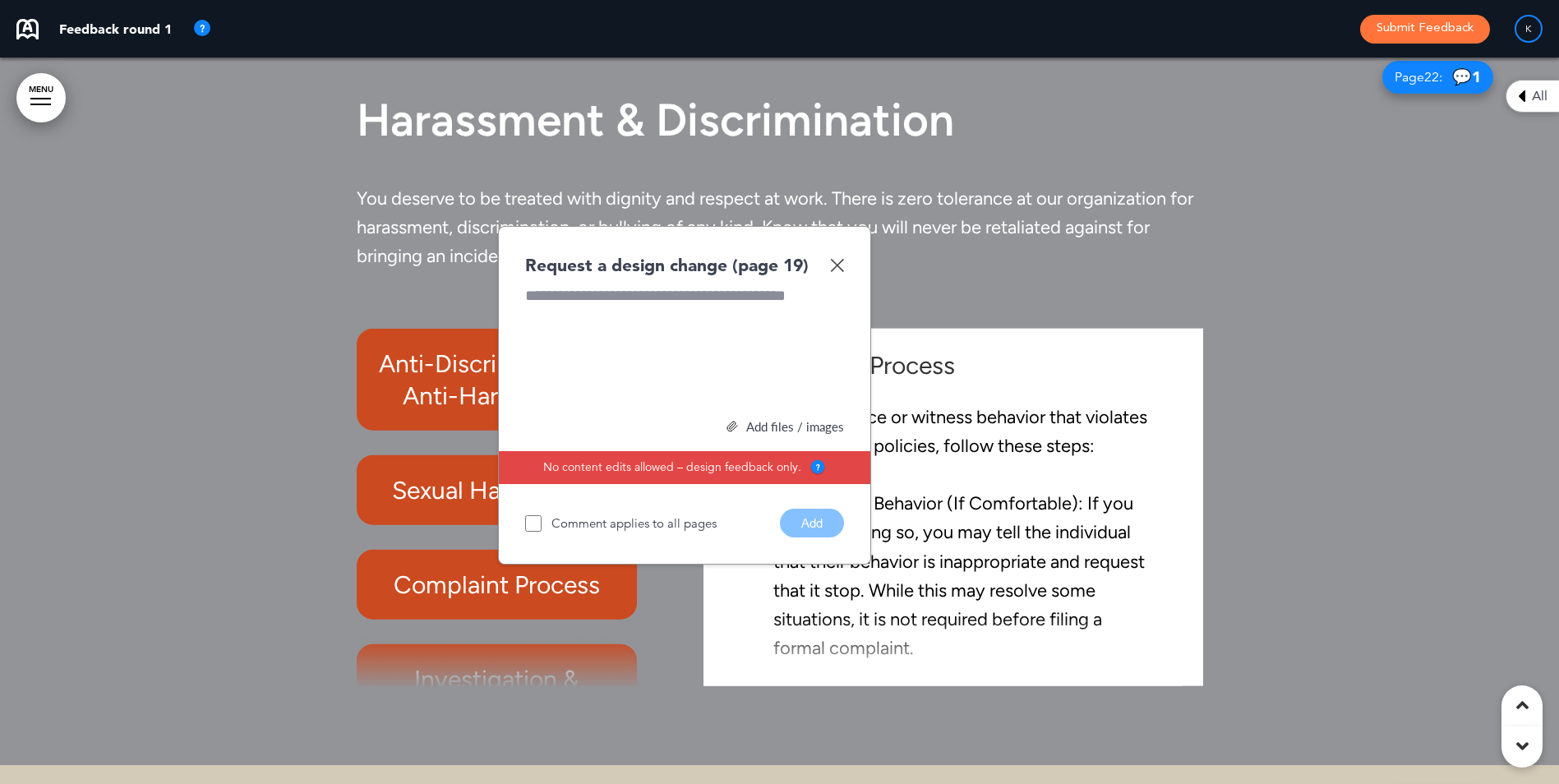
click at [833, 262] on img at bounding box center [837, 264] width 14 height 14
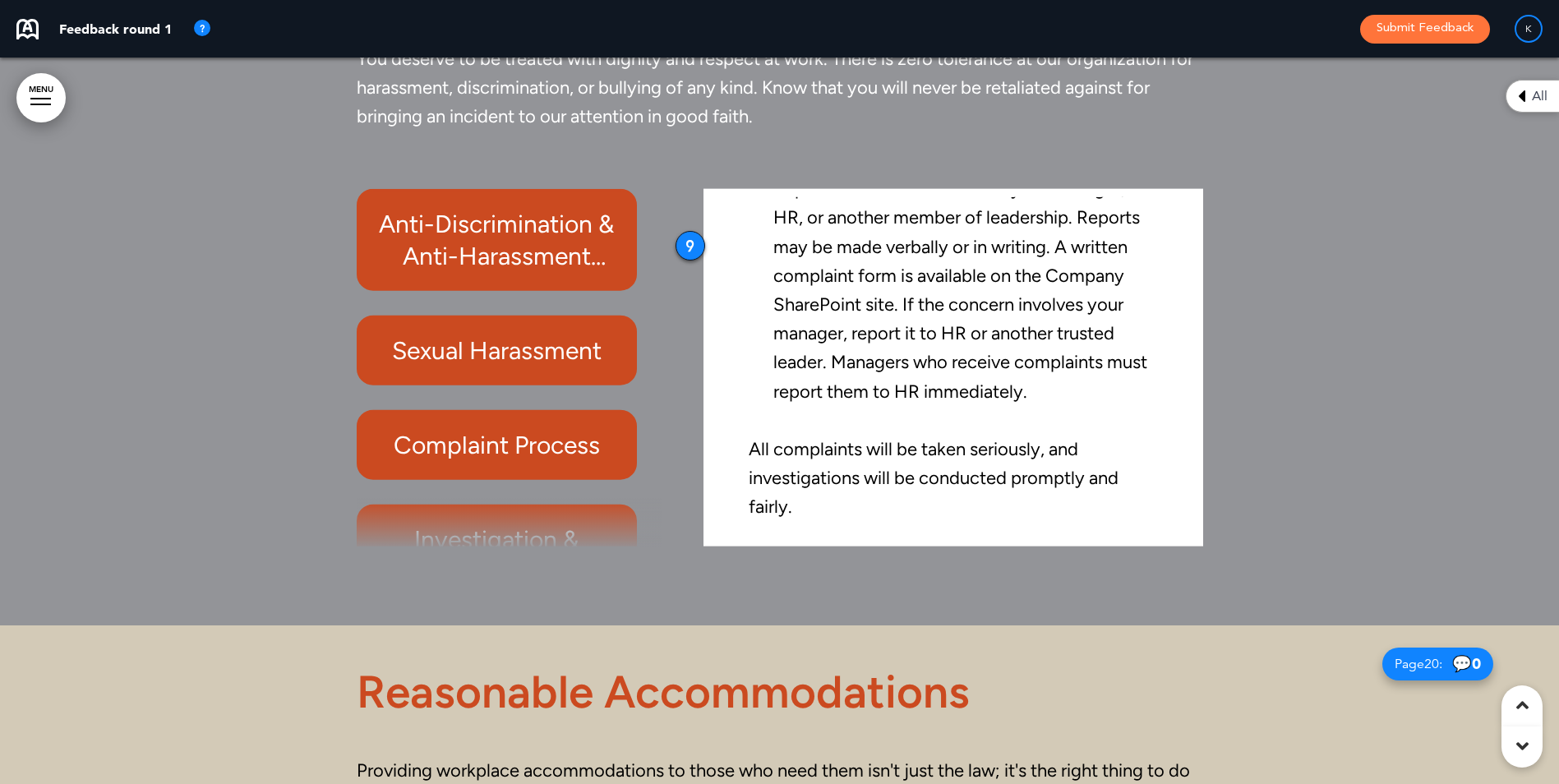
scroll to position [16660, 0]
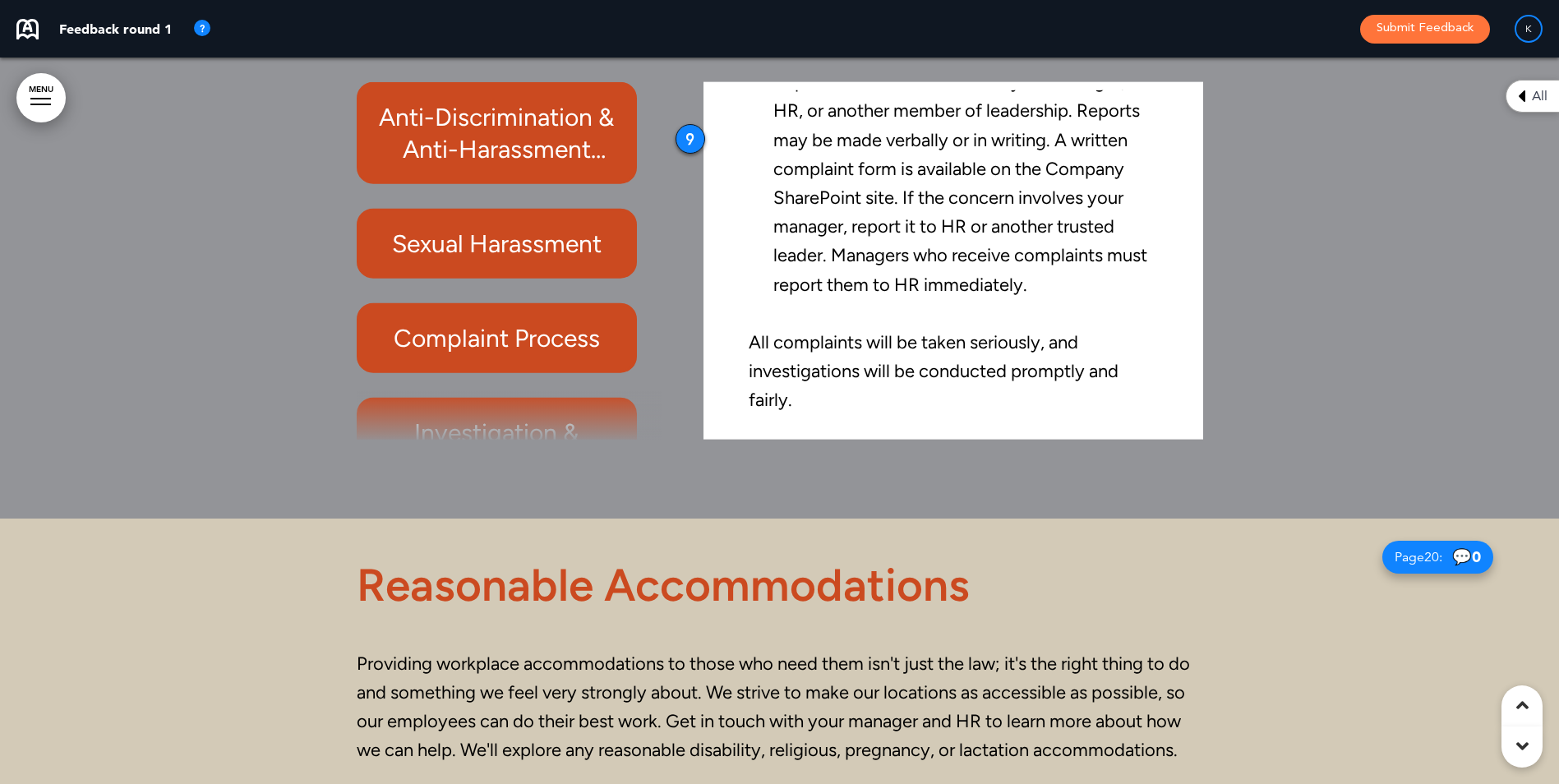
drag, startPoint x: 652, startPoint y: 294, endPoint x: 649, endPoint y: 333, distance: 39.1
click at [649, 346] on div "Anti-Discrimination & Anti-Harassment Policy Sexual Harassment Complaint Proces…" at bounding box center [513, 259] width 313 height 357
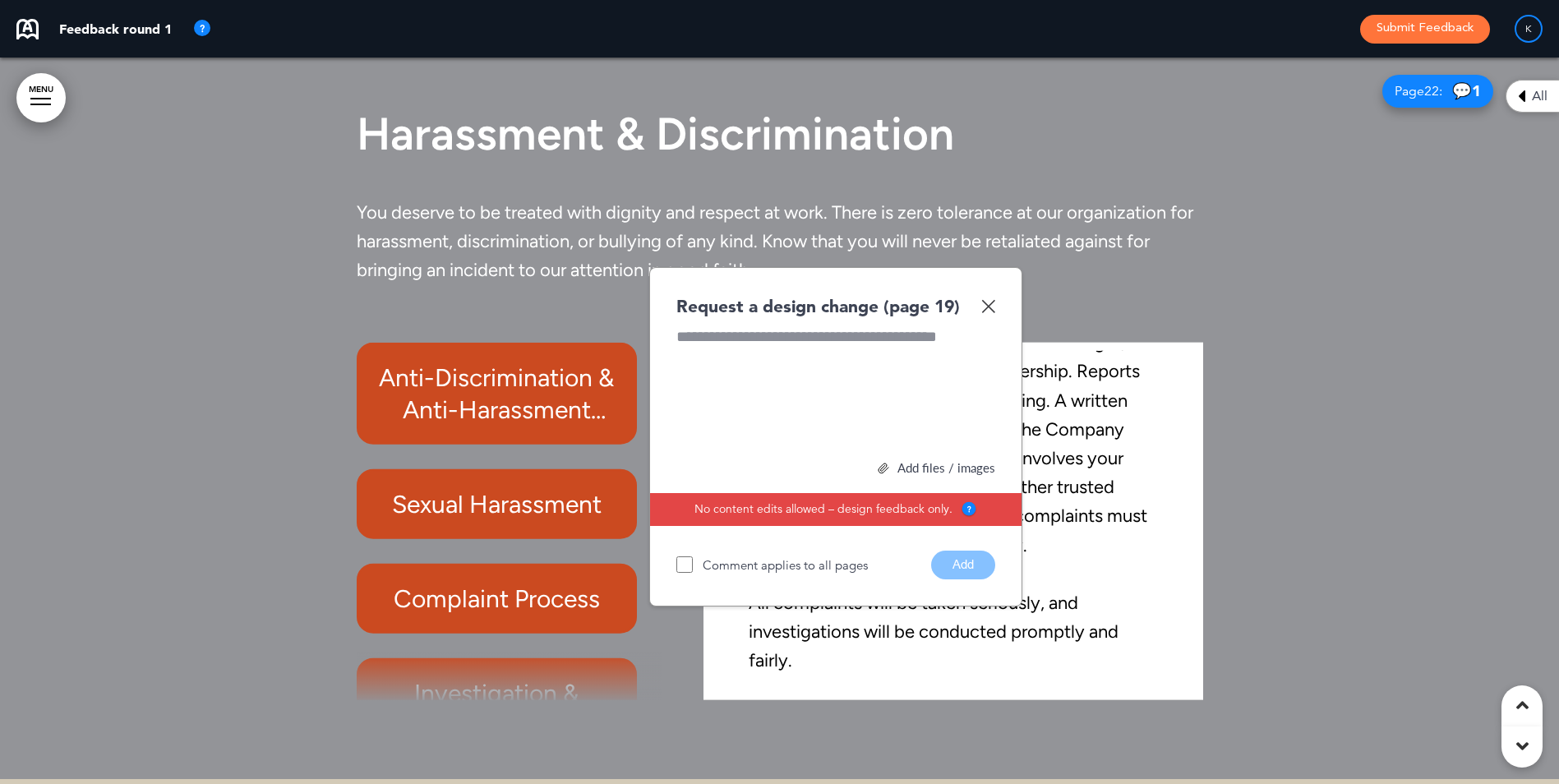
scroll to position [16413, 0]
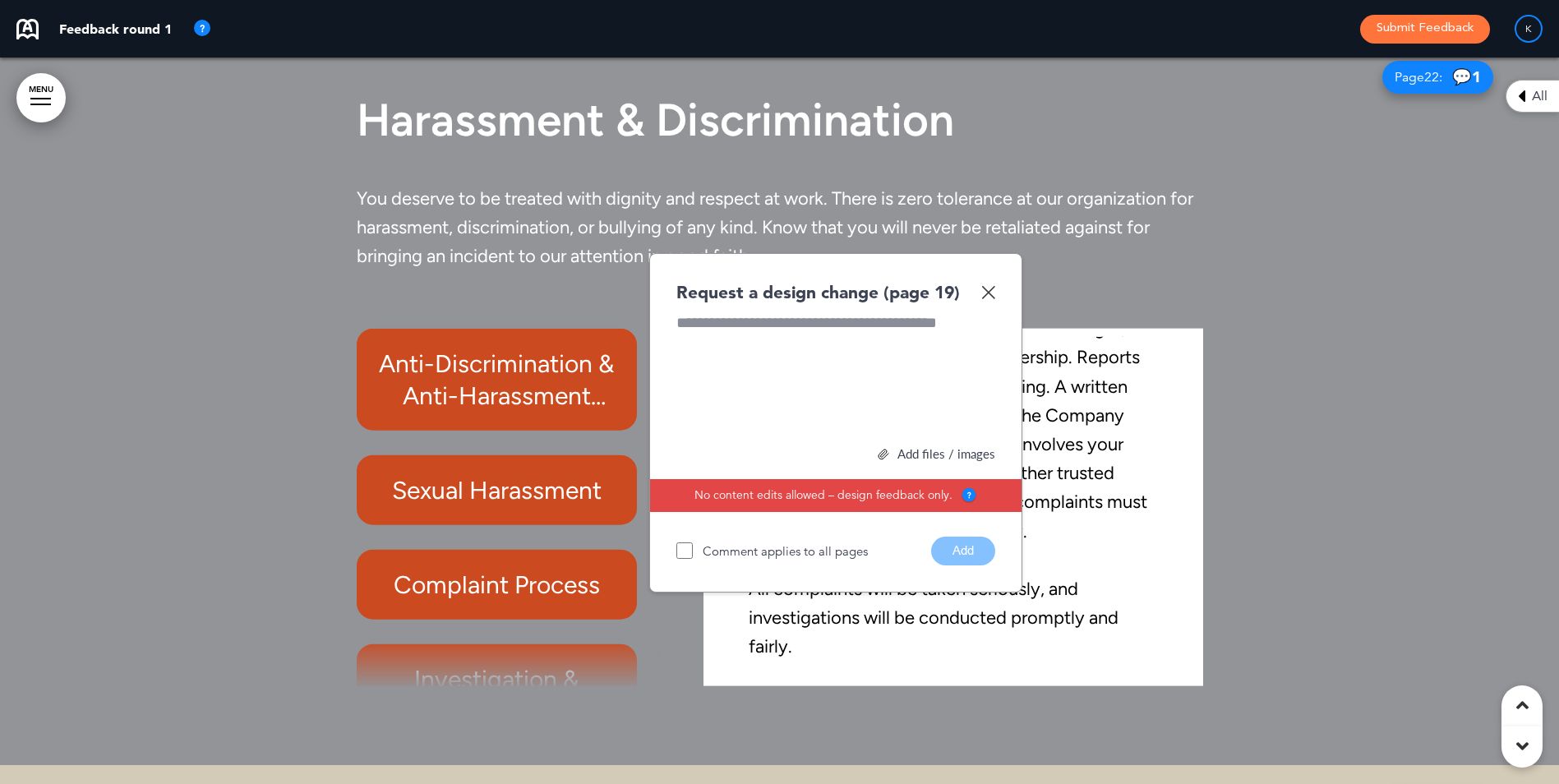
click at [994, 287] on div "Request a design change (page 19) Add files / images Select or drag & drop your…" at bounding box center [835, 422] width 373 height 340
click at [987, 286] on img at bounding box center [987, 292] width 14 height 14
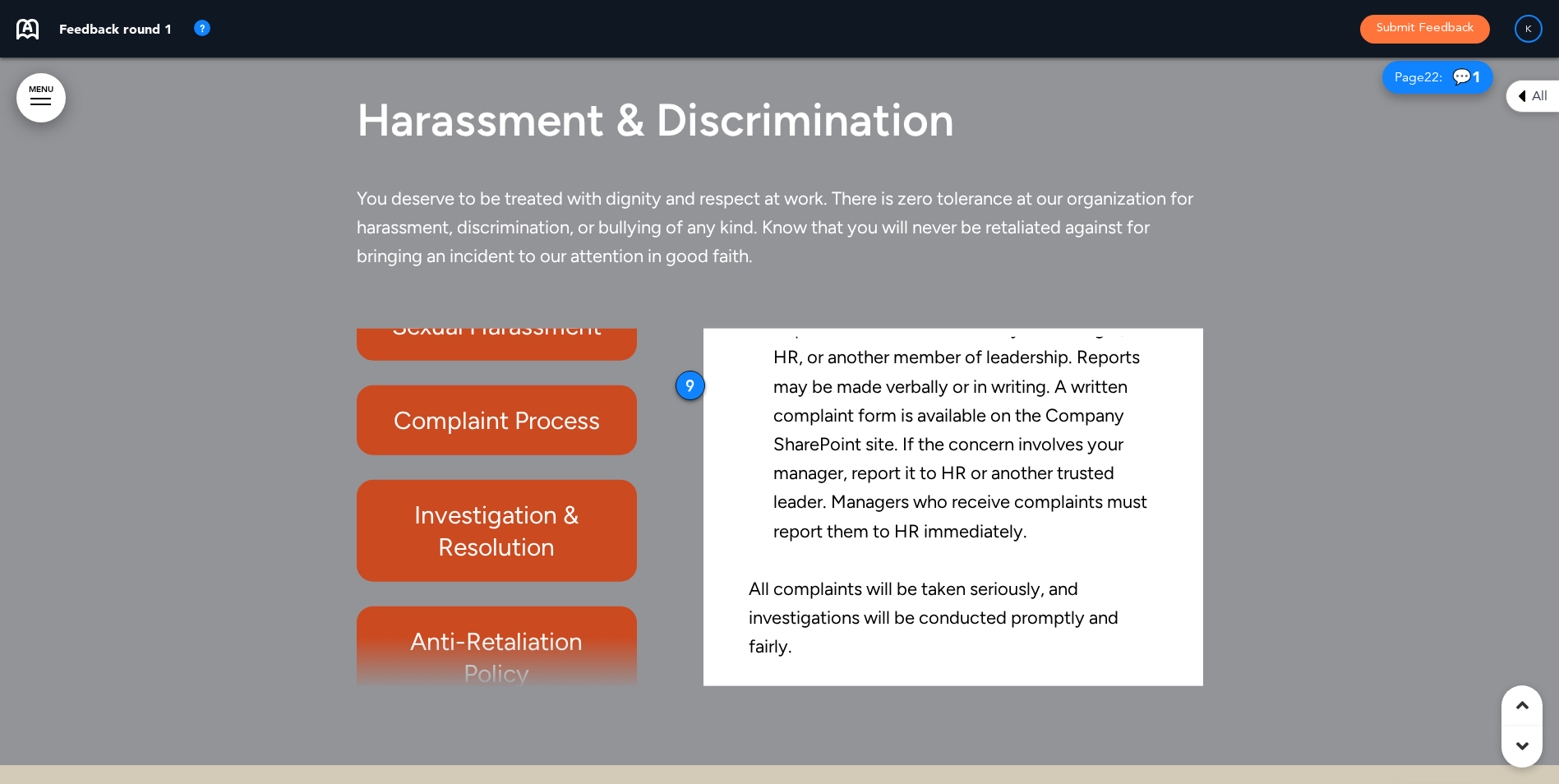
scroll to position [187, 0]
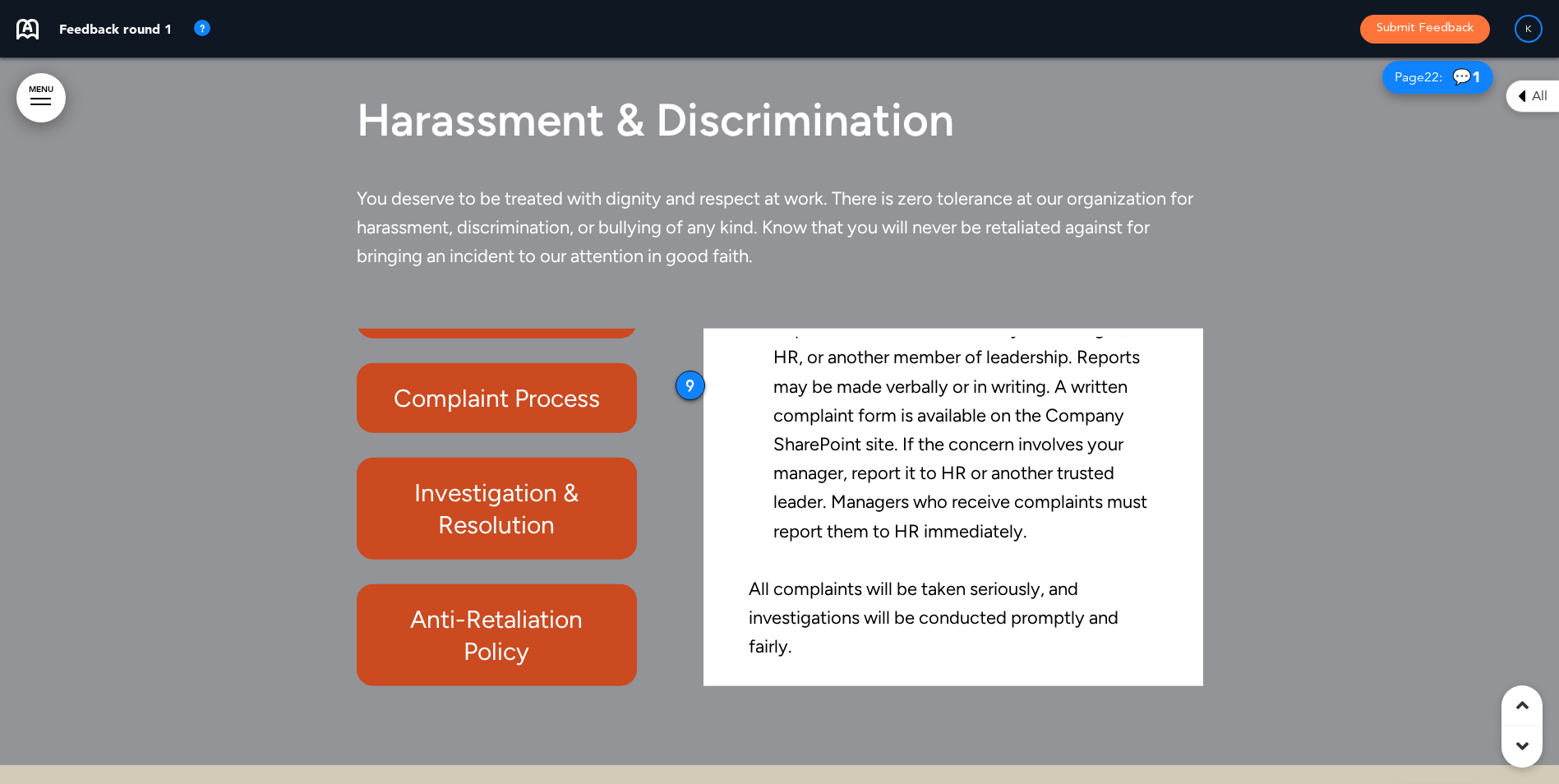
click at [514, 629] on h6 "Anti-Retaliation Policy" at bounding box center [496, 634] width 242 height 64
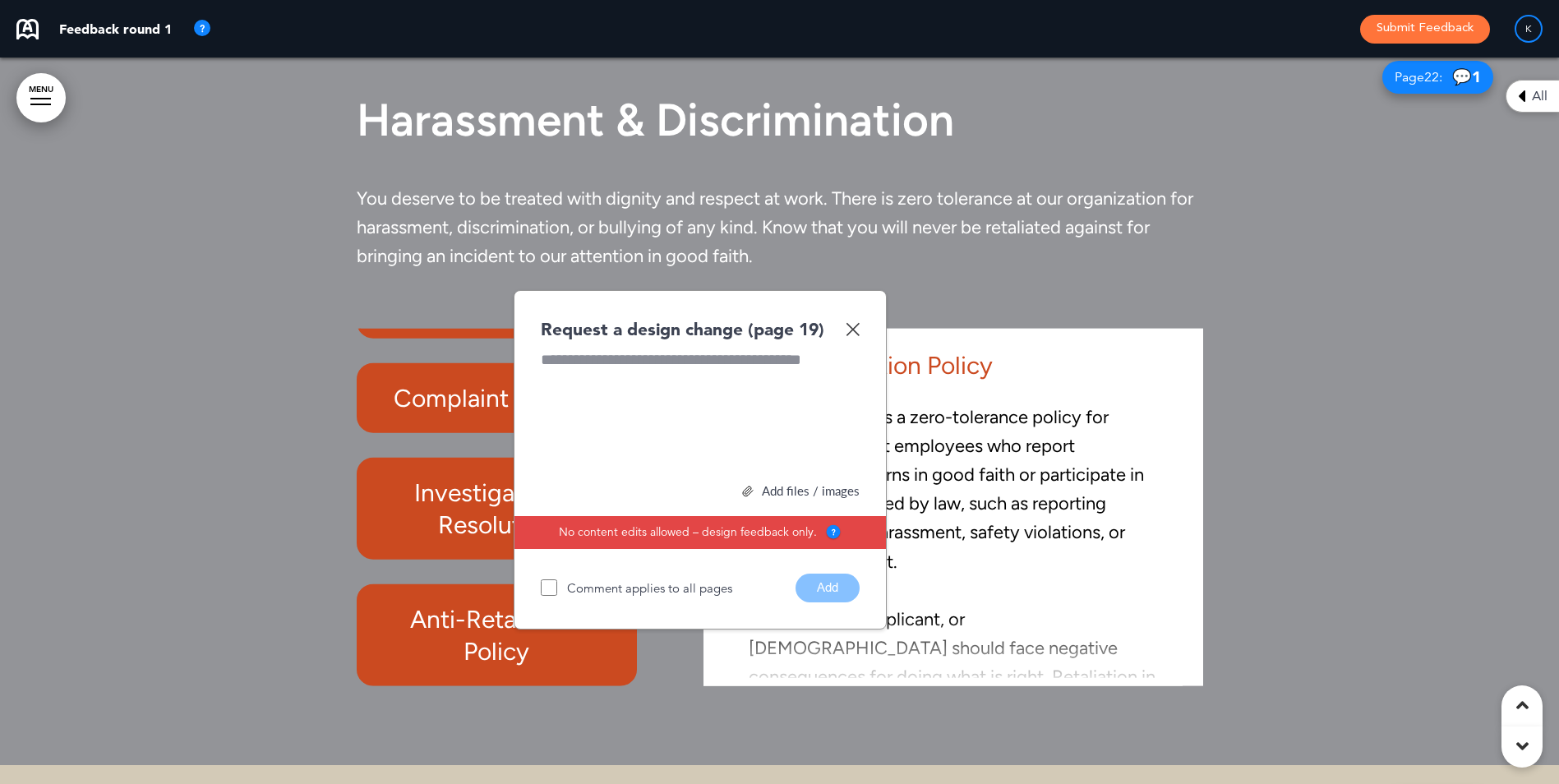
click at [853, 322] on img at bounding box center [852, 329] width 14 height 14
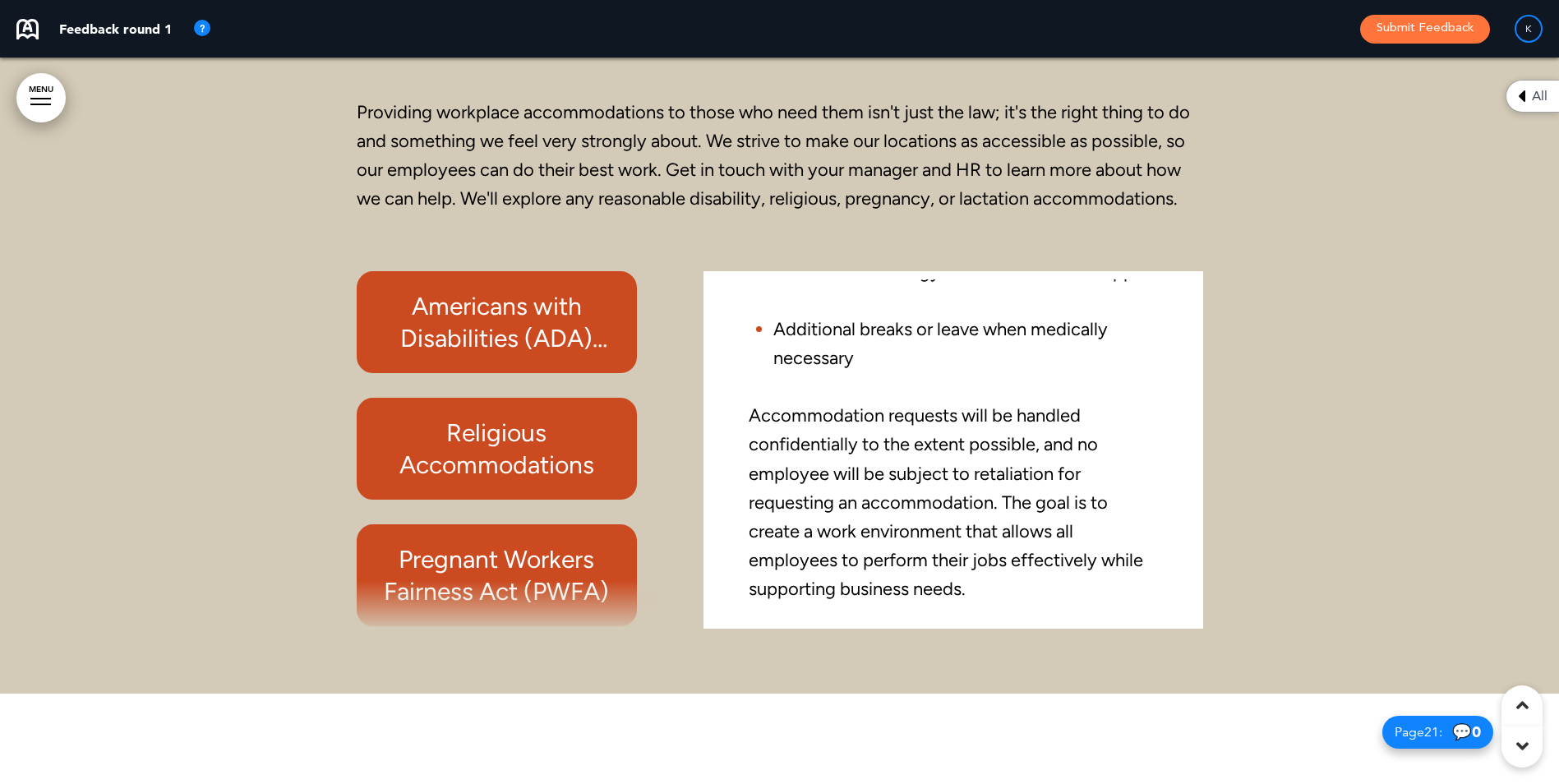
scroll to position [17317, 0]
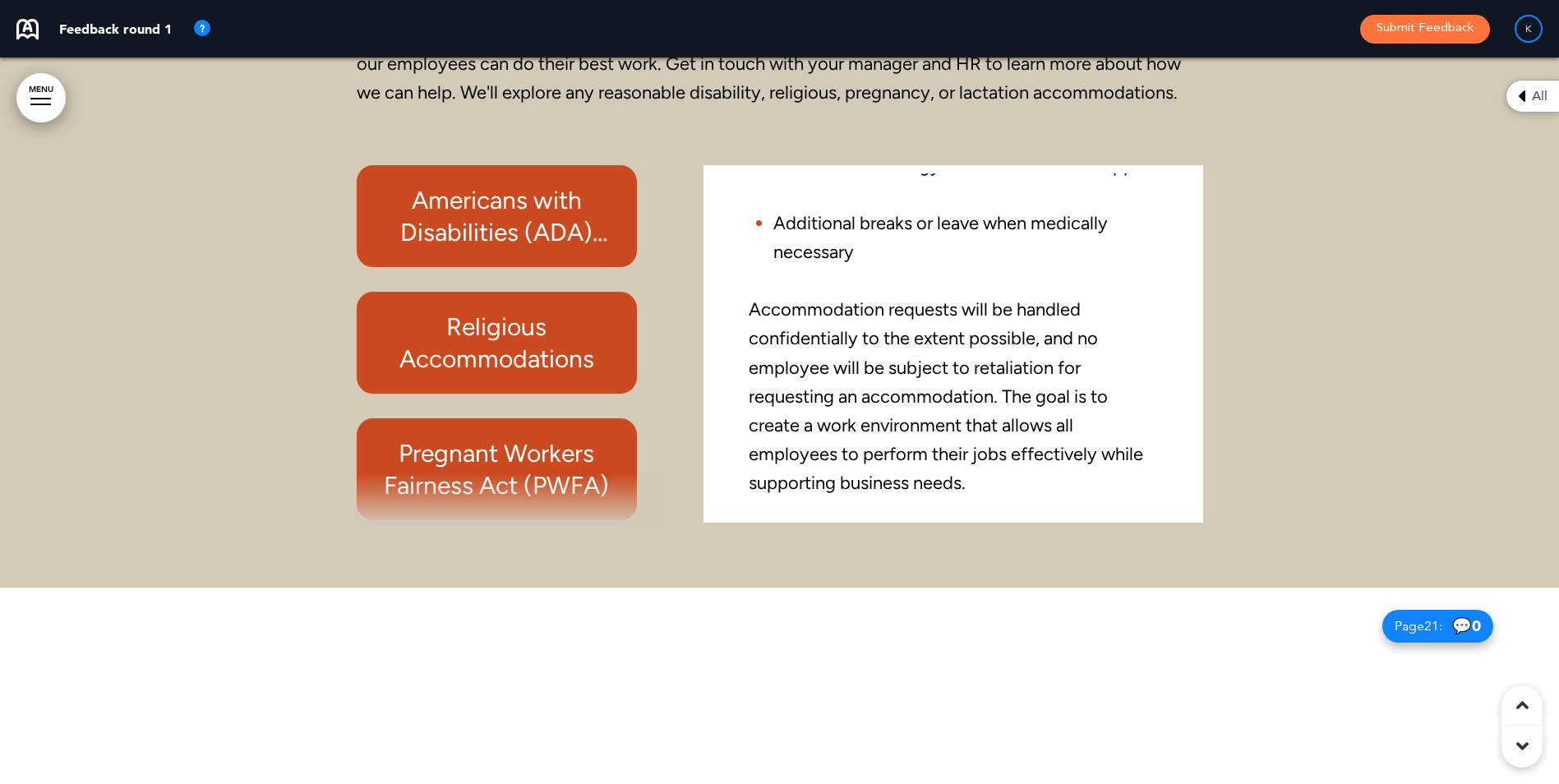
click at [525, 329] on h6 "Religious Accommodations" at bounding box center [496, 342] width 242 height 64
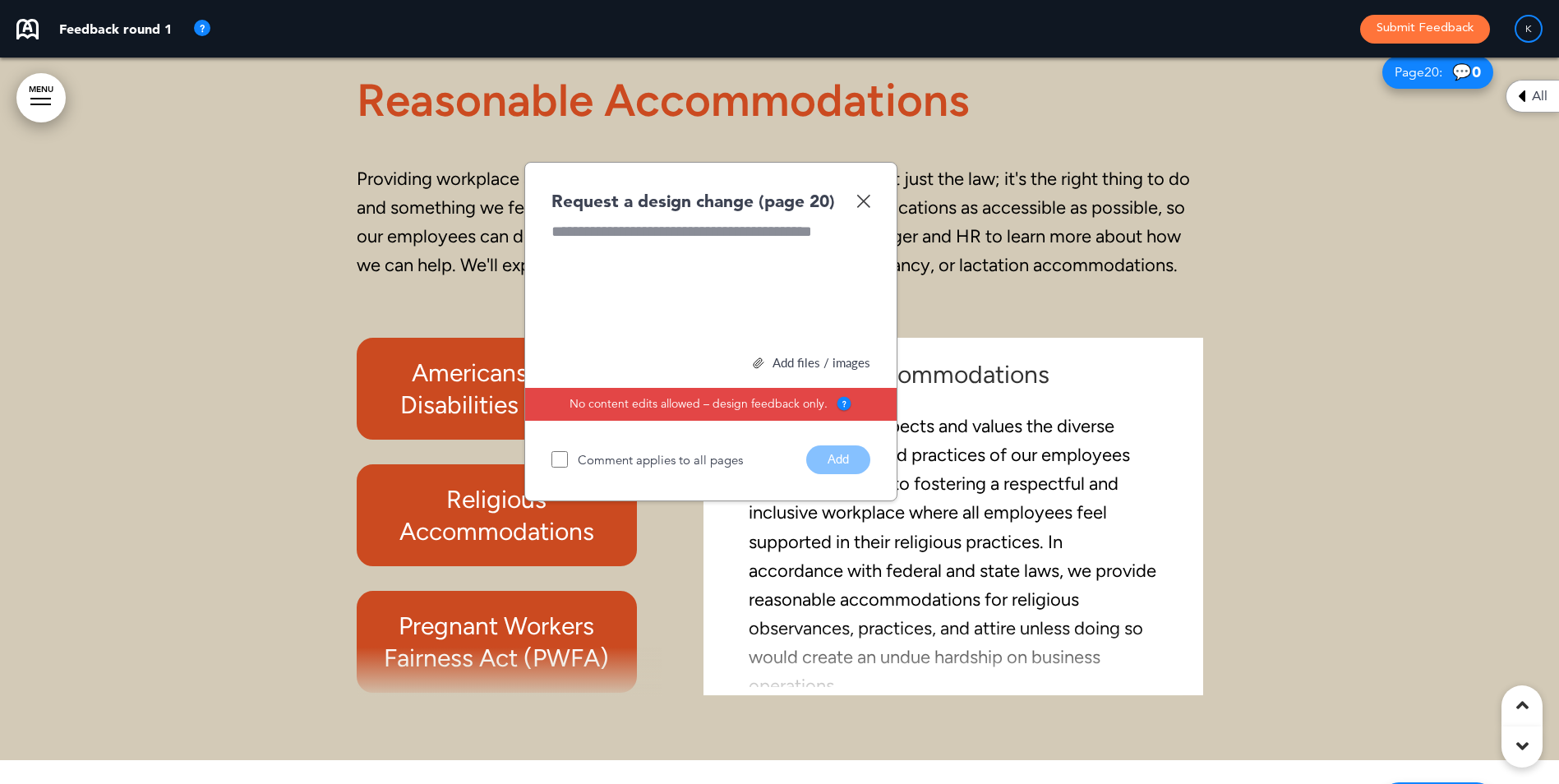
scroll to position [17070, 0]
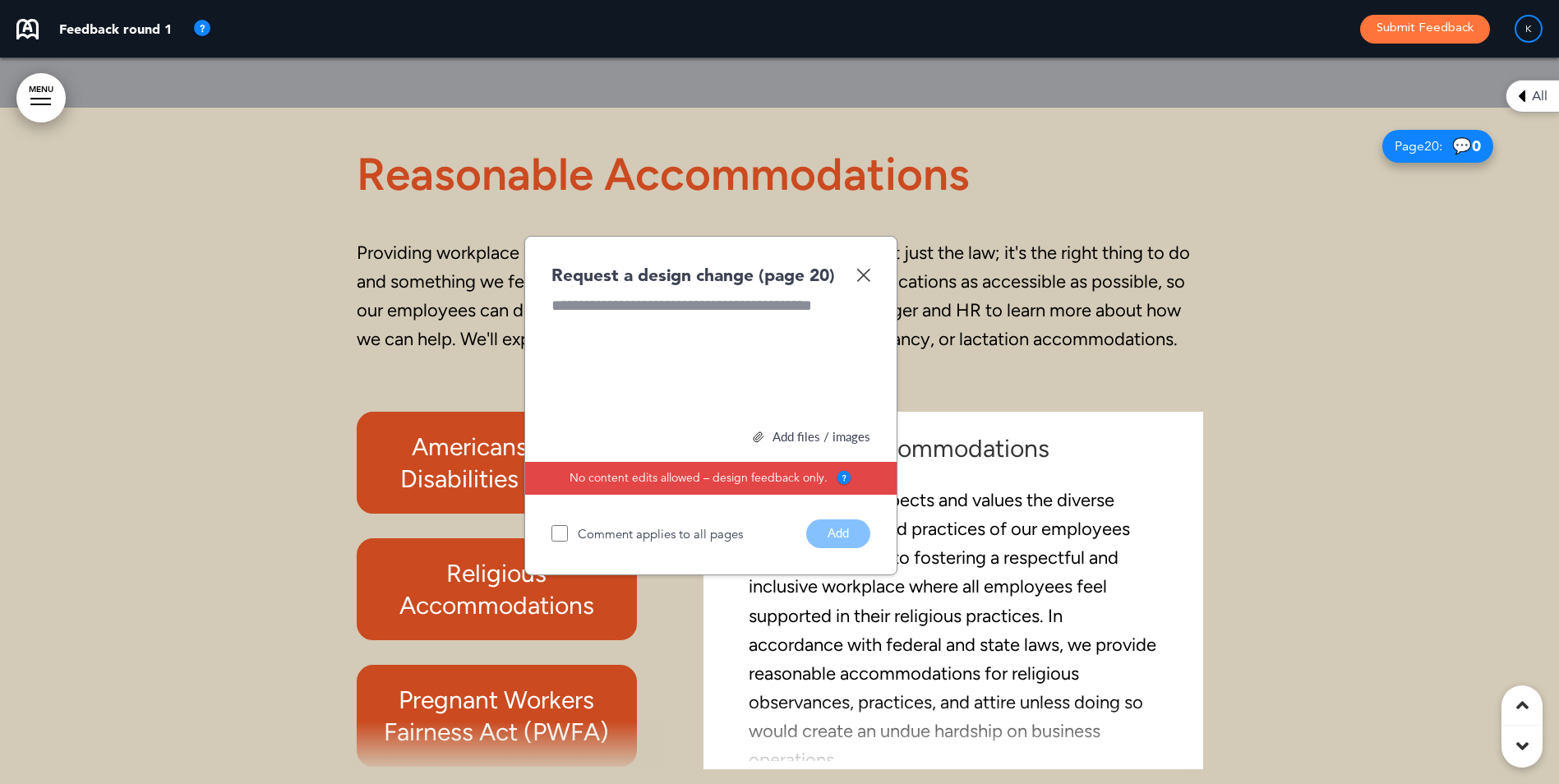
click at [867, 272] on img at bounding box center [862, 274] width 14 height 14
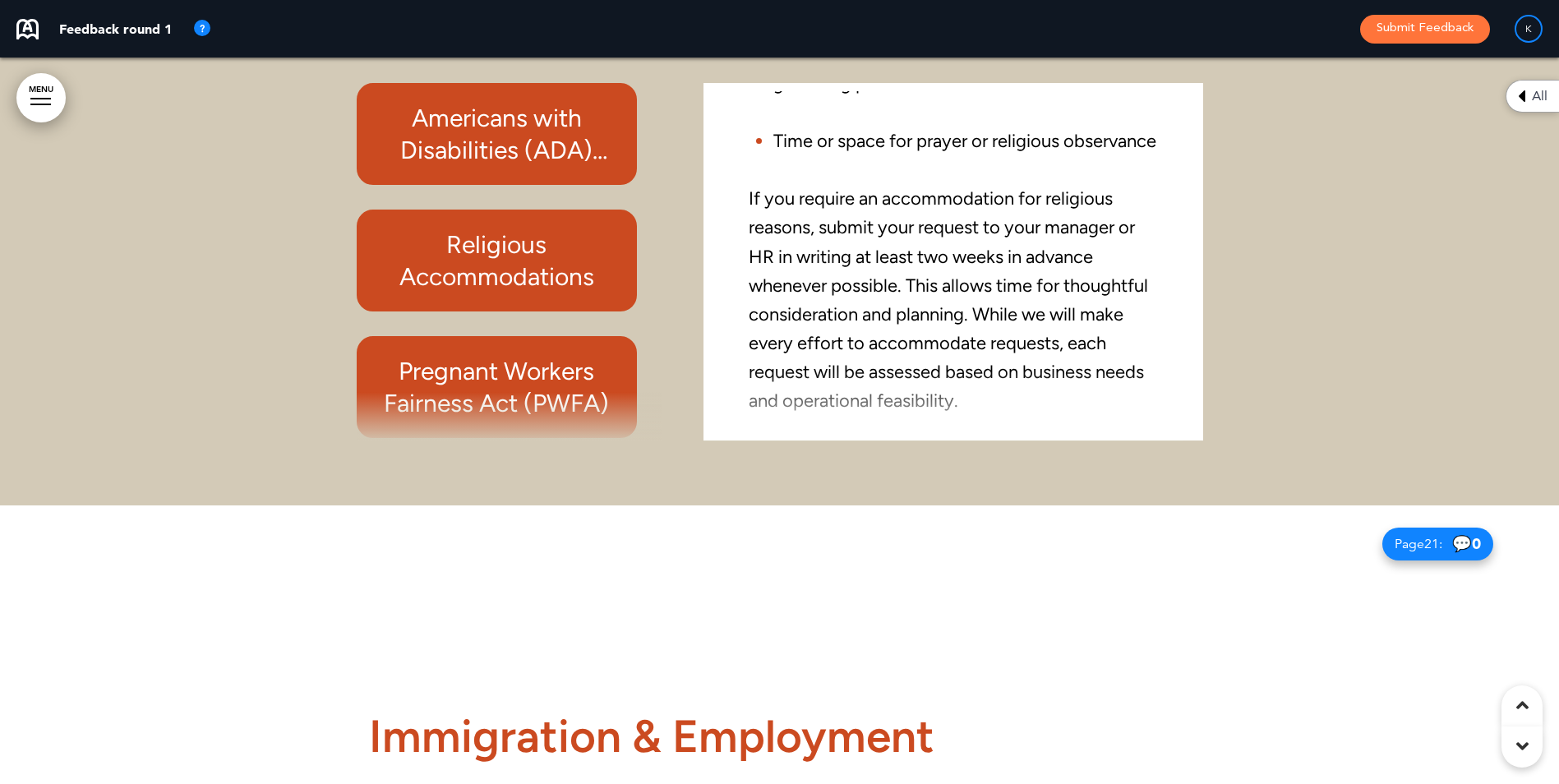
scroll to position [555, 0]
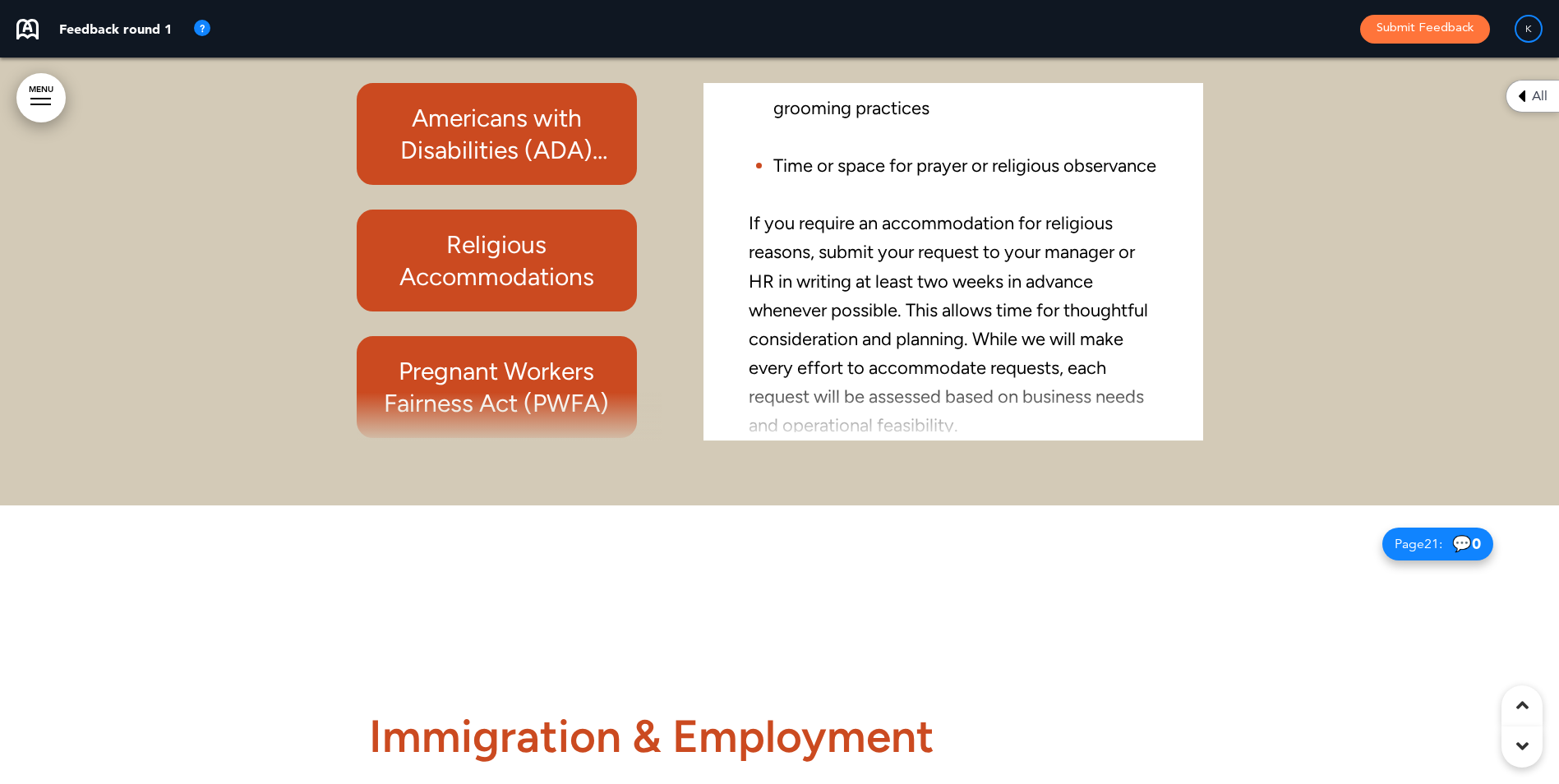
click at [529, 375] on h6 "Pregnant Workers Fairness Act (PWFA)" at bounding box center [496, 387] width 242 height 64
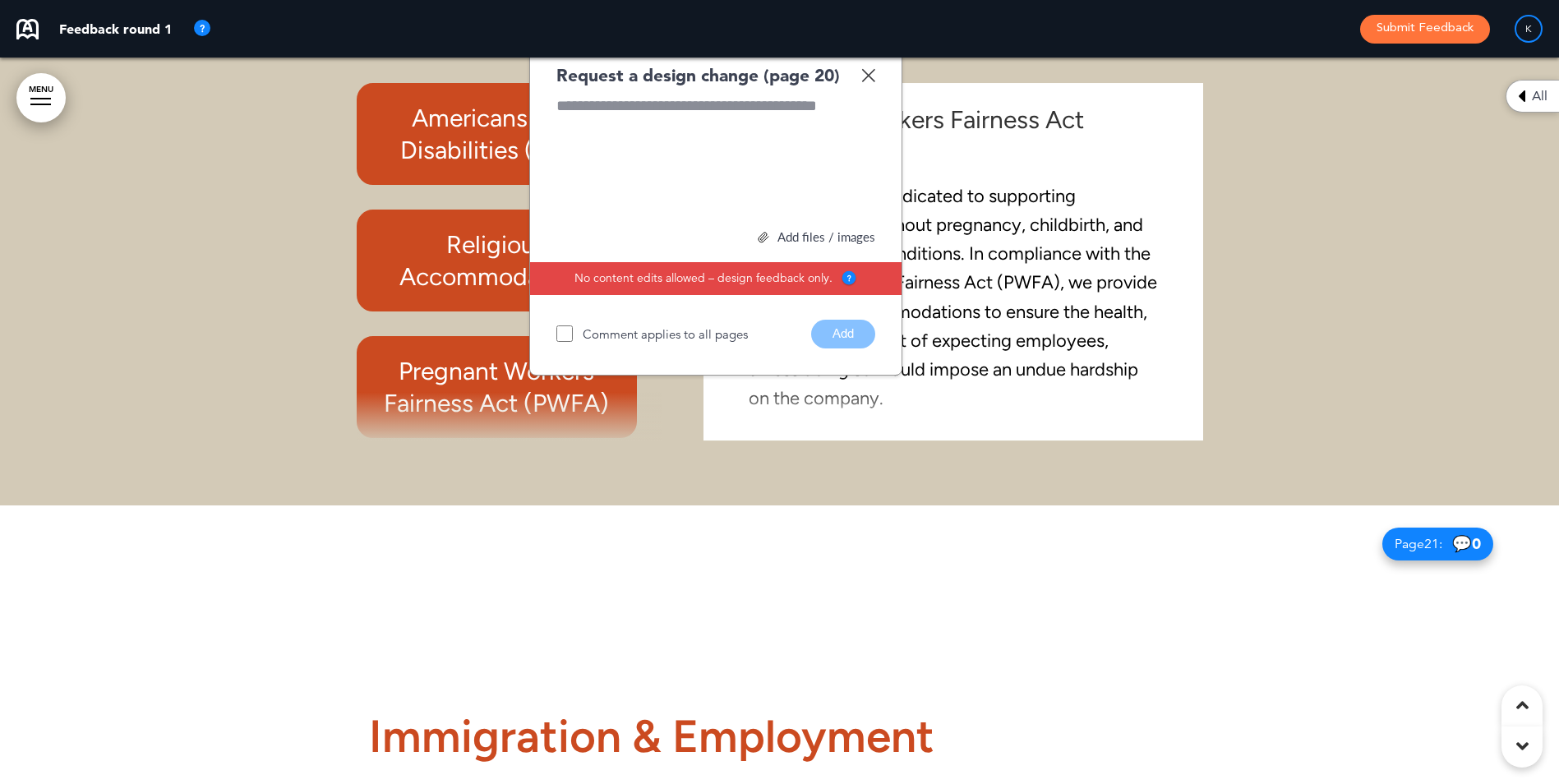
click at [869, 73] on img at bounding box center [868, 75] width 14 height 14
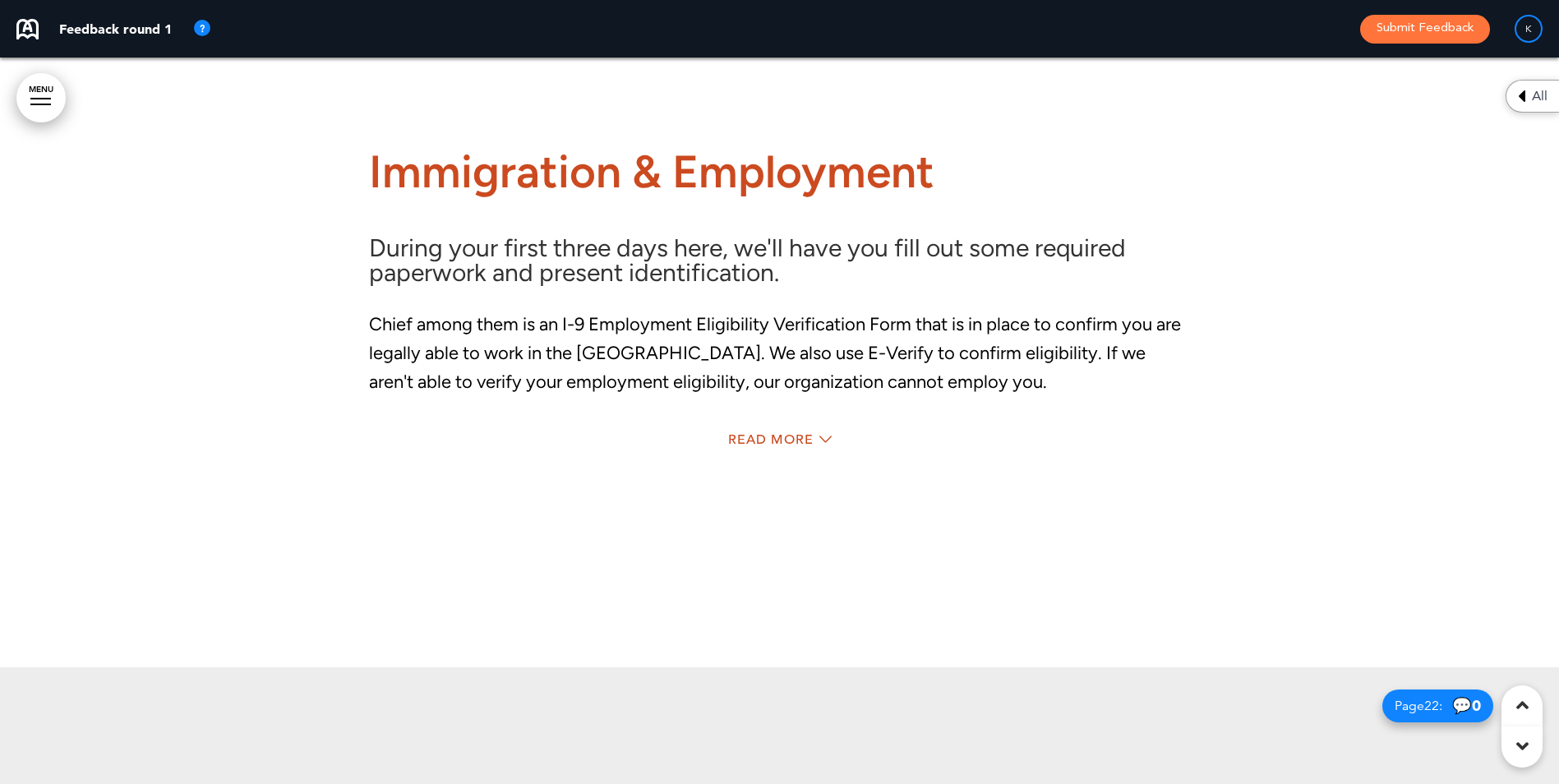
scroll to position [17974, 0]
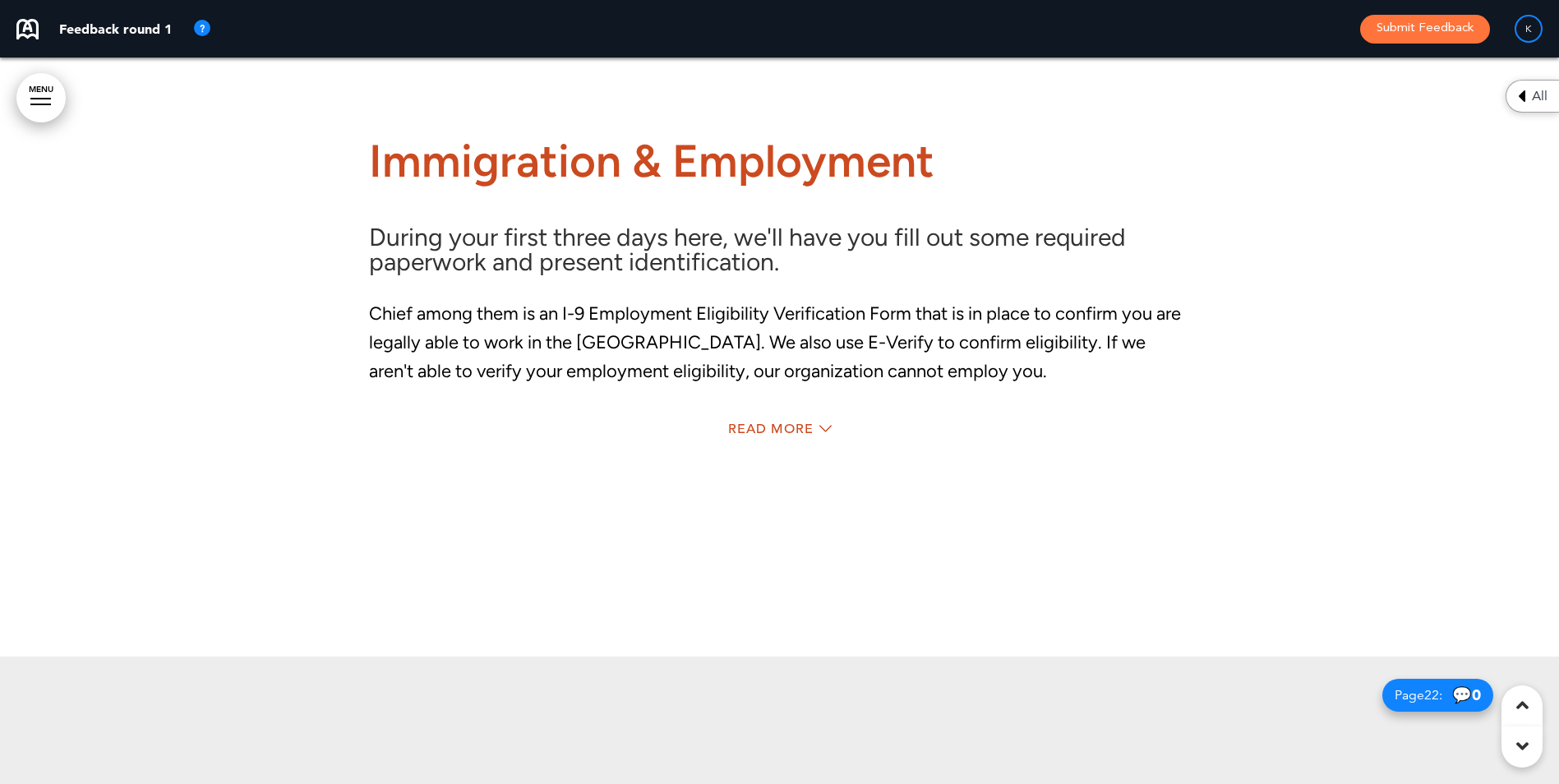
click at [773, 425] on span "Read More" at bounding box center [770, 429] width 86 height 13
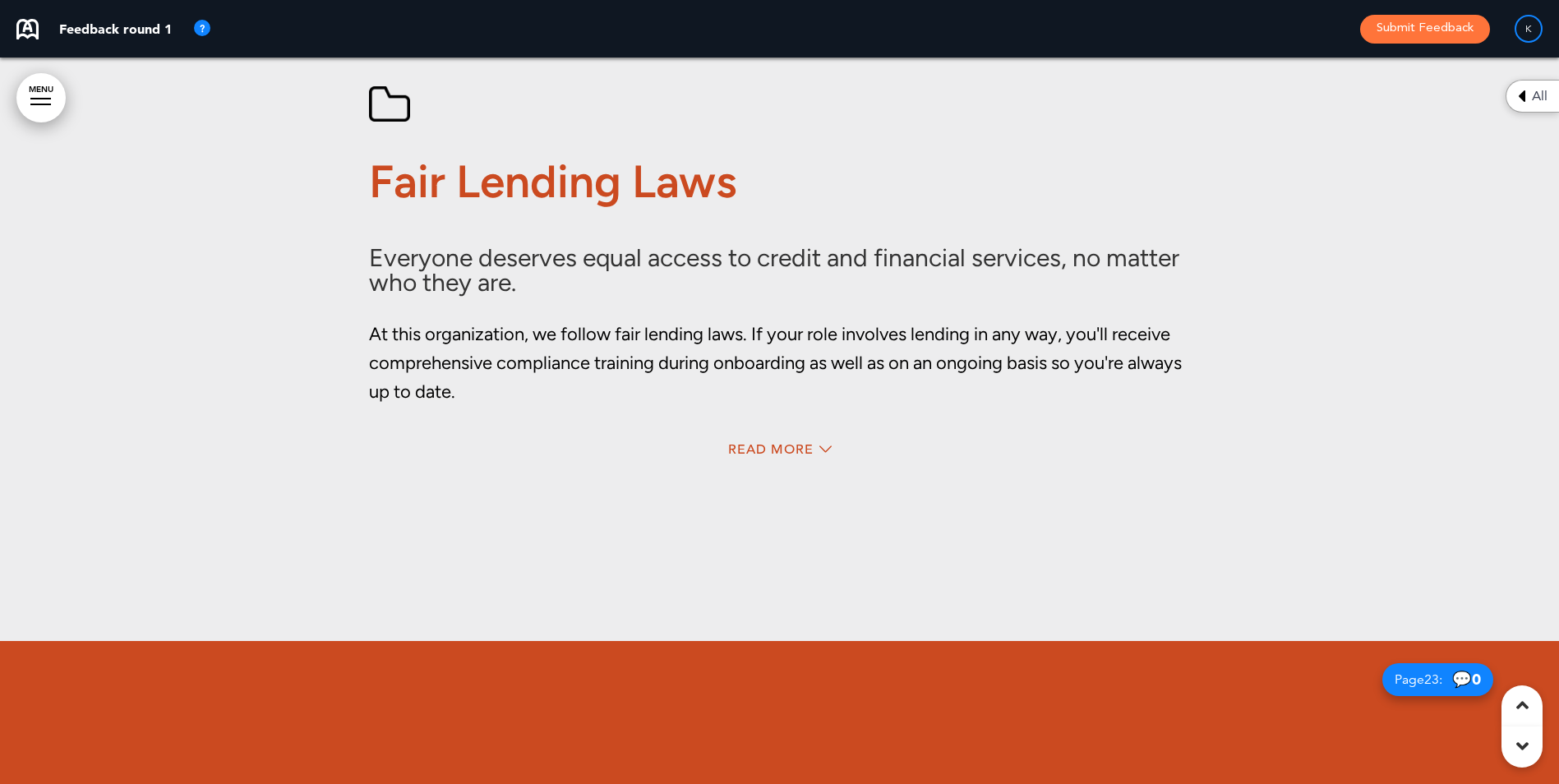
scroll to position [18895, 0]
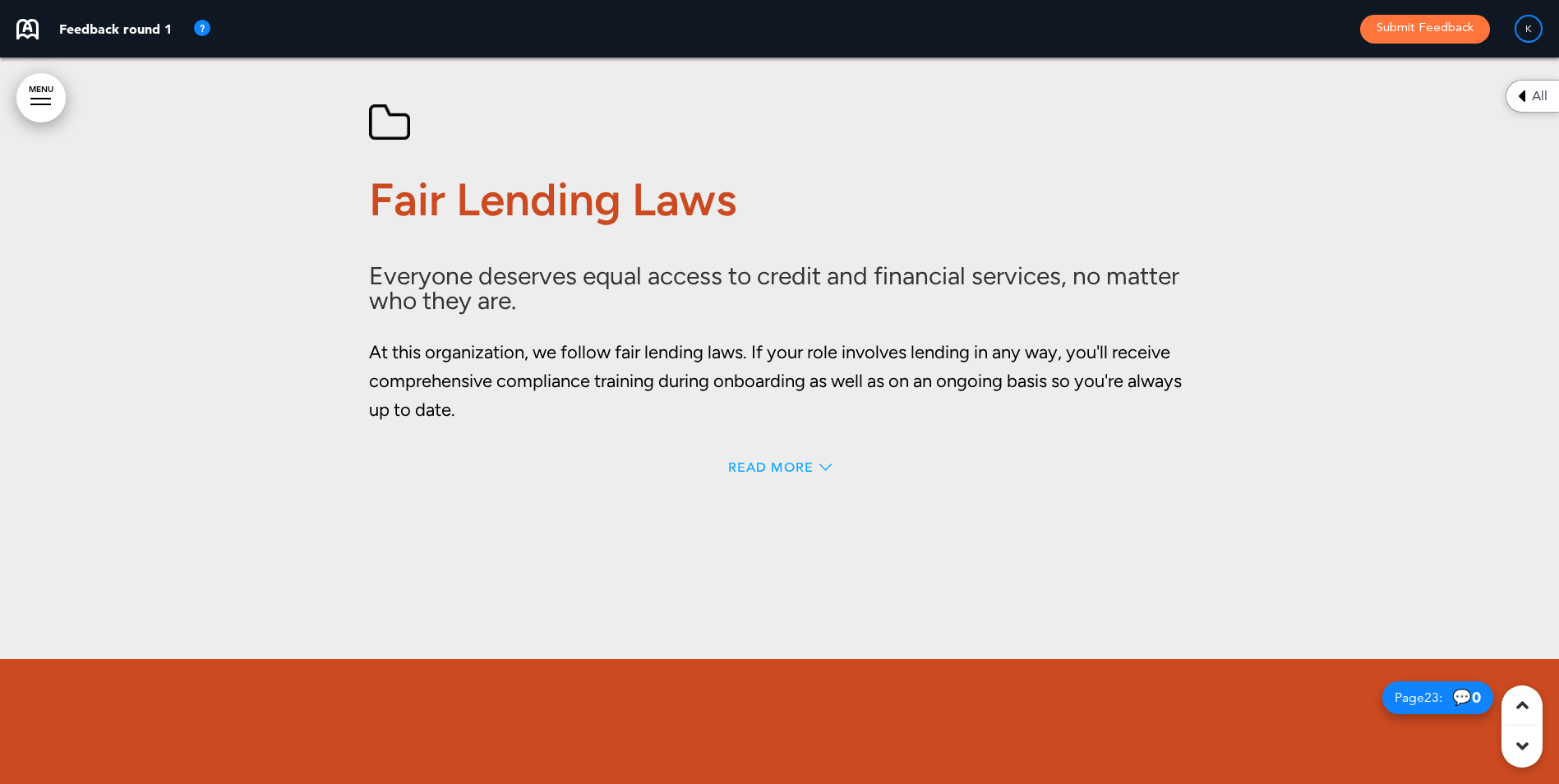
click at [788, 466] on span "Read More" at bounding box center [770, 467] width 86 height 13
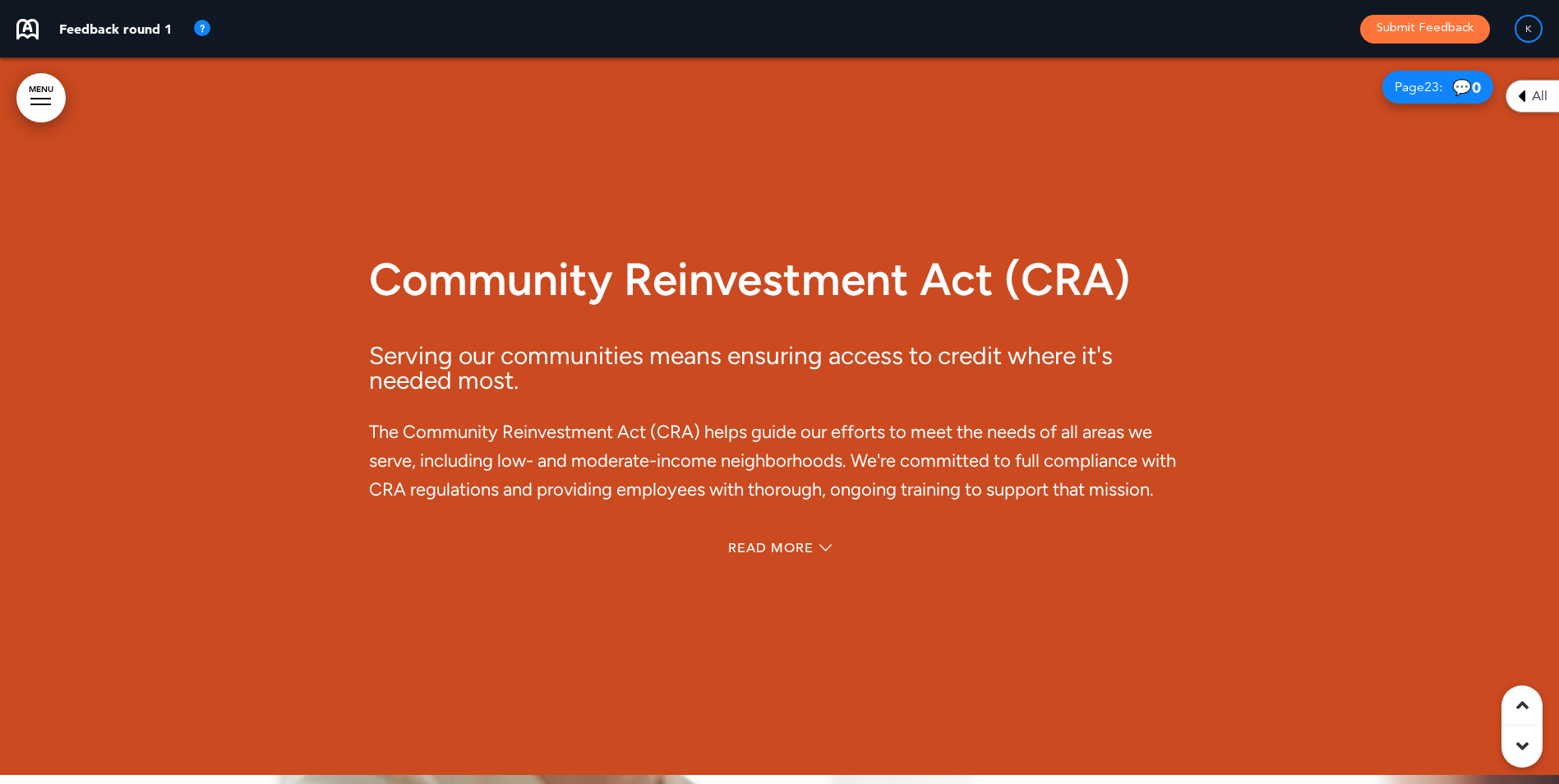
scroll to position [19771, 0]
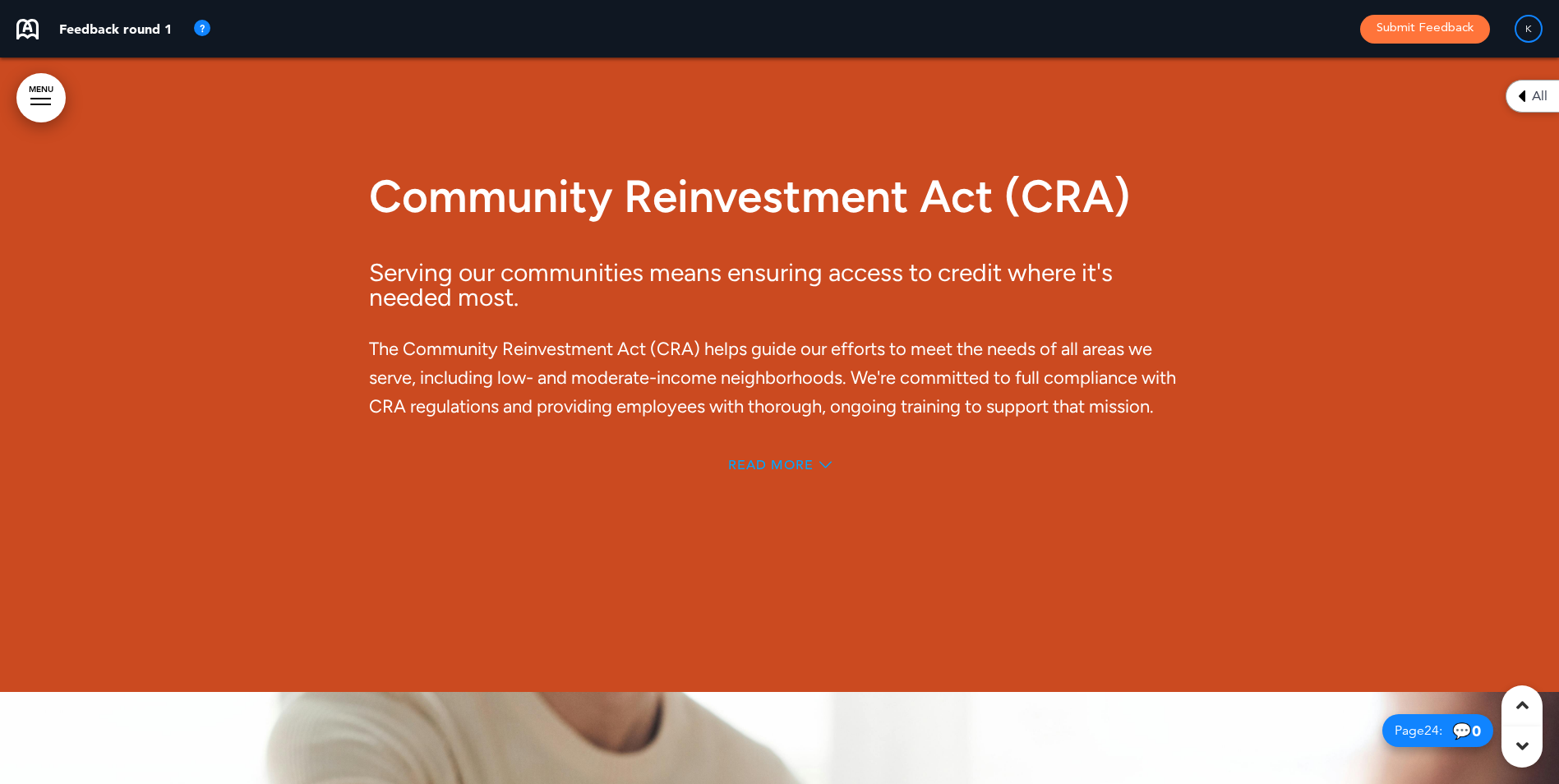
click at [801, 463] on span "Read More" at bounding box center [770, 465] width 86 height 13
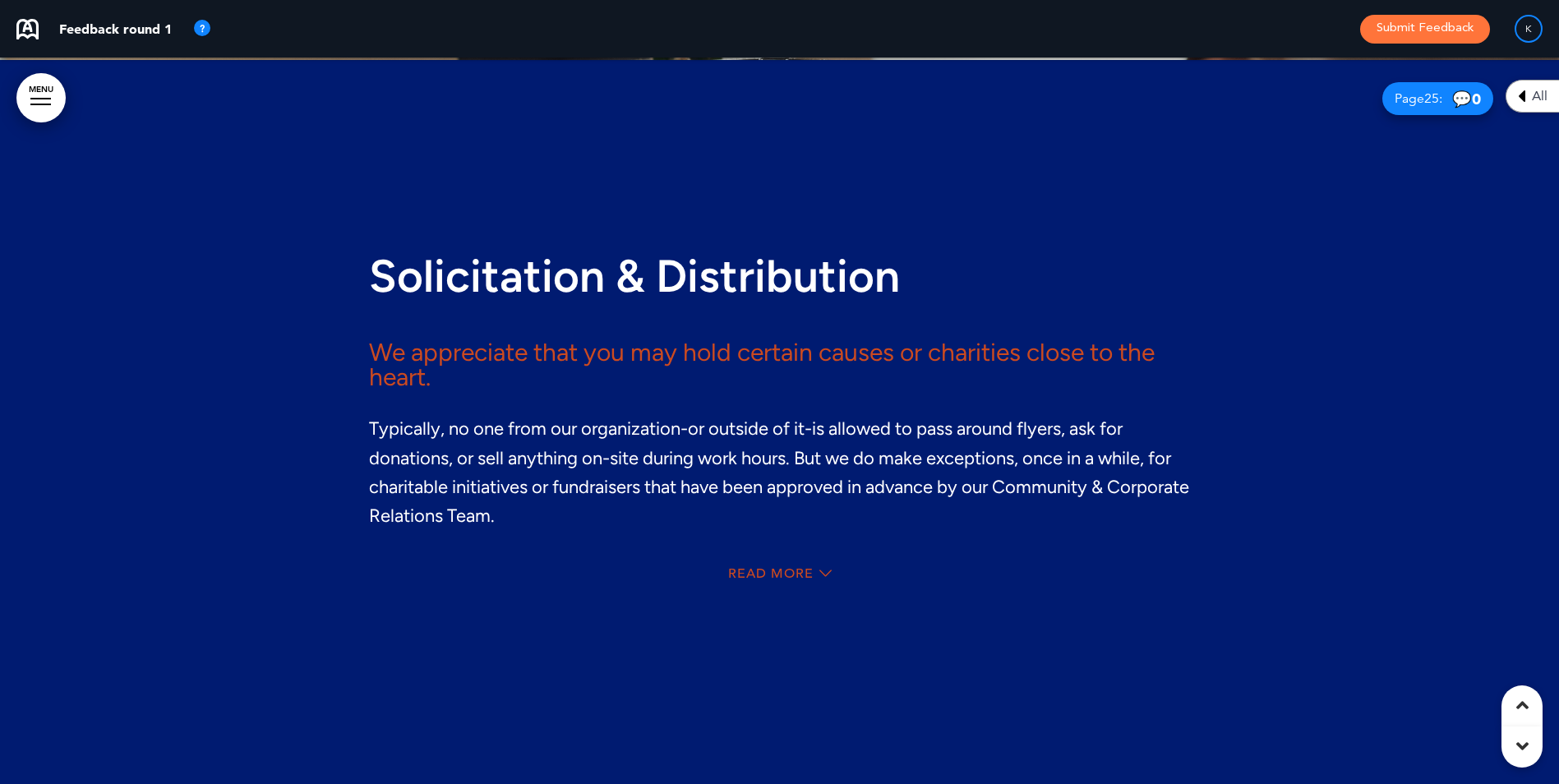
scroll to position [21266, 0]
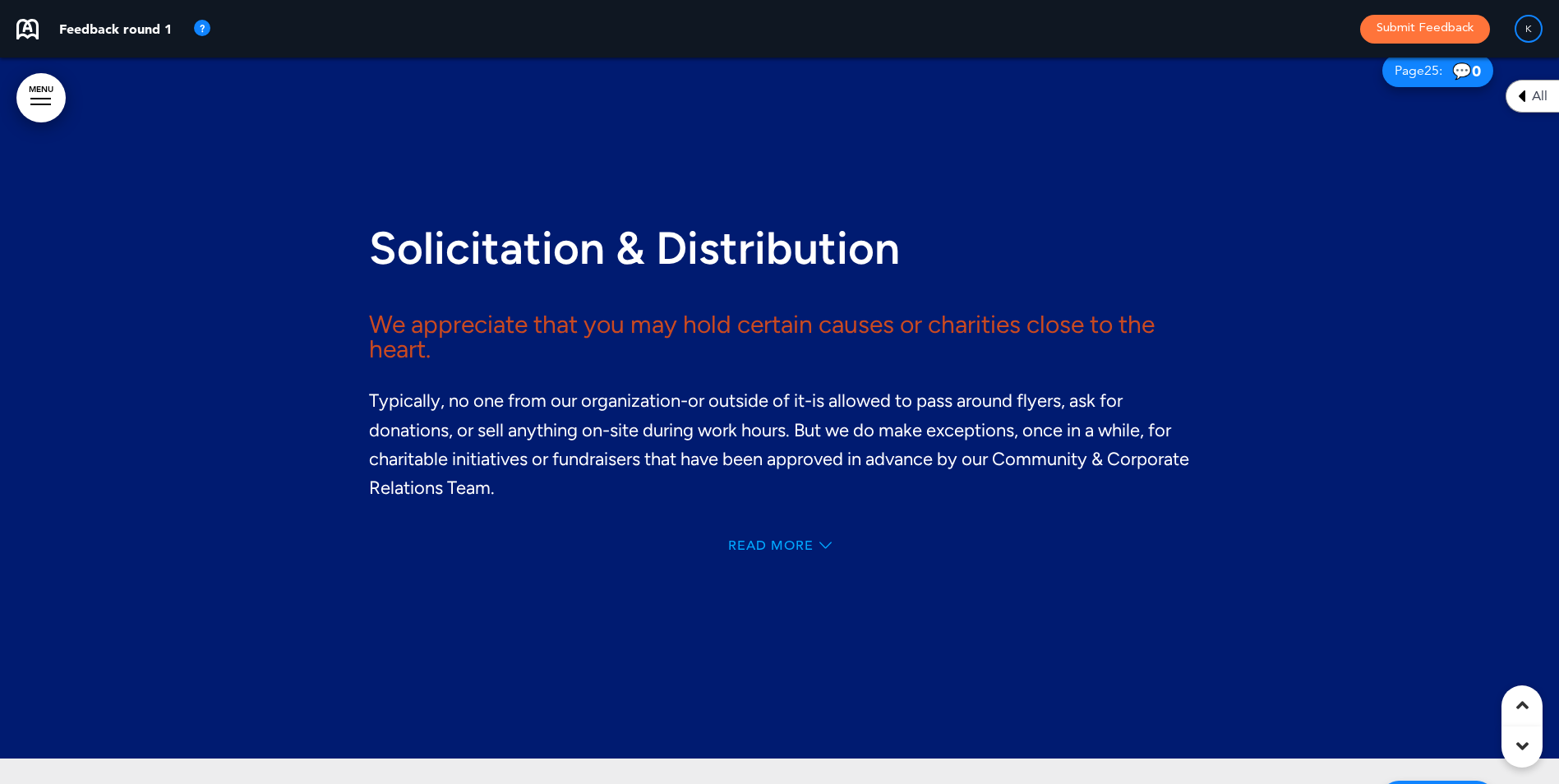
click at [791, 539] on span "Read More" at bounding box center [770, 546] width 86 height 13
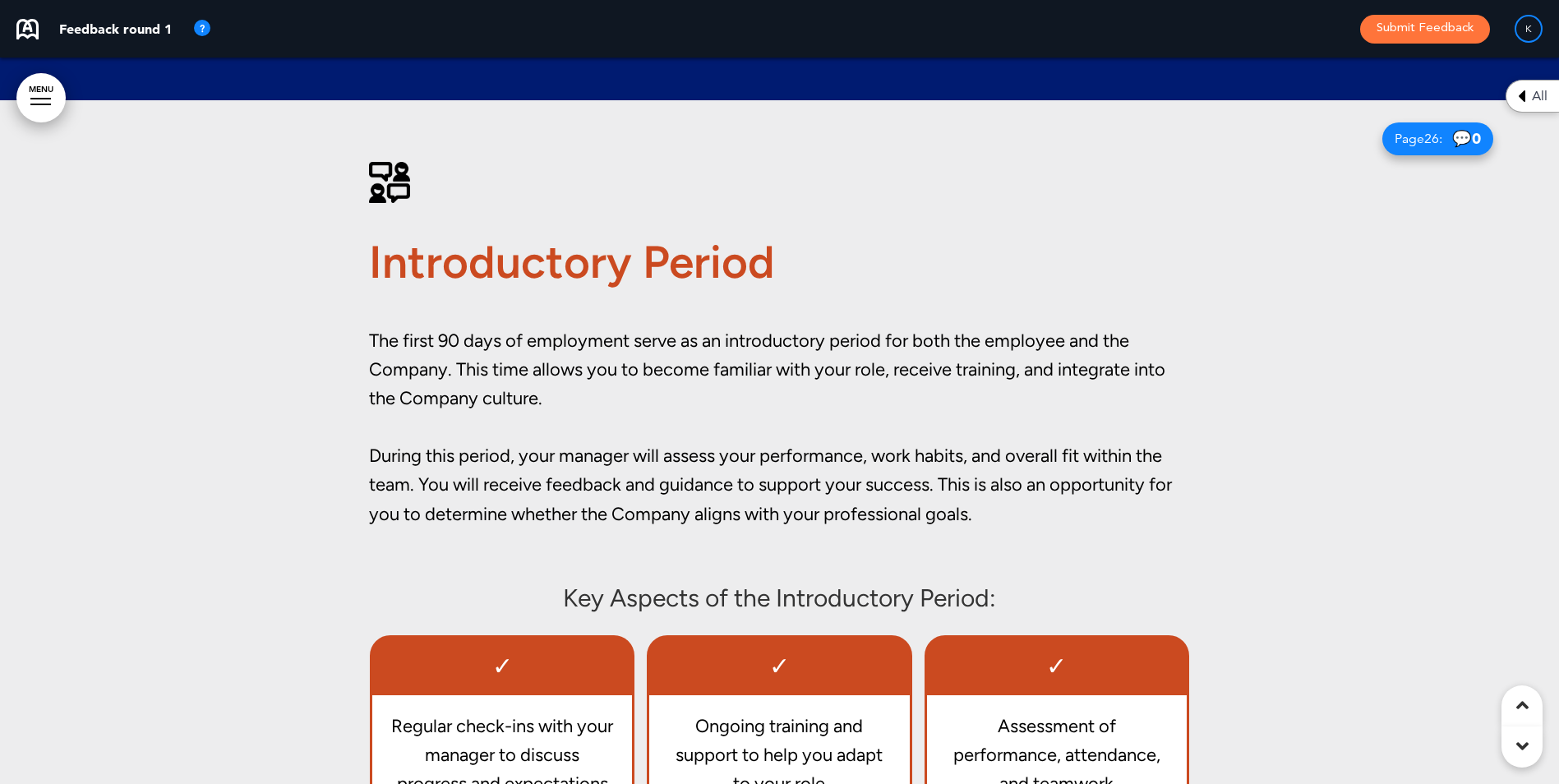
scroll to position [22335, 0]
